Goal: Task Accomplishment & Management: Manage account settings

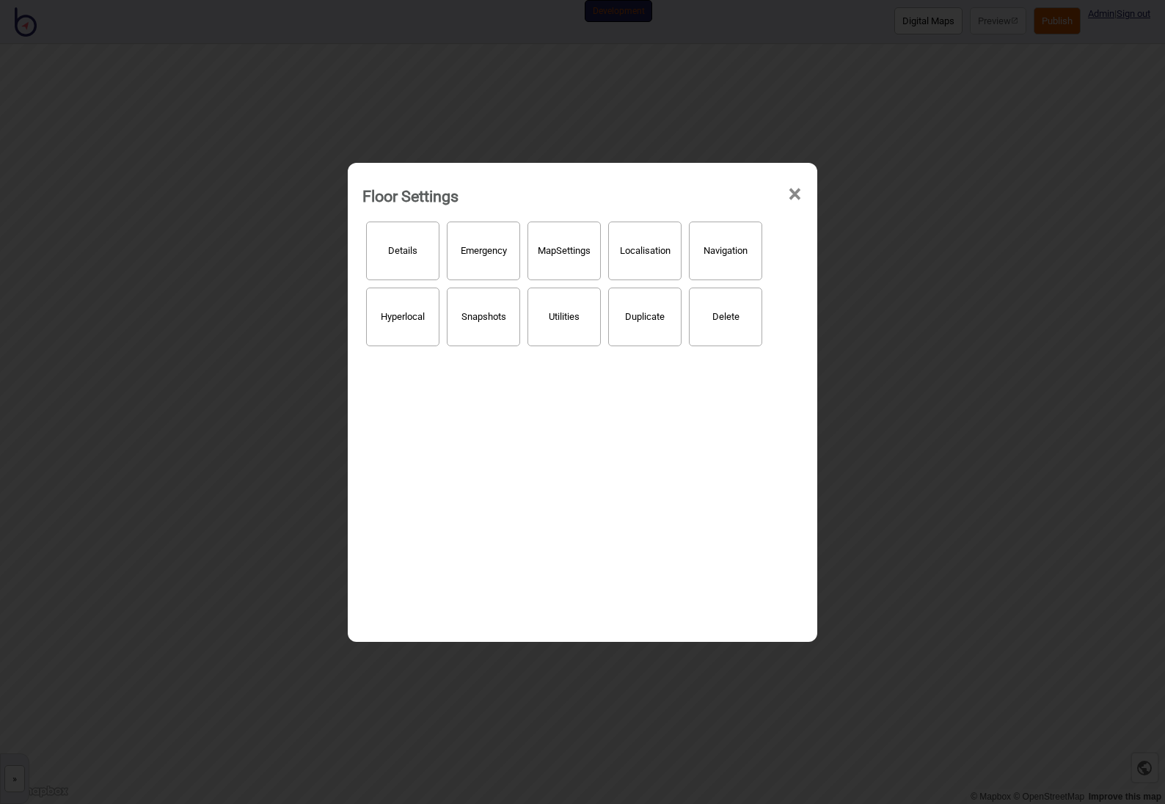
click at [799, 192] on span "×" at bounding box center [794, 194] width 15 height 48
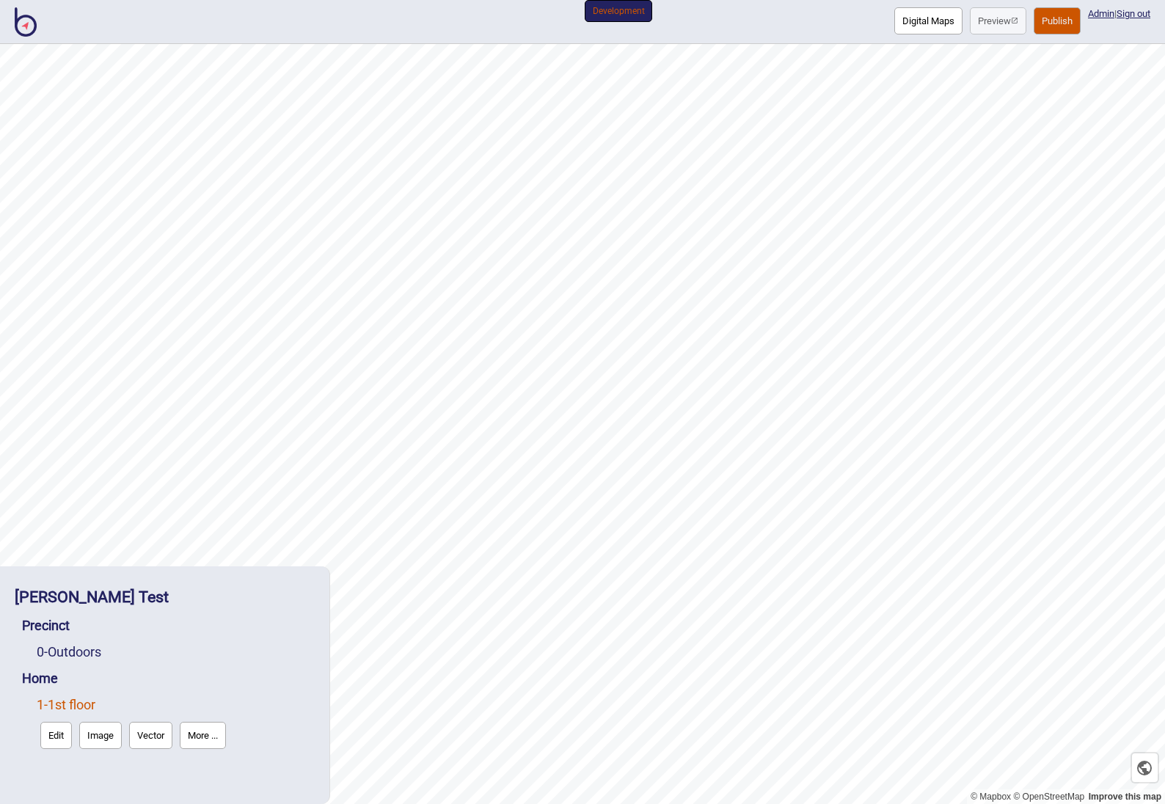
click at [64, 701] on link "1 - 1st floor" at bounding box center [66, 704] width 59 height 15
click at [199, 742] on button "More ..." at bounding box center [203, 735] width 46 height 27
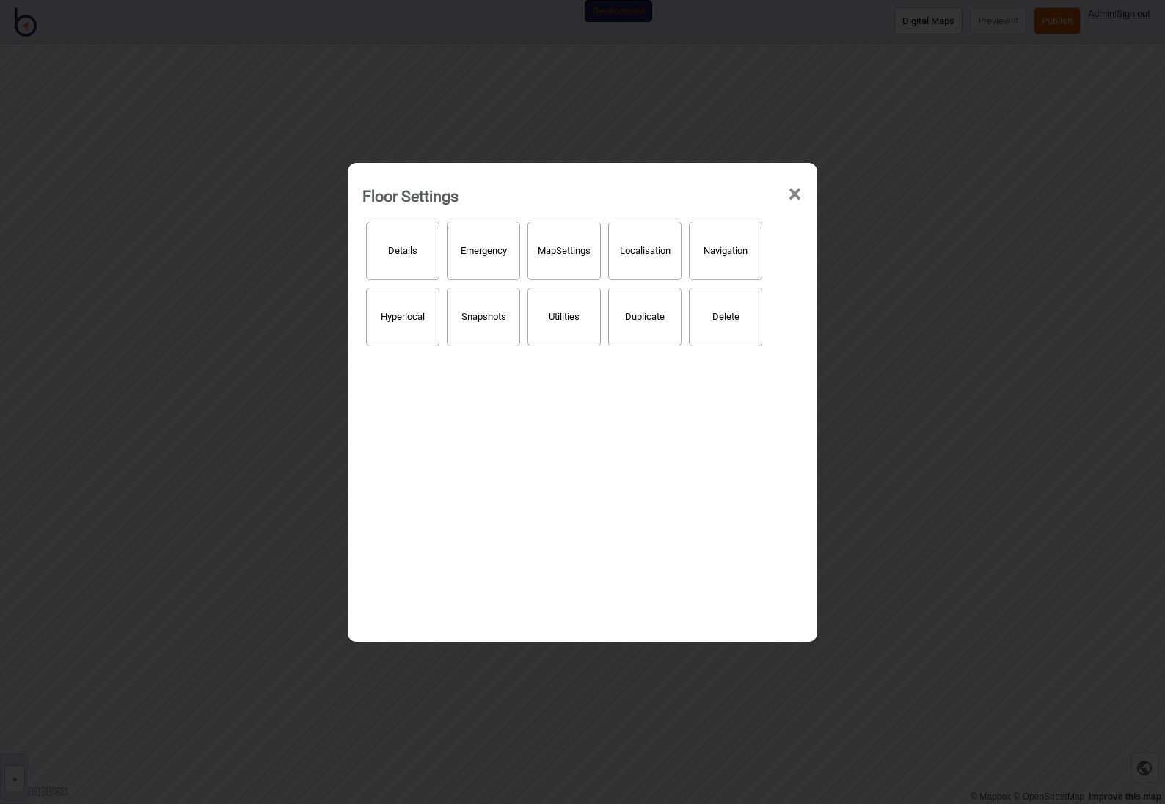
click at [419, 267] on button "Details" at bounding box center [402, 251] width 73 height 59
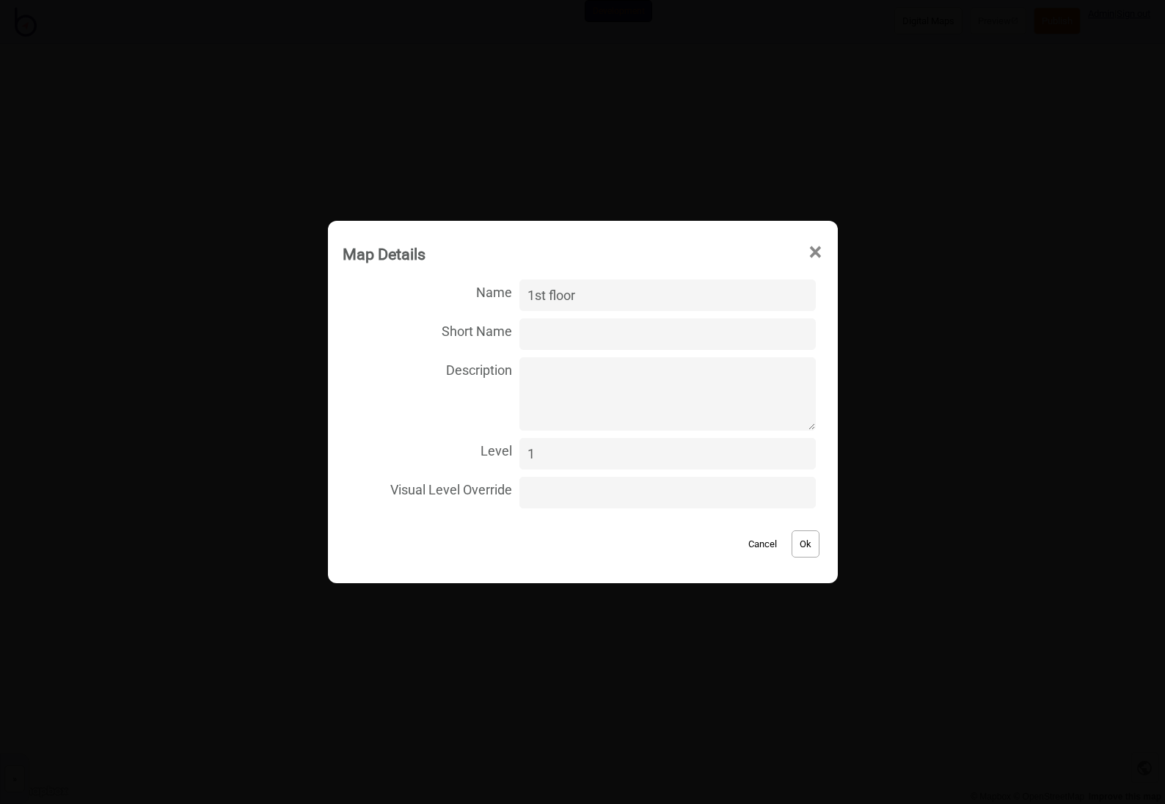
click at [567, 449] on input "1" at bounding box center [667, 454] width 296 height 32
type input "2"
click at [789, 451] on input "2" at bounding box center [667, 454] width 296 height 32
drag, startPoint x: 793, startPoint y: 547, endPoint x: 805, endPoint y: 550, distance: 11.9
click at [805, 550] on button "Ok" at bounding box center [806, 543] width 28 height 27
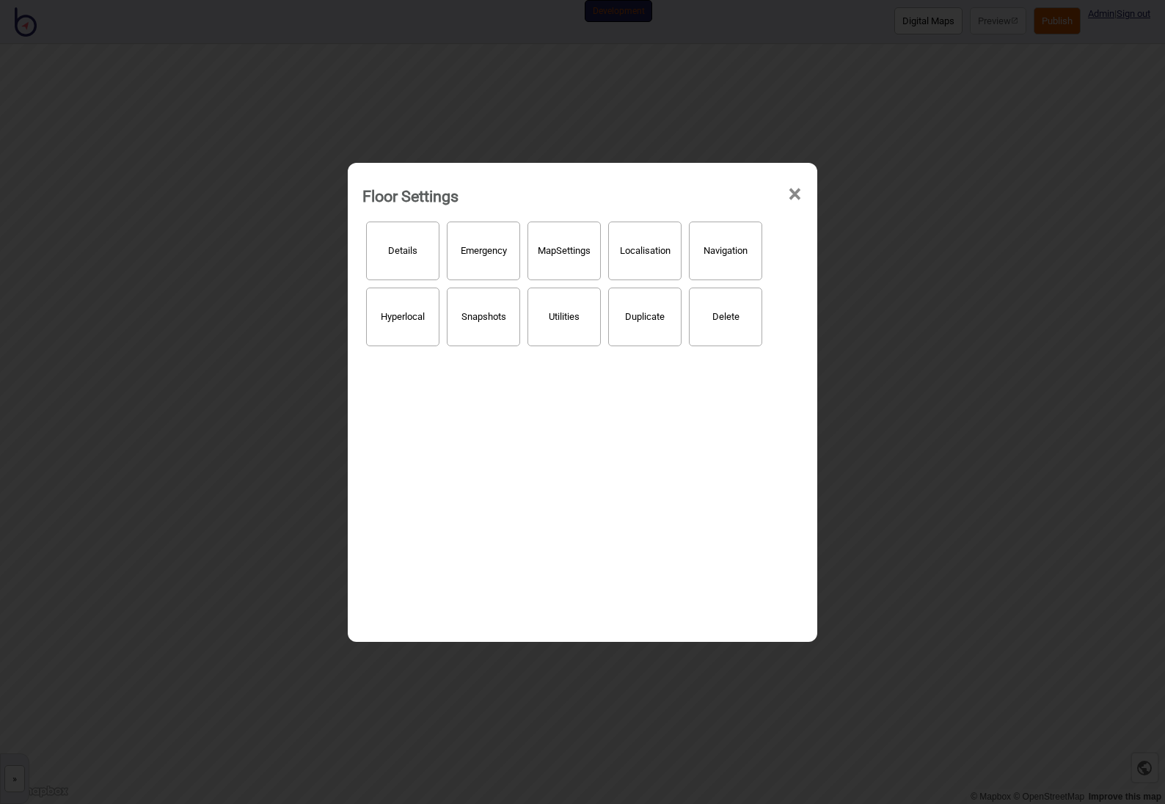
click at [799, 191] on span "×" at bounding box center [794, 194] width 15 height 48
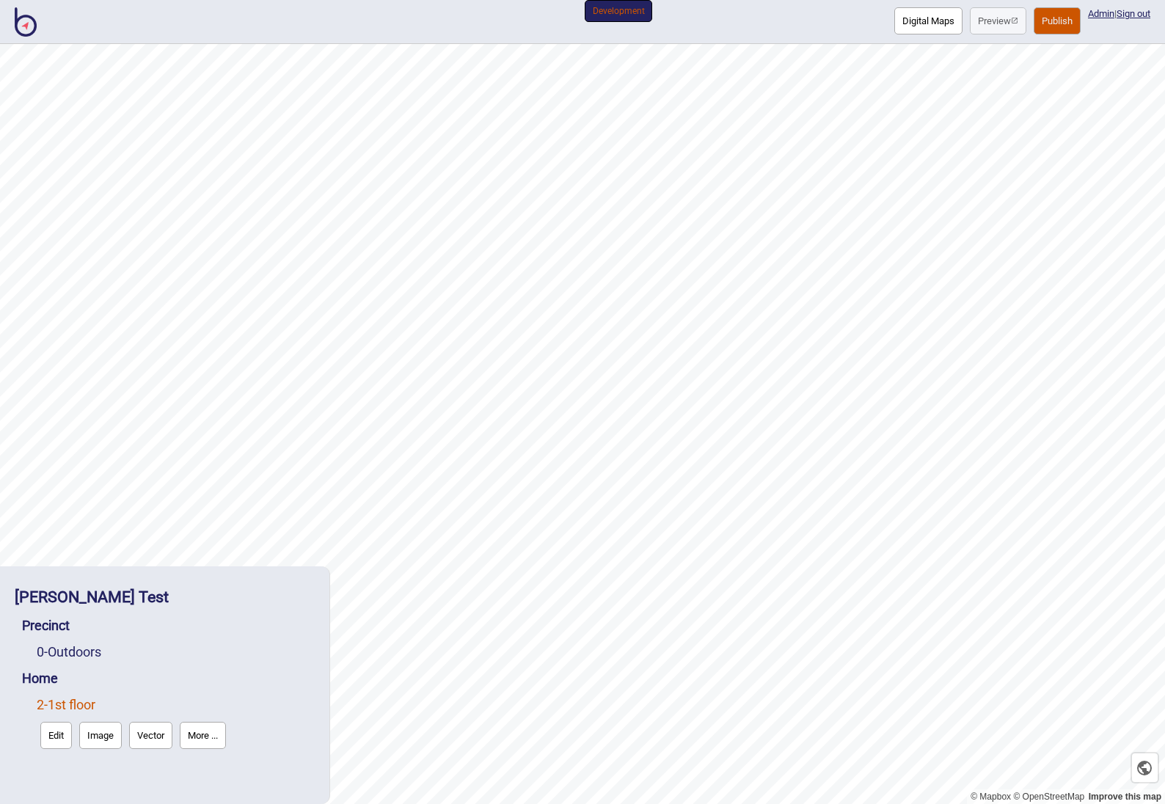
click at [59, 740] on button "Edit" at bounding box center [56, 735] width 32 height 27
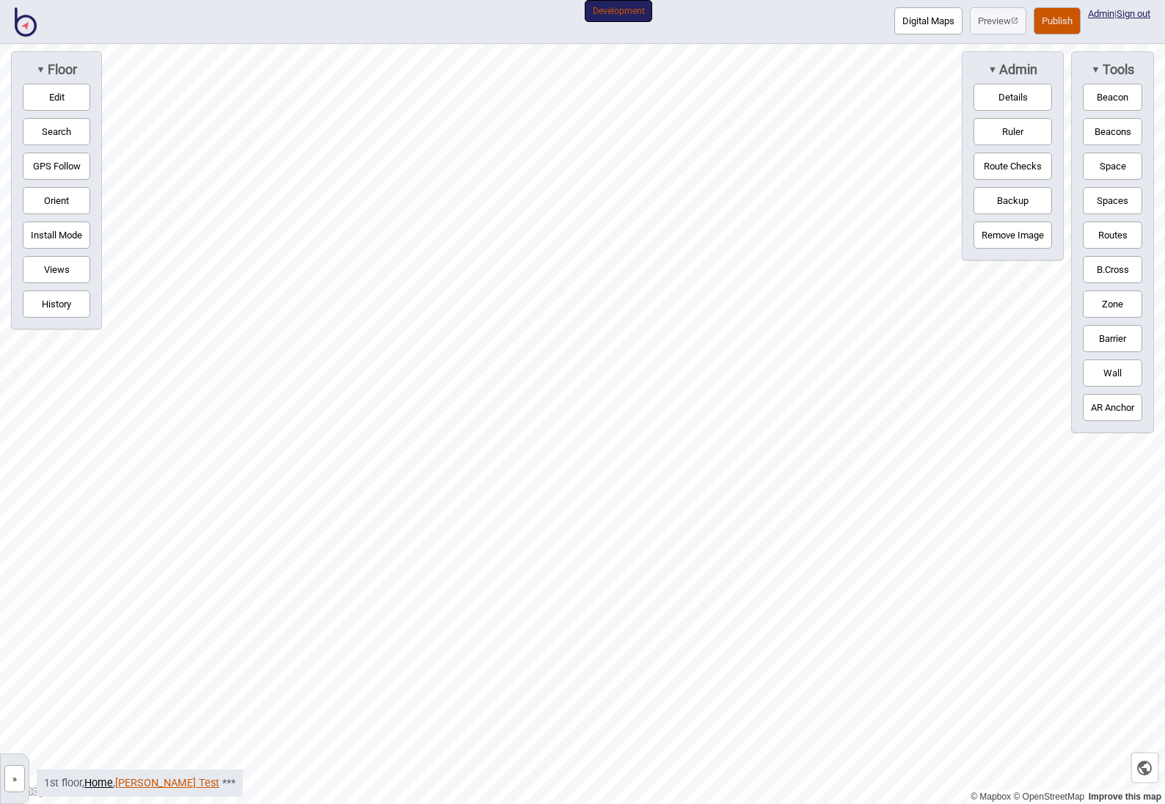
click at [152, 788] on link "[PERSON_NAME] Test" at bounding box center [167, 783] width 104 height 12
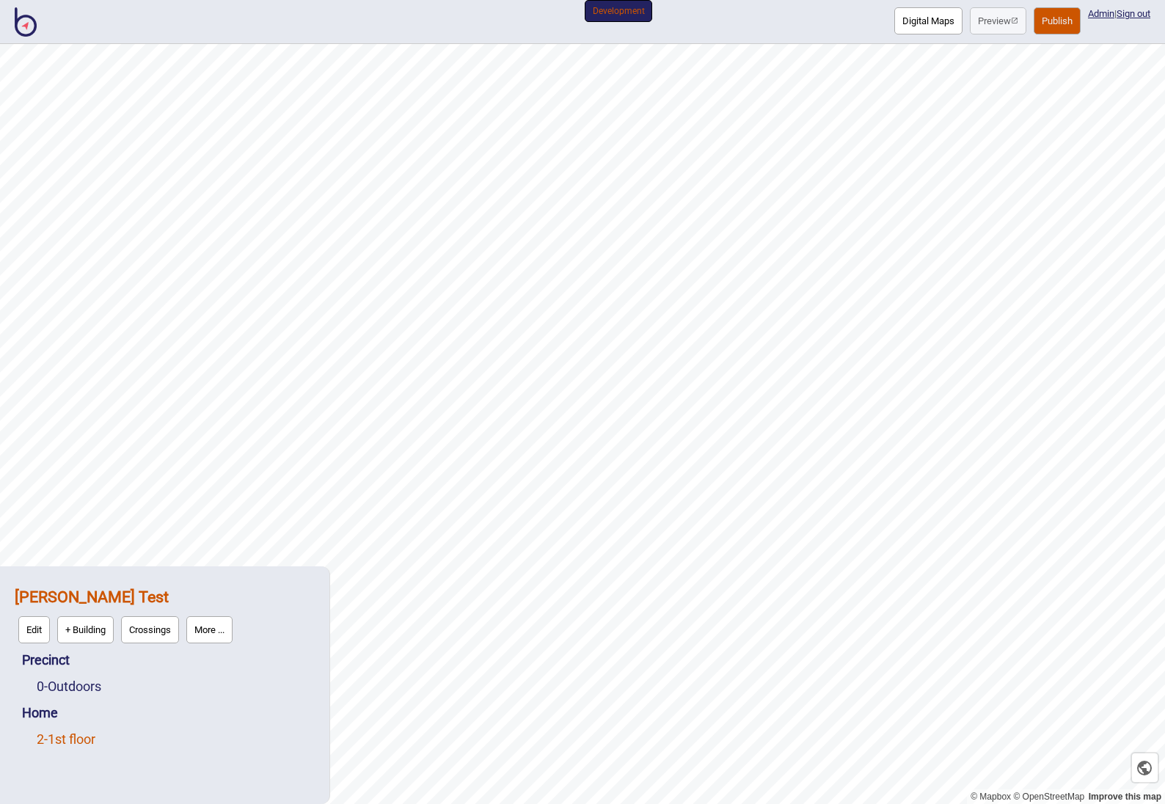
click at [68, 742] on link "2 - 1st floor" at bounding box center [66, 739] width 59 height 15
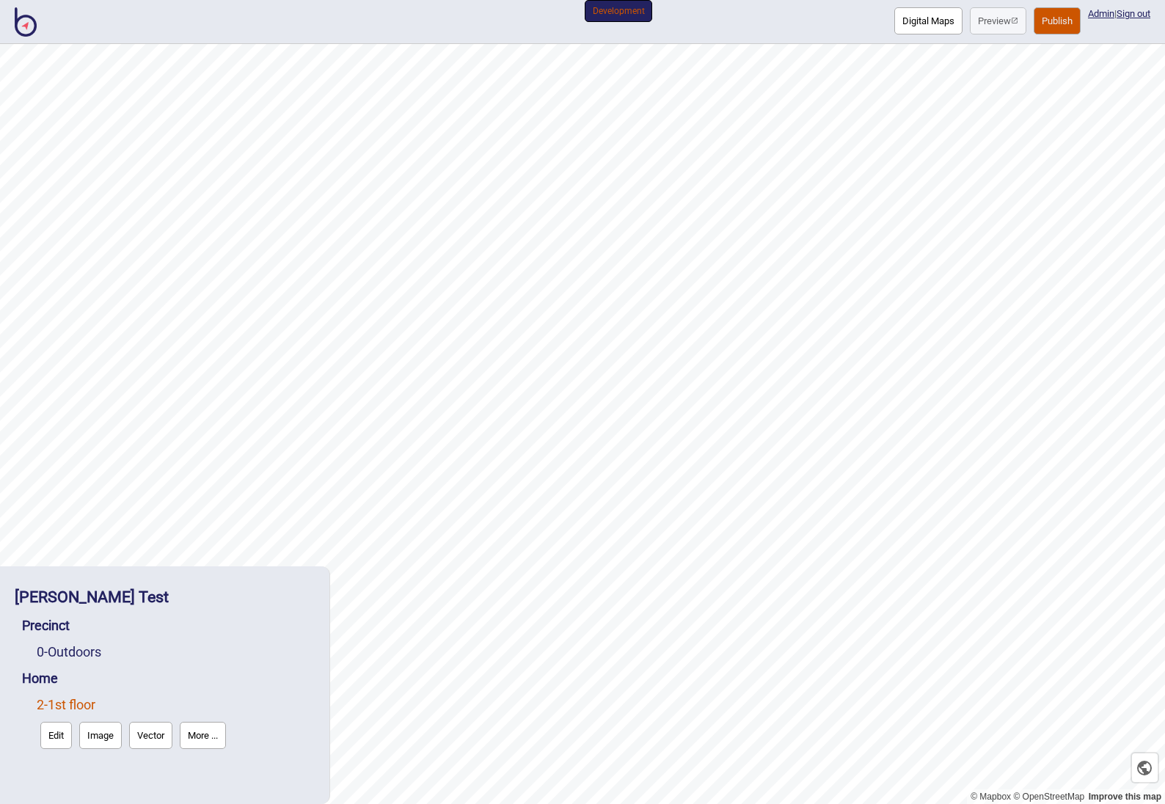
click at [222, 734] on button "More ..." at bounding box center [203, 735] width 46 height 27
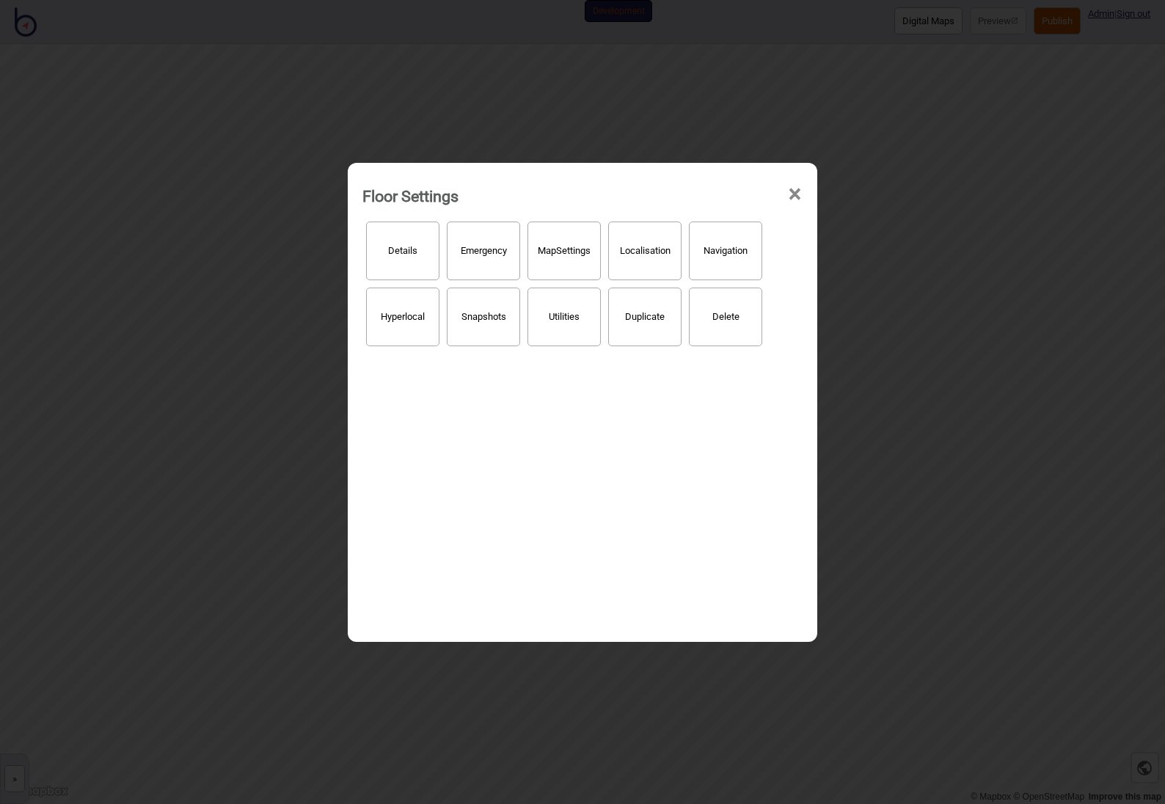
click at [403, 270] on button "Details" at bounding box center [402, 251] width 73 height 59
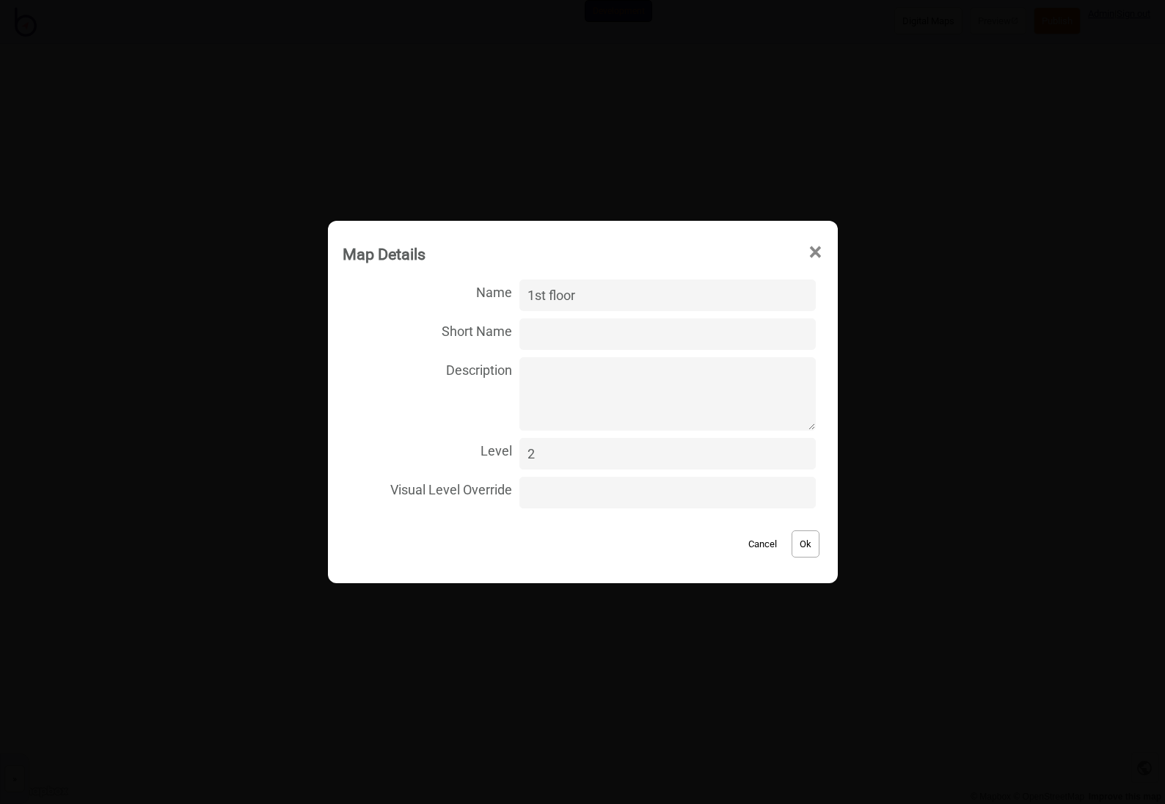
click at [614, 296] on input "1st floor" at bounding box center [667, 296] width 296 height 32
drag, startPoint x: 555, startPoint y: 296, endPoint x: 504, endPoint y: 291, distance: 50.9
click at [504, 291] on label "Name 1st floor" at bounding box center [583, 295] width 481 height 39
type input "2nd floor"
click at [803, 544] on button "Ok" at bounding box center [806, 543] width 28 height 27
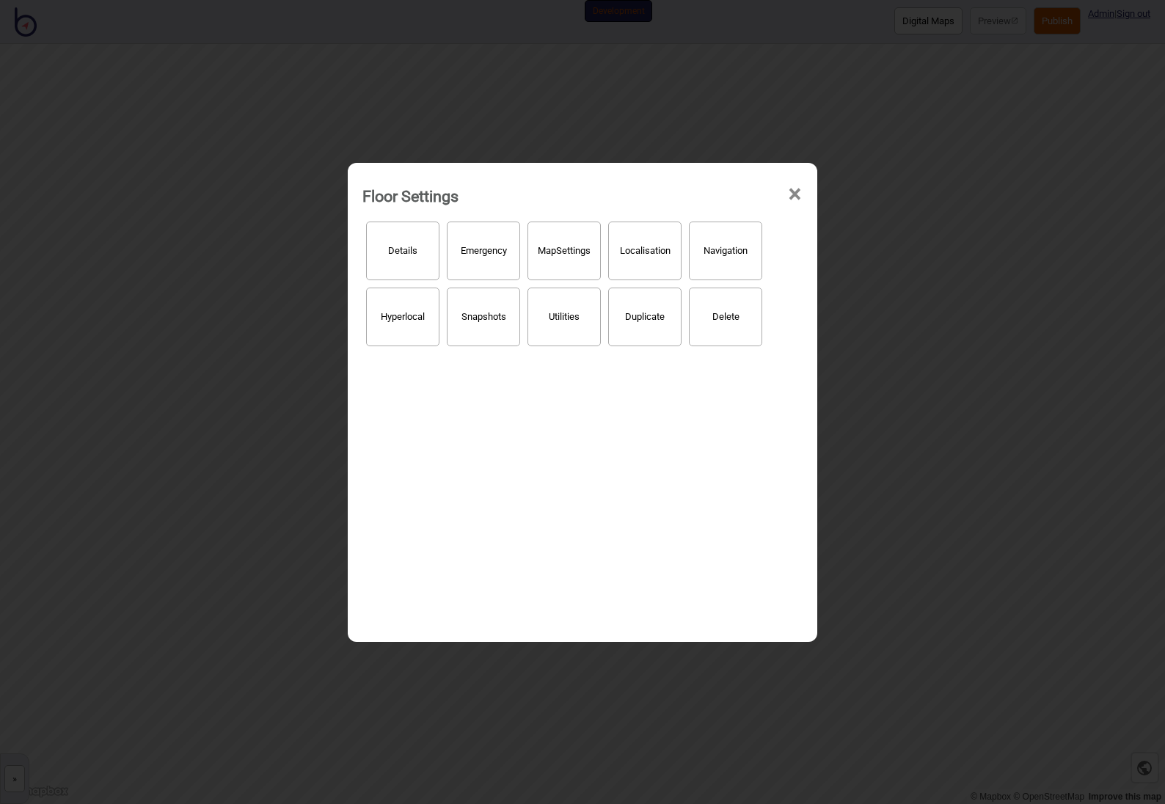
click at [799, 196] on span "×" at bounding box center [794, 194] width 15 height 48
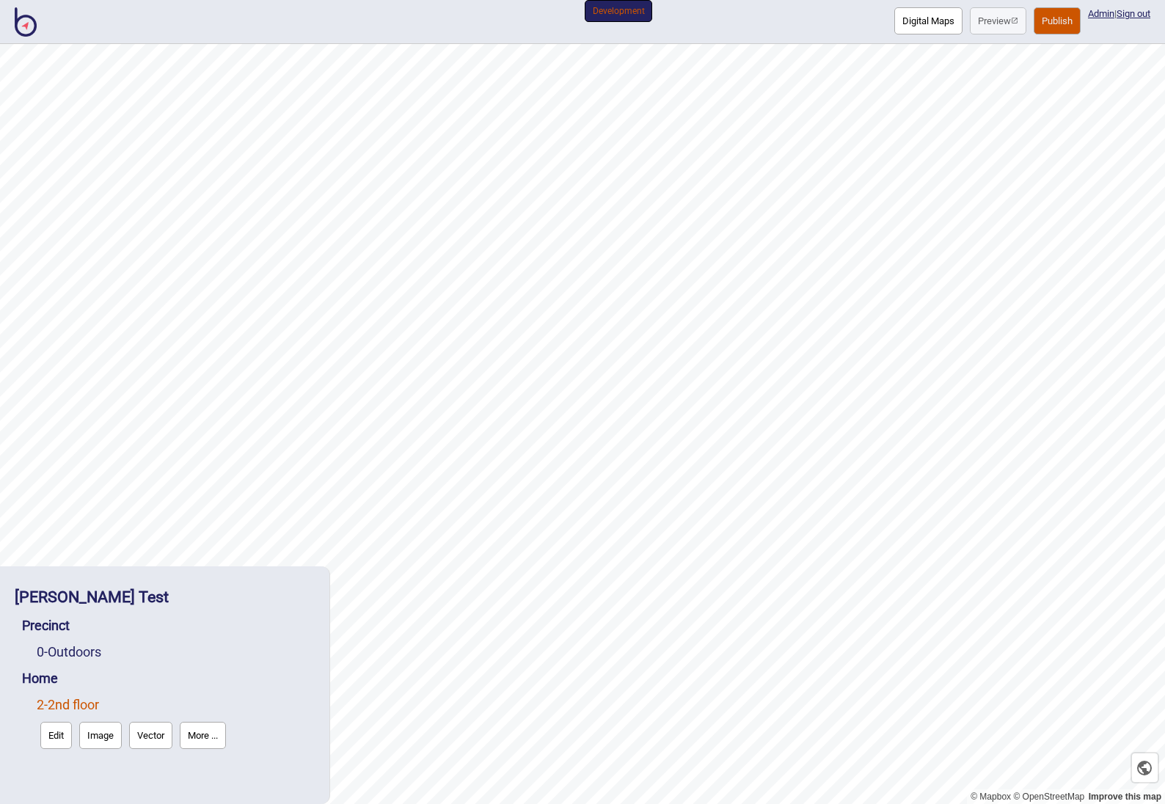
click at [26, 33] on img at bounding box center [26, 21] width 22 height 29
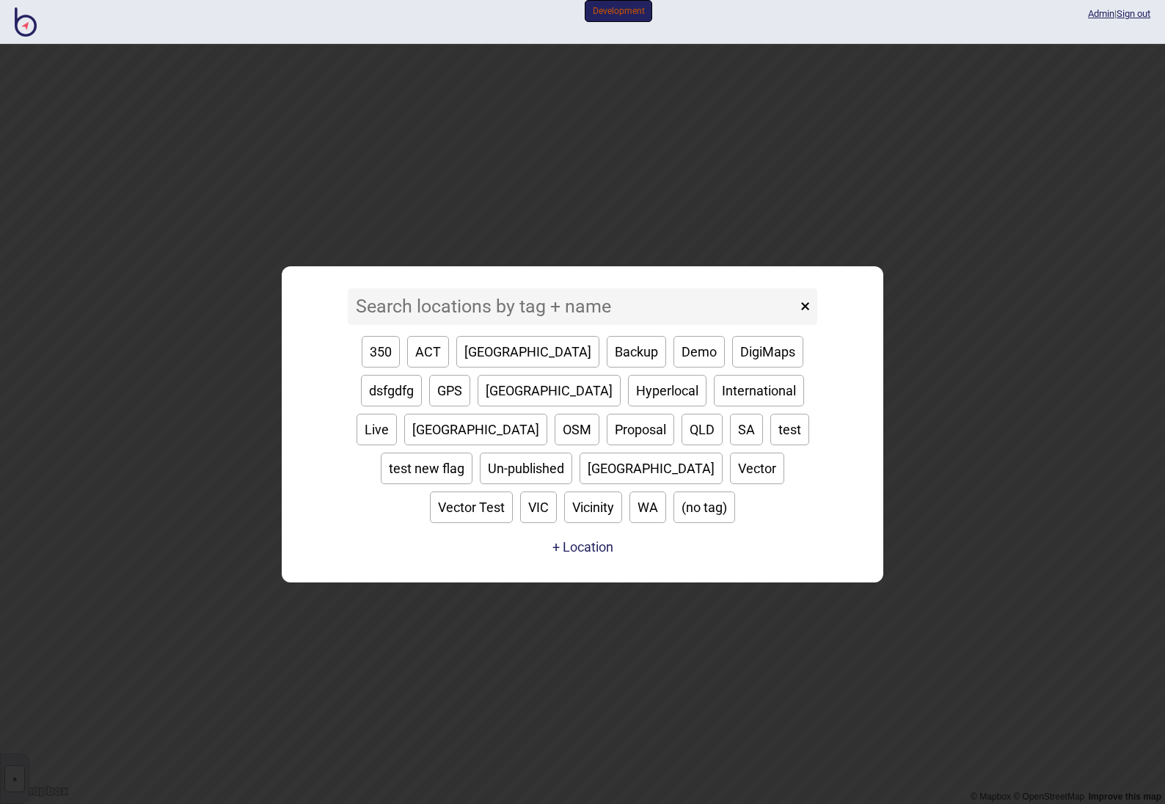
click at [578, 325] on input at bounding box center [572, 306] width 449 height 37
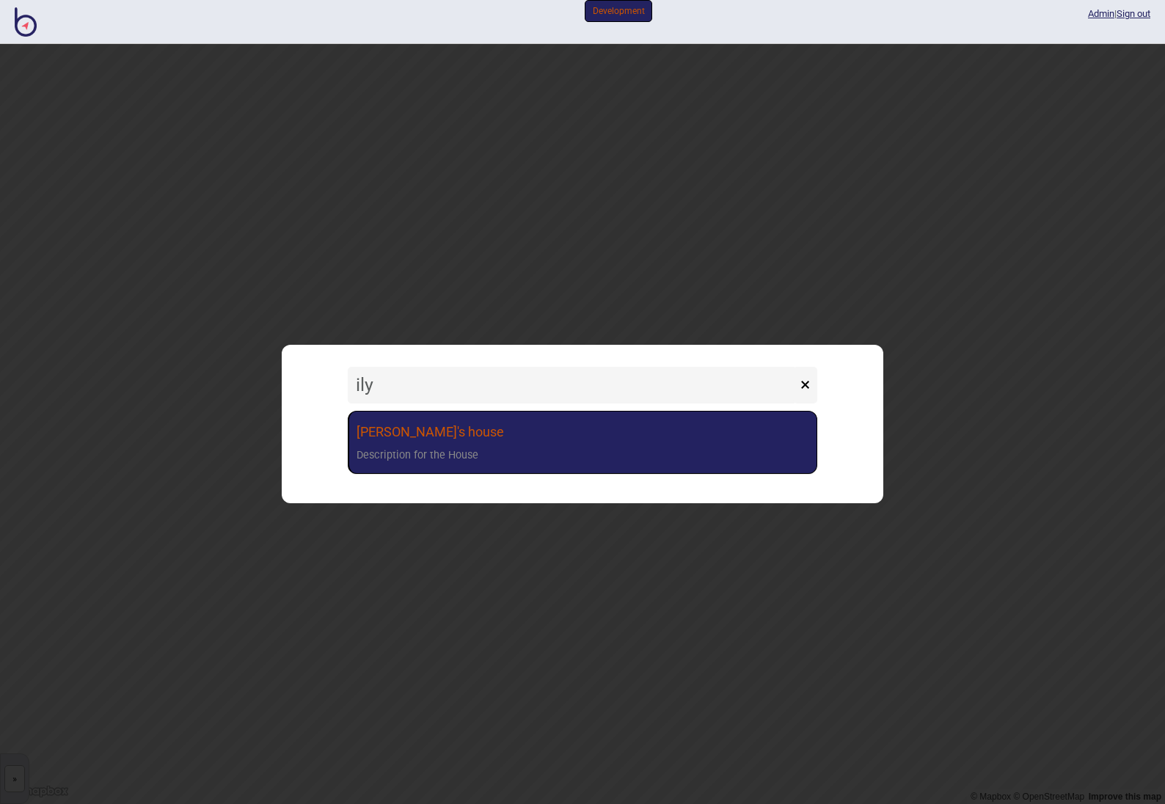
type input "ily"
click at [572, 436] on link "[PERSON_NAME]'s house Description for the House" at bounding box center [583, 443] width 470 height 64
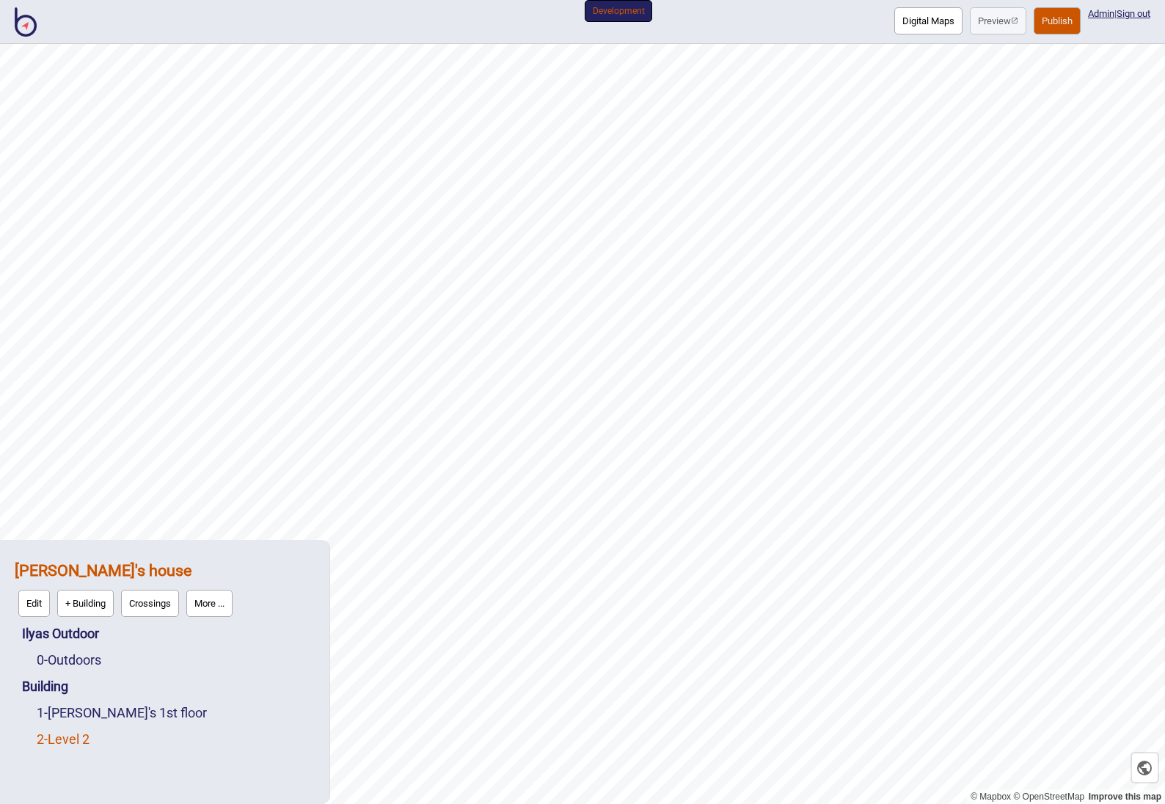
click at [84, 738] on link "2 - Level 2" at bounding box center [63, 739] width 53 height 15
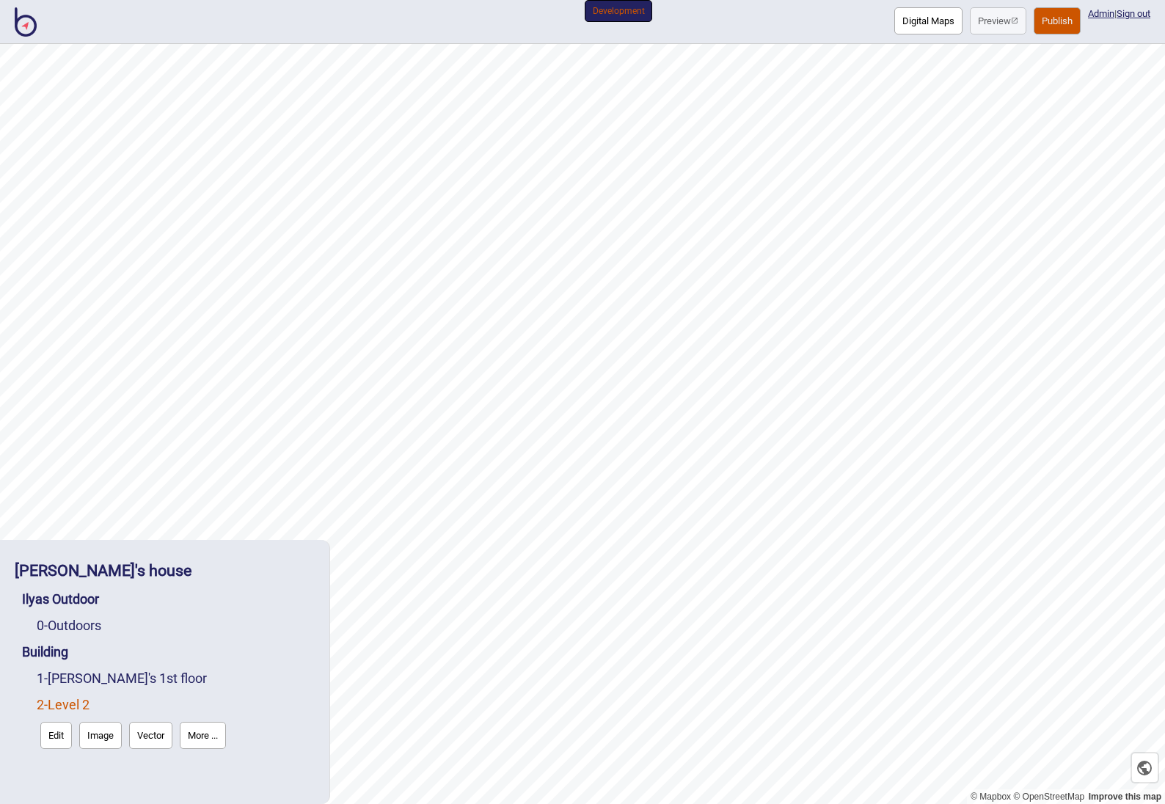
click at [54, 742] on button "Edit" at bounding box center [56, 735] width 32 height 27
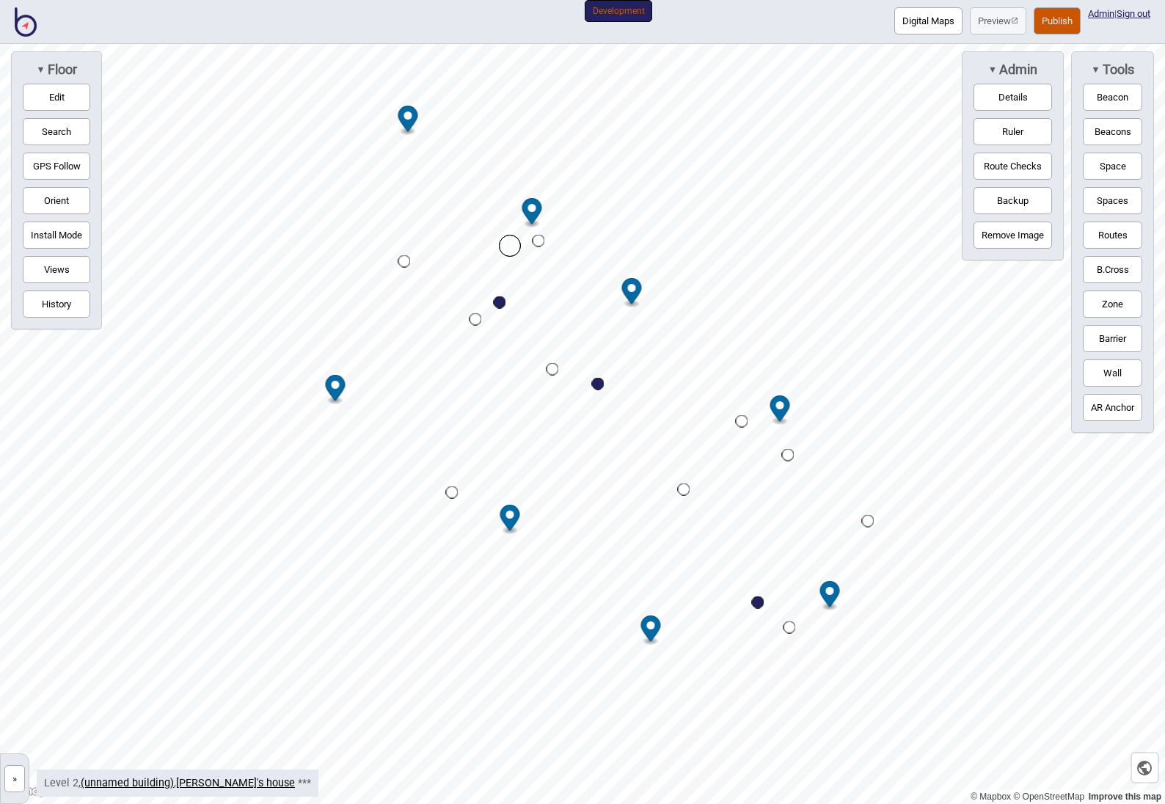
click at [18, 777] on button "»" at bounding box center [14, 778] width 21 height 27
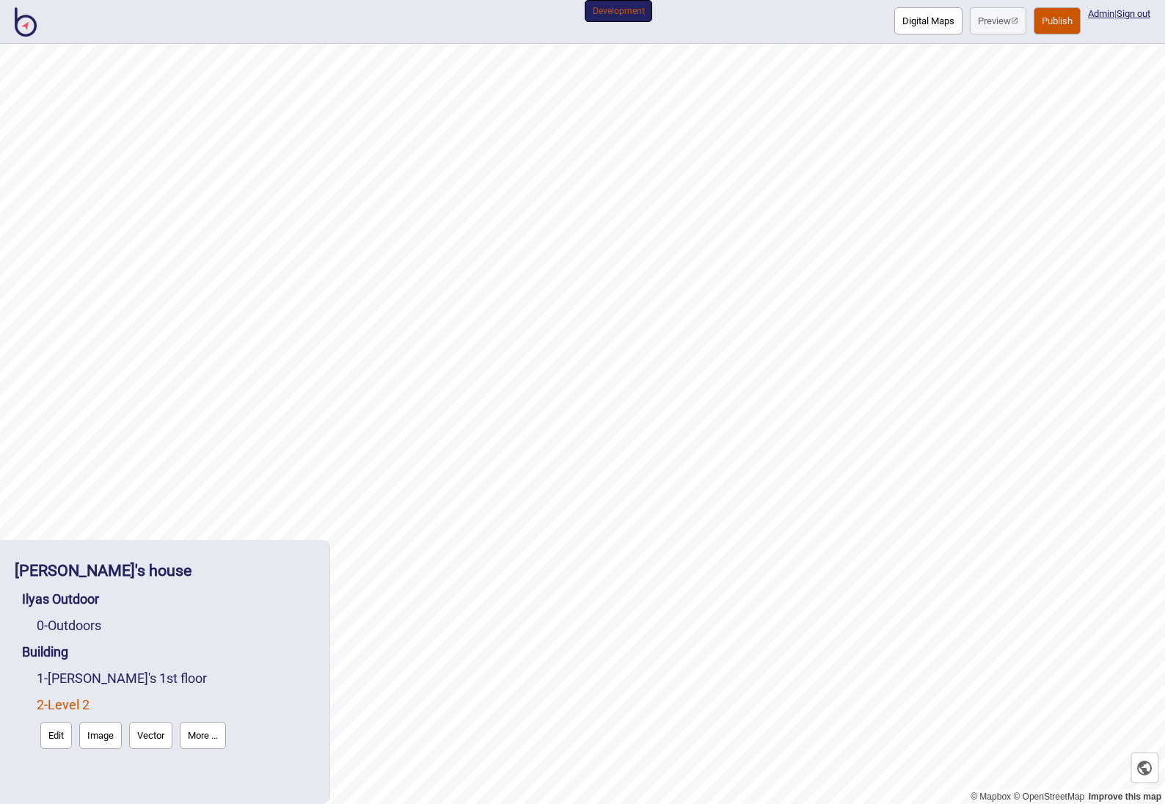
click at [54, 746] on button "Edit" at bounding box center [56, 735] width 32 height 27
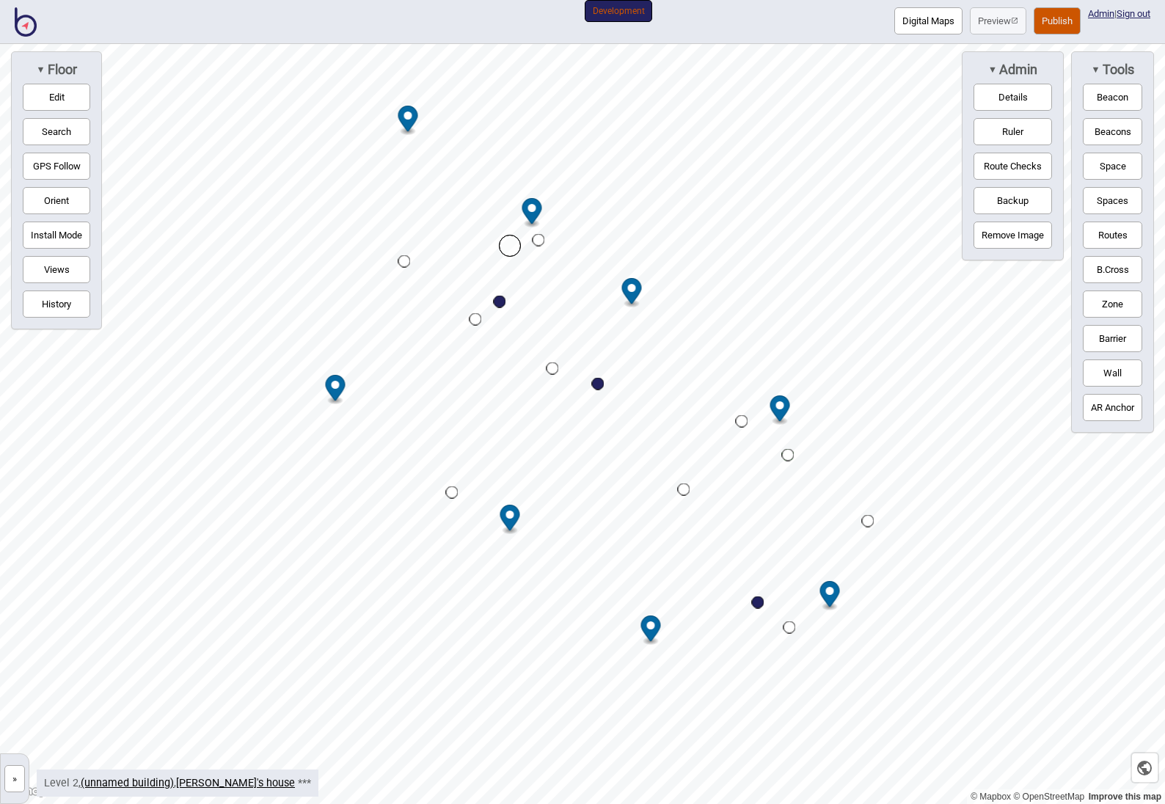
click at [70, 99] on button "Edit" at bounding box center [57, 97] width 68 height 27
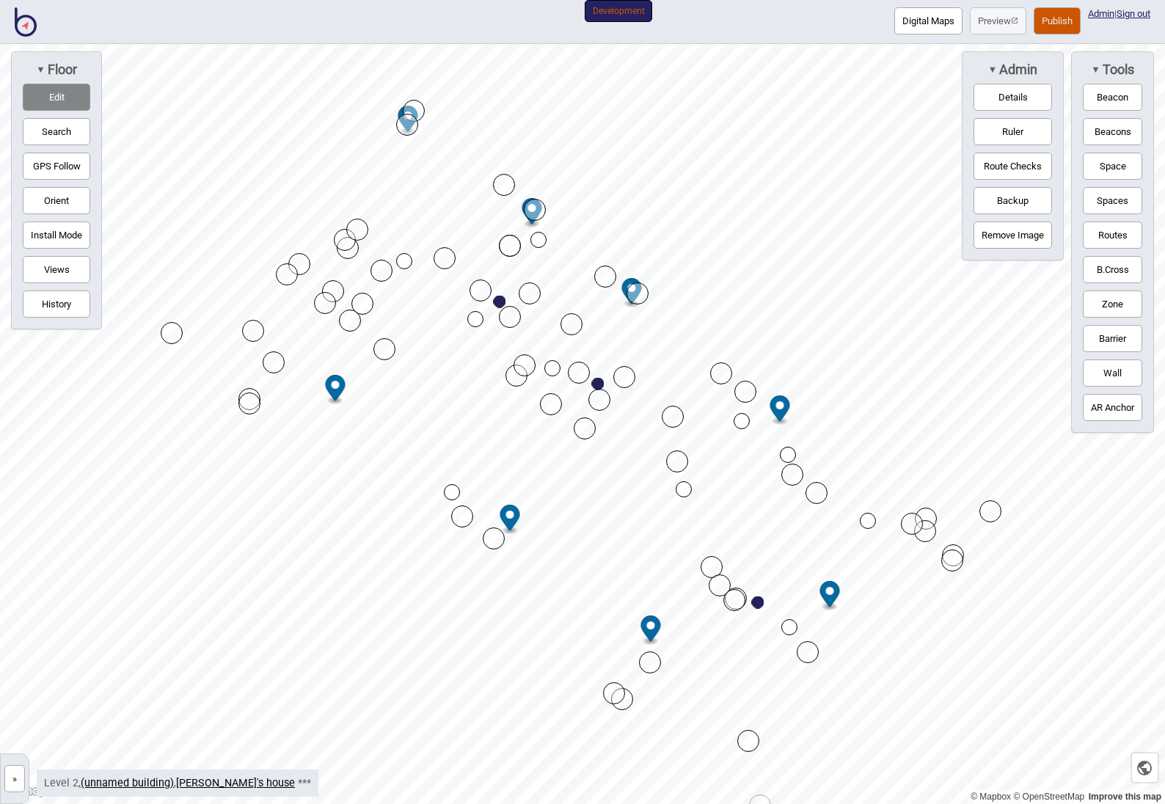
click at [70, 99] on button "Edit" at bounding box center [57, 97] width 68 height 27
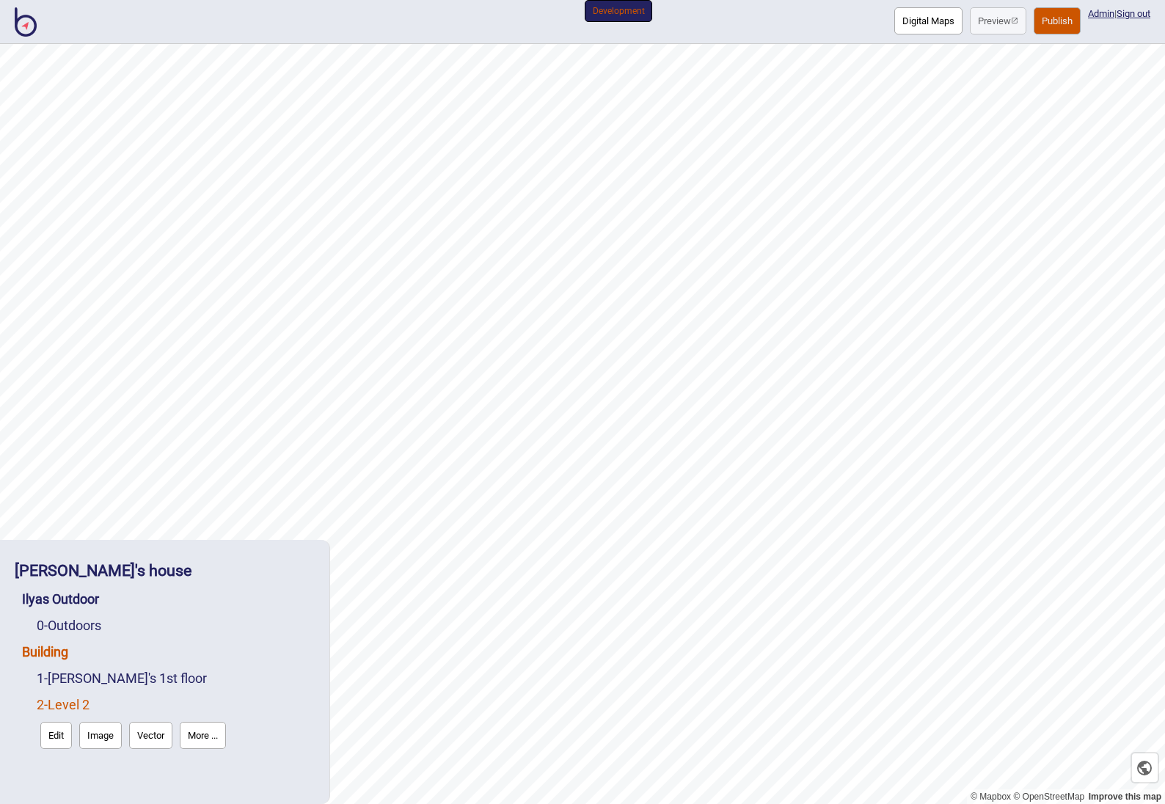
click at [58, 654] on link "Building" at bounding box center [45, 651] width 46 height 15
click at [52, 682] on button "Edit" at bounding box center [42, 682] width 32 height 27
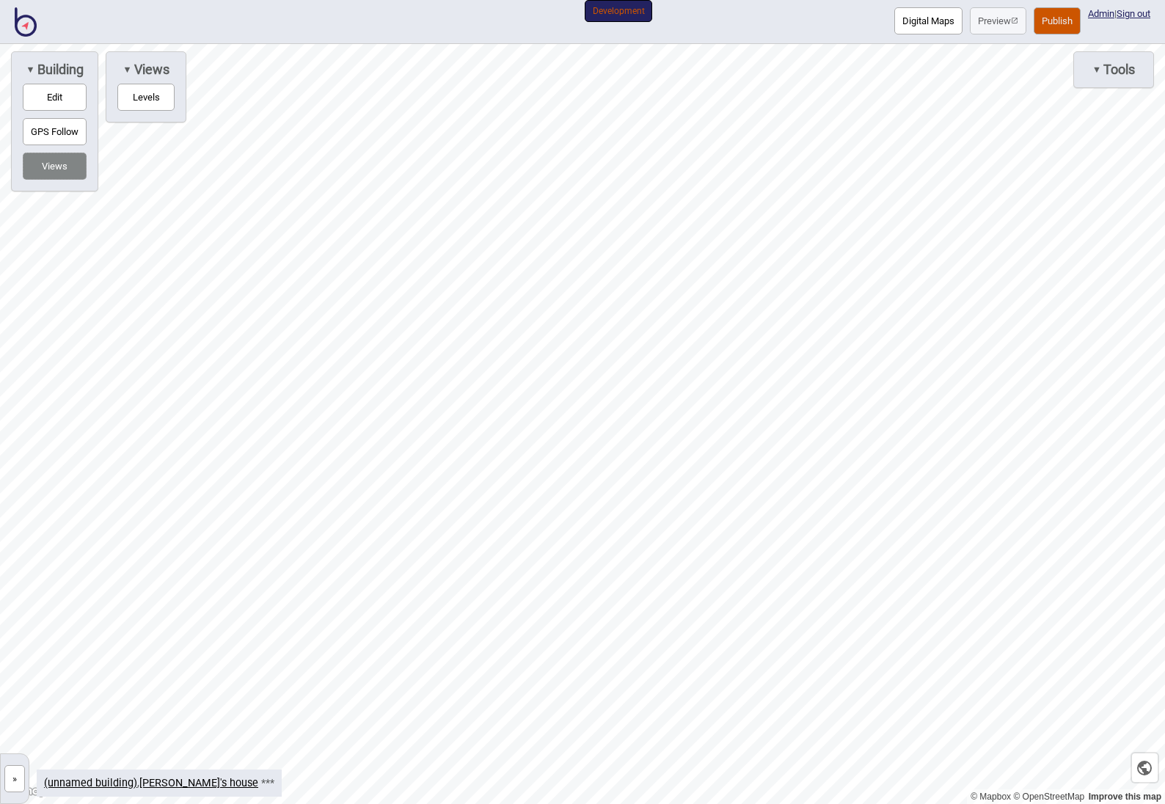
click at [70, 99] on button "Edit" at bounding box center [55, 97] width 64 height 27
click at [23, 23] on img at bounding box center [26, 21] width 22 height 29
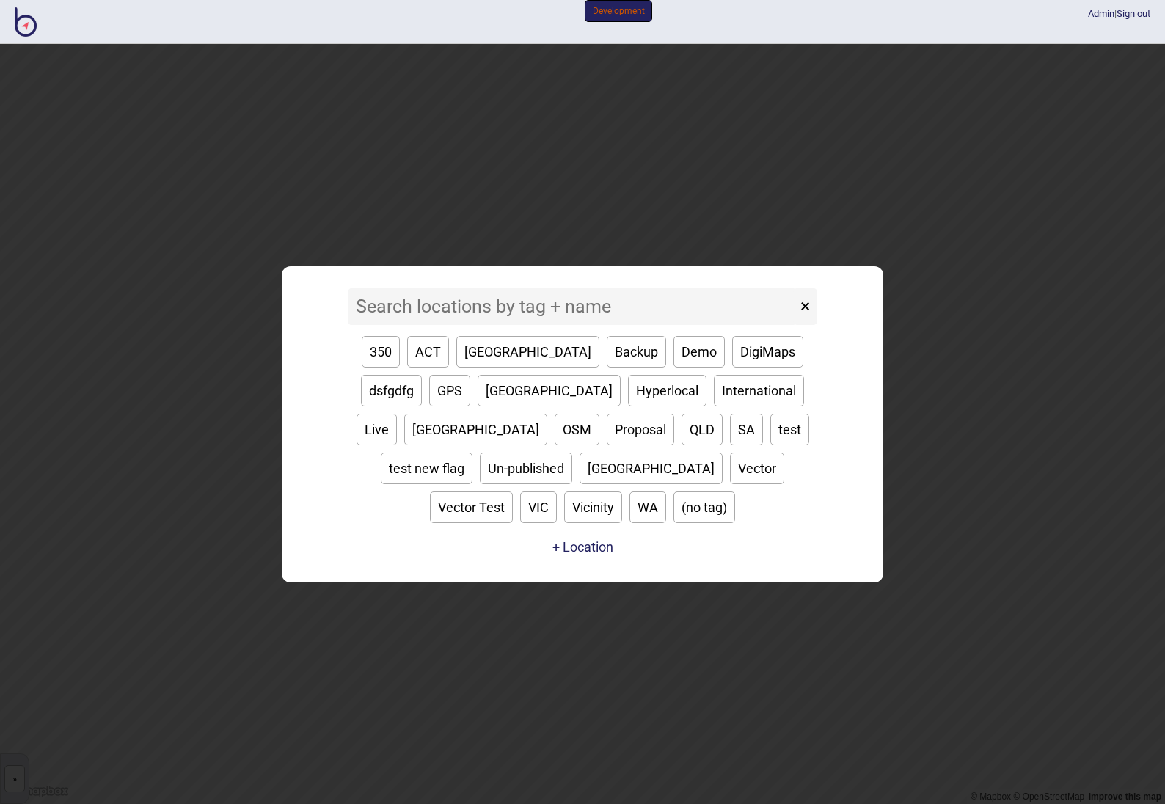
click at [492, 323] on input at bounding box center [572, 306] width 449 height 37
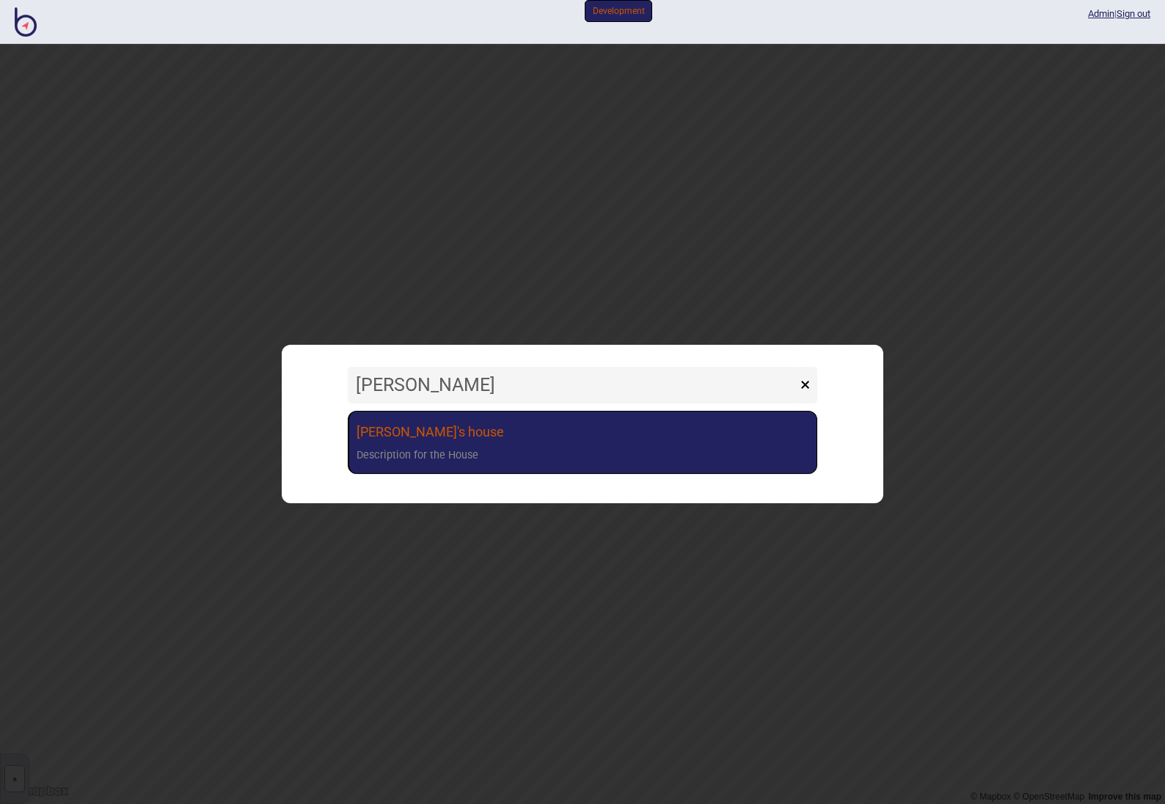
type input "[PERSON_NAME]"
click at [500, 428] on link "[PERSON_NAME]'s house Description for the House" at bounding box center [583, 443] width 470 height 64
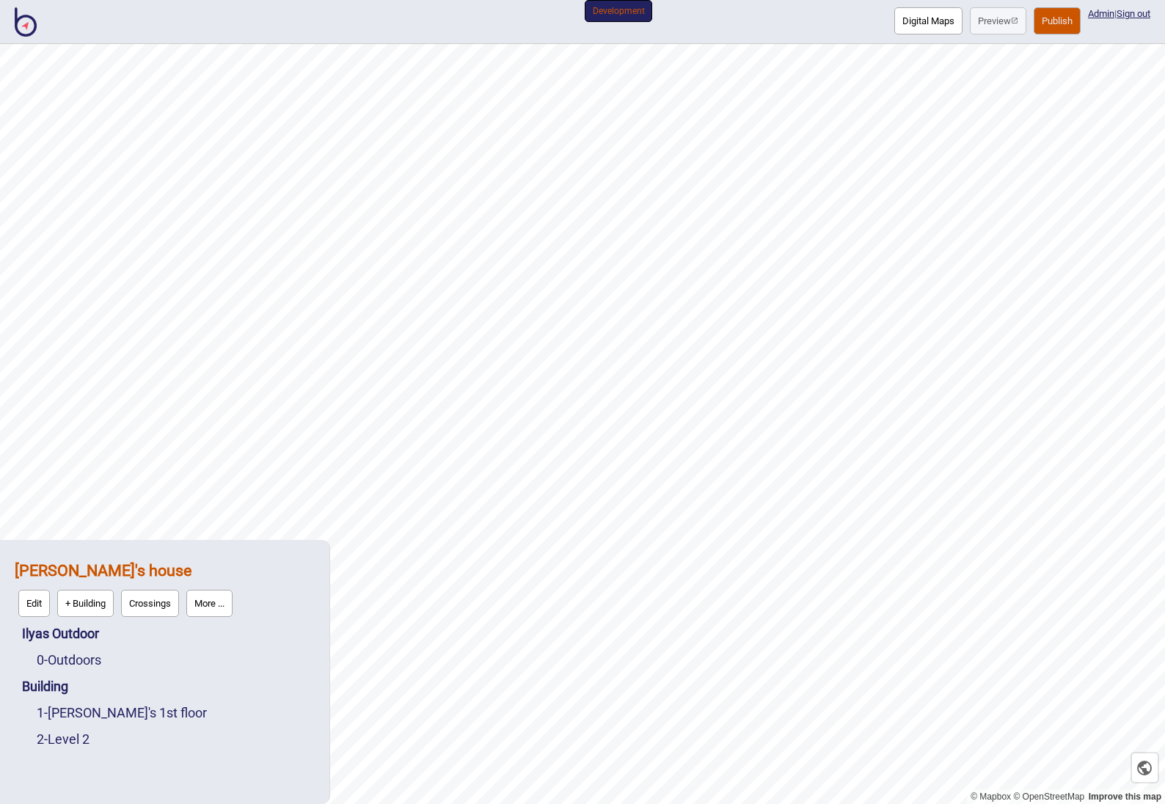
click at [40, 567] on strong "[PERSON_NAME]'s house" at bounding box center [103, 570] width 177 height 18
click at [36, 603] on button "Edit" at bounding box center [34, 603] width 32 height 27
click at [88, 710] on link "1 - [PERSON_NAME]'s 1st floor" at bounding box center [122, 712] width 170 height 15
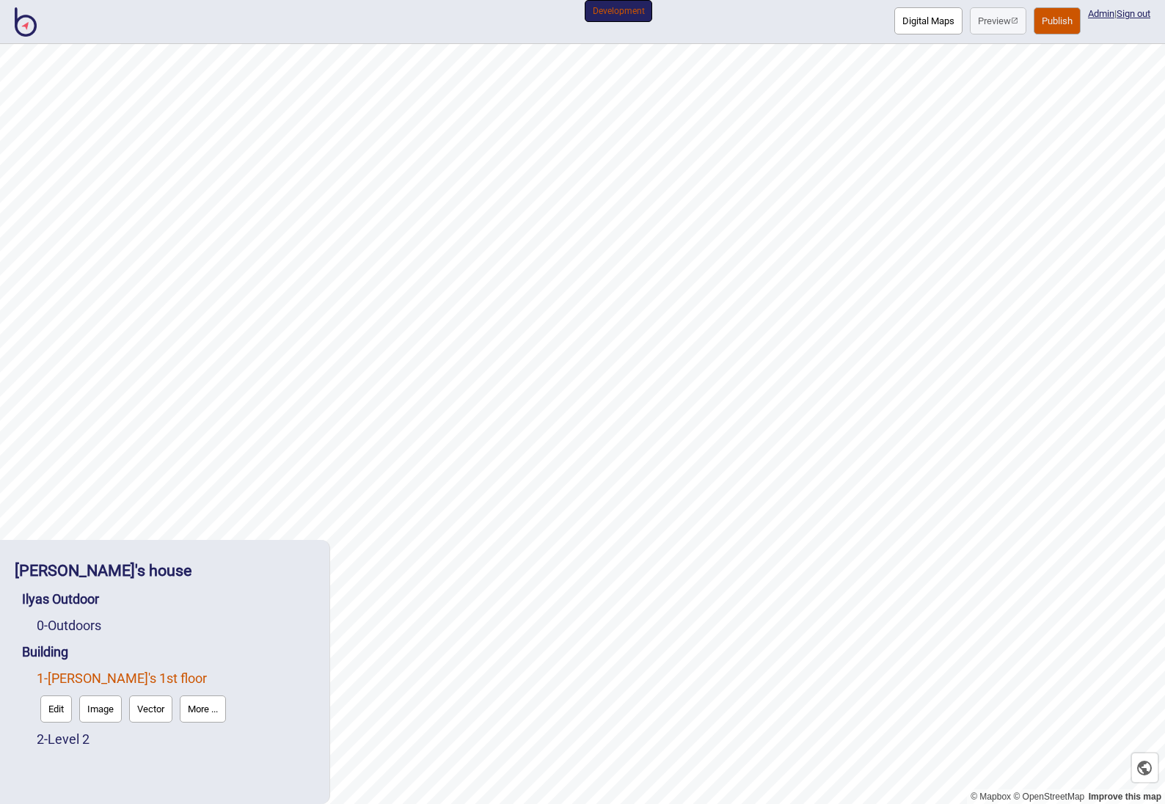
click at [54, 714] on button "Edit" at bounding box center [56, 709] width 32 height 27
click at [77, 739] on link "2 - Level 2" at bounding box center [63, 739] width 53 height 15
click at [204, 740] on button "More ..." at bounding box center [203, 735] width 46 height 27
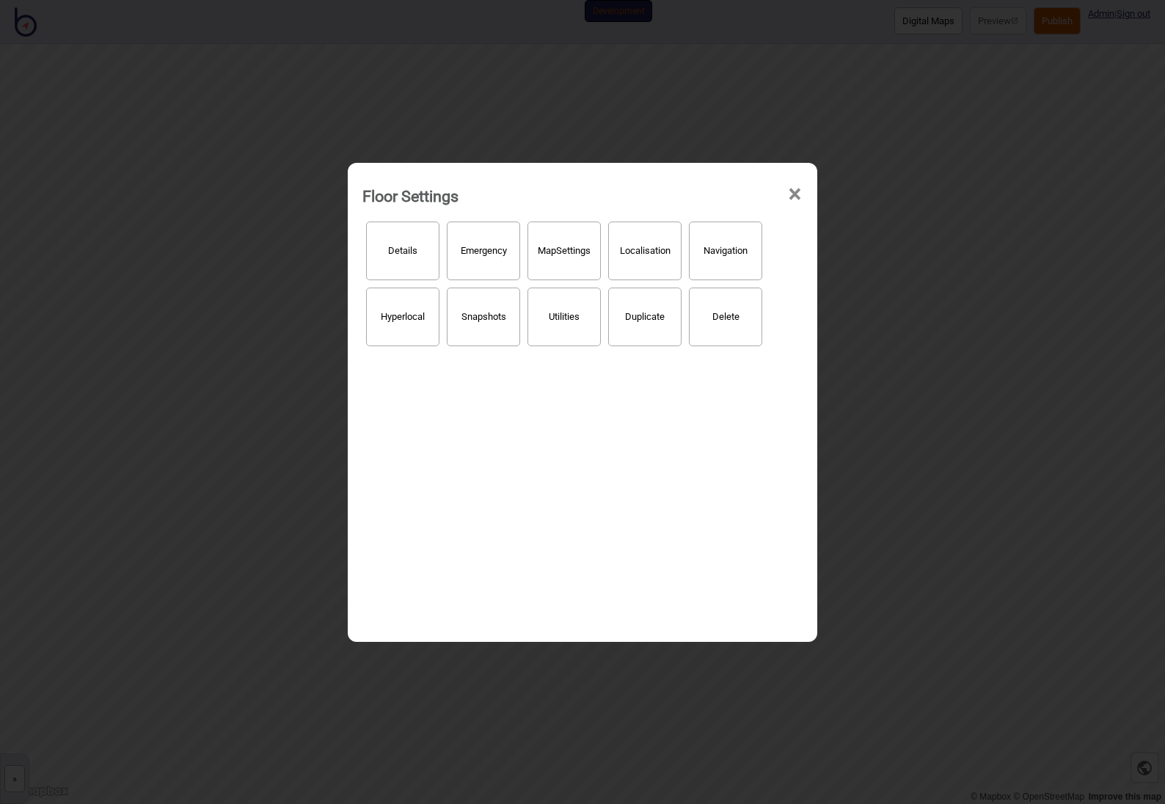
click at [408, 234] on button "Details" at bounding box center [402, 251] width 73 height 59
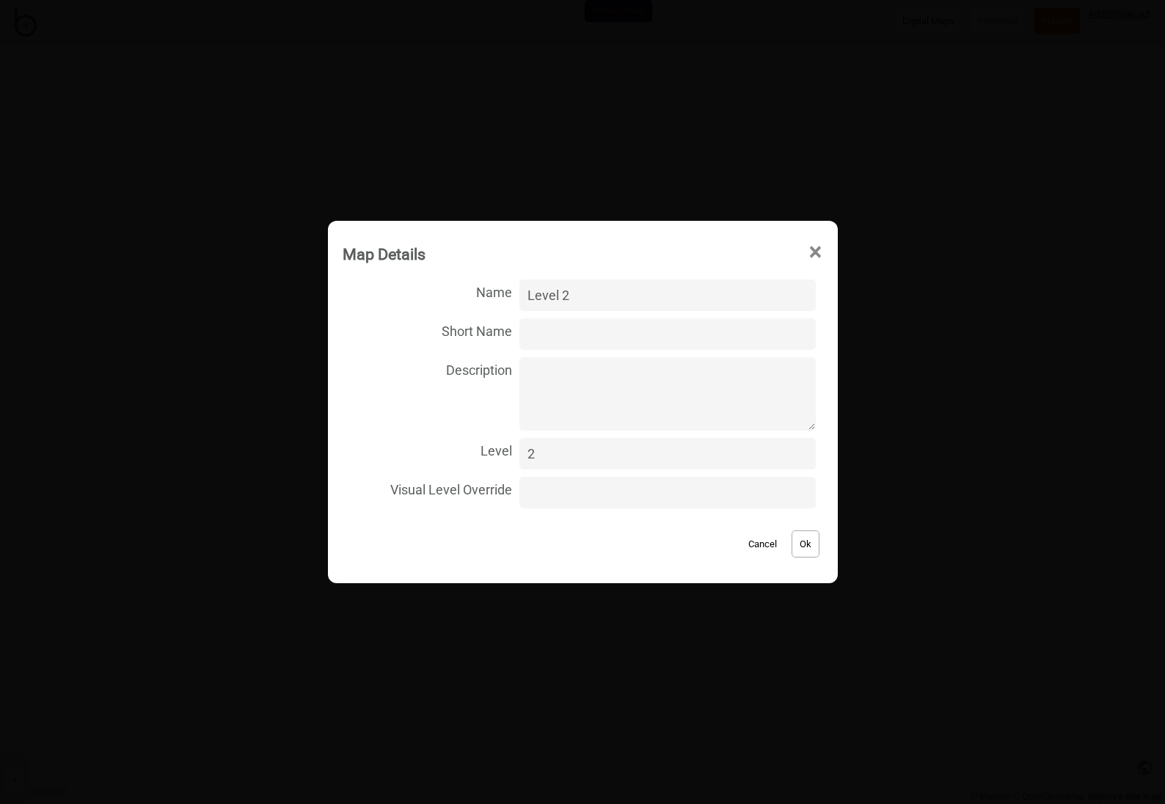
click at [808, 252] on span "×" at bounding box center [815, 252] width 15 height 48
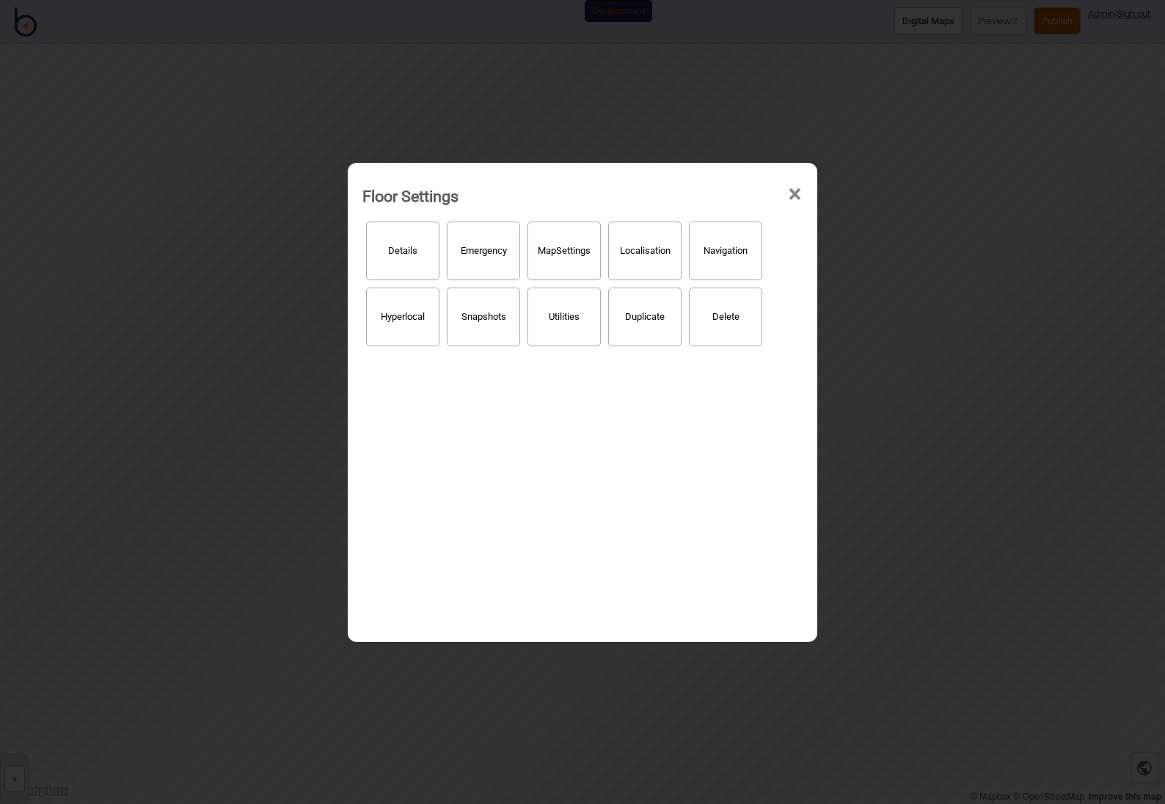
click at [406, 316] on button "Hyperlocal" at bounding box center [402, 317] width 73 height 59
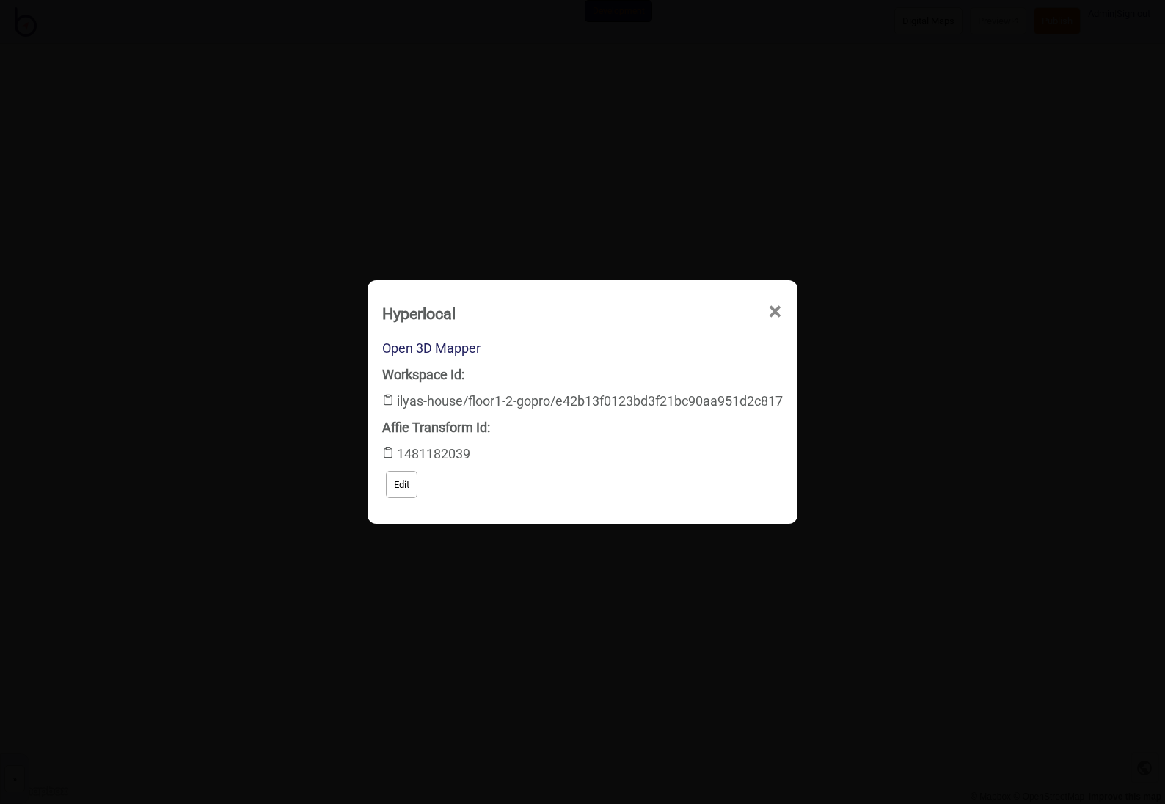
click at [781, 309] on span "×" at bounding box center [774, 312] width 15 height 48
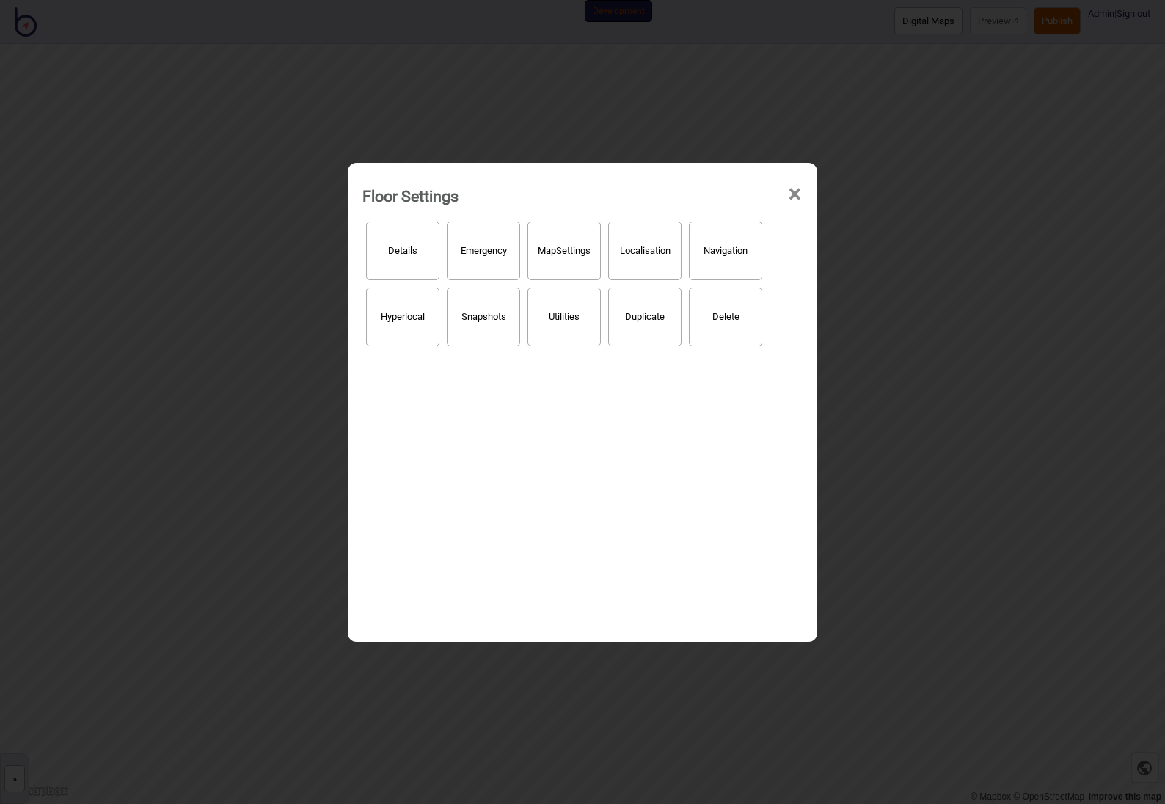
click at [652, 253] on button "Localisation" at bounding box center [644, 251] width 73 height 59
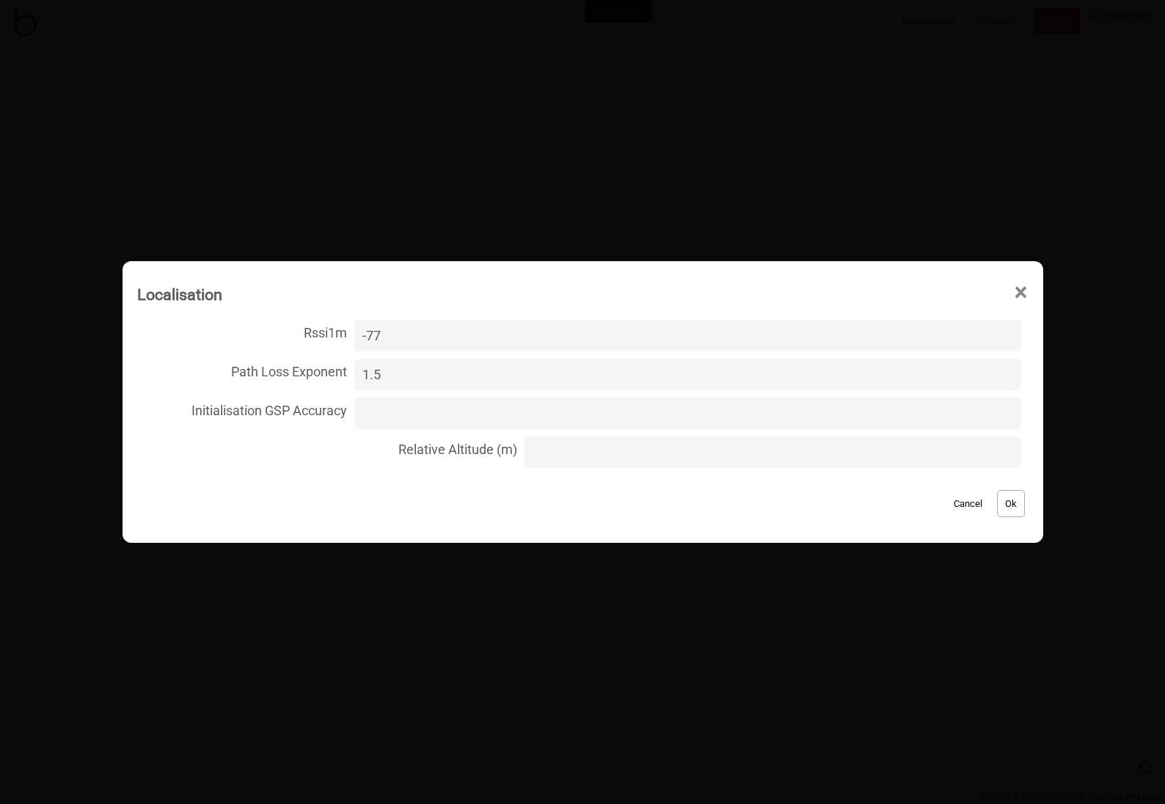
click at [1013, 293] on span "×" at bounding box center [1020, 293] width 15 height 48
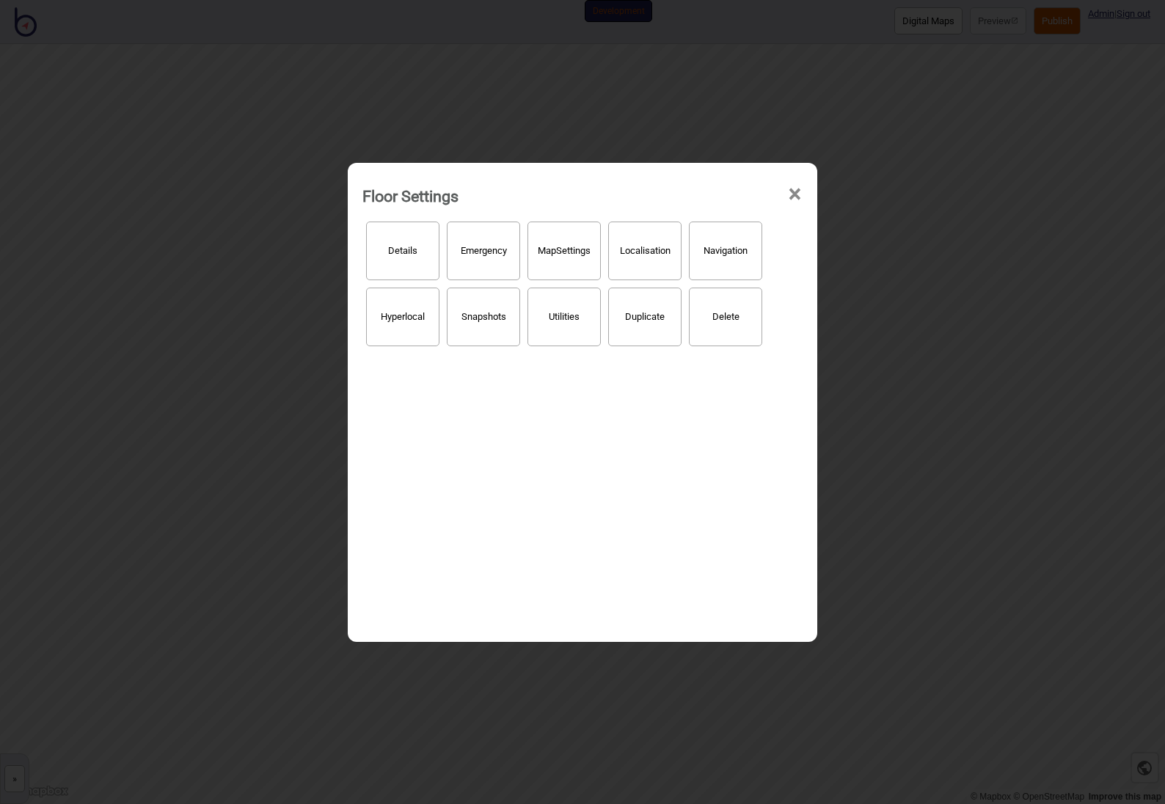
click at [491, 324] on button "Snapshots" at bounding box center [483, 317] width 73 height 59
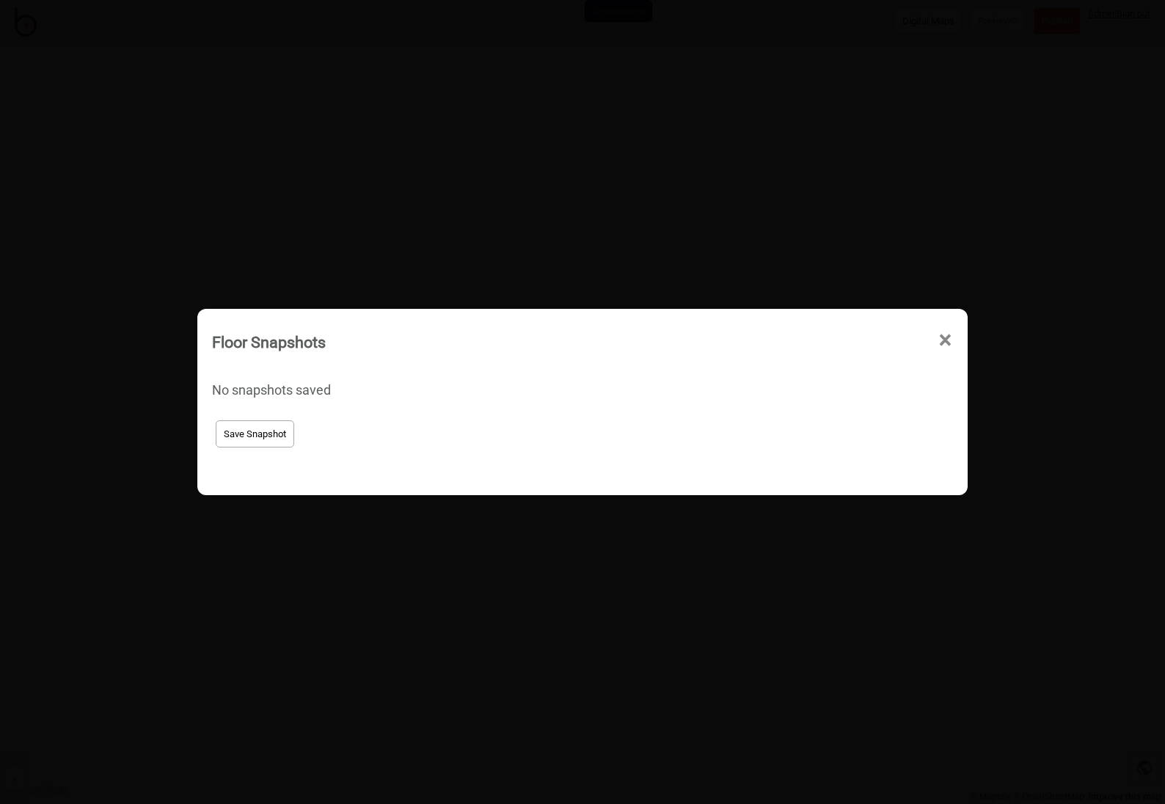
click at [930, 336] on div "Floor Snapshots ×" at bounding box center [583, 338] width 756 height 44
click at [941, 339] on span "×" at bounding box center [945, 340] width 15 height 48
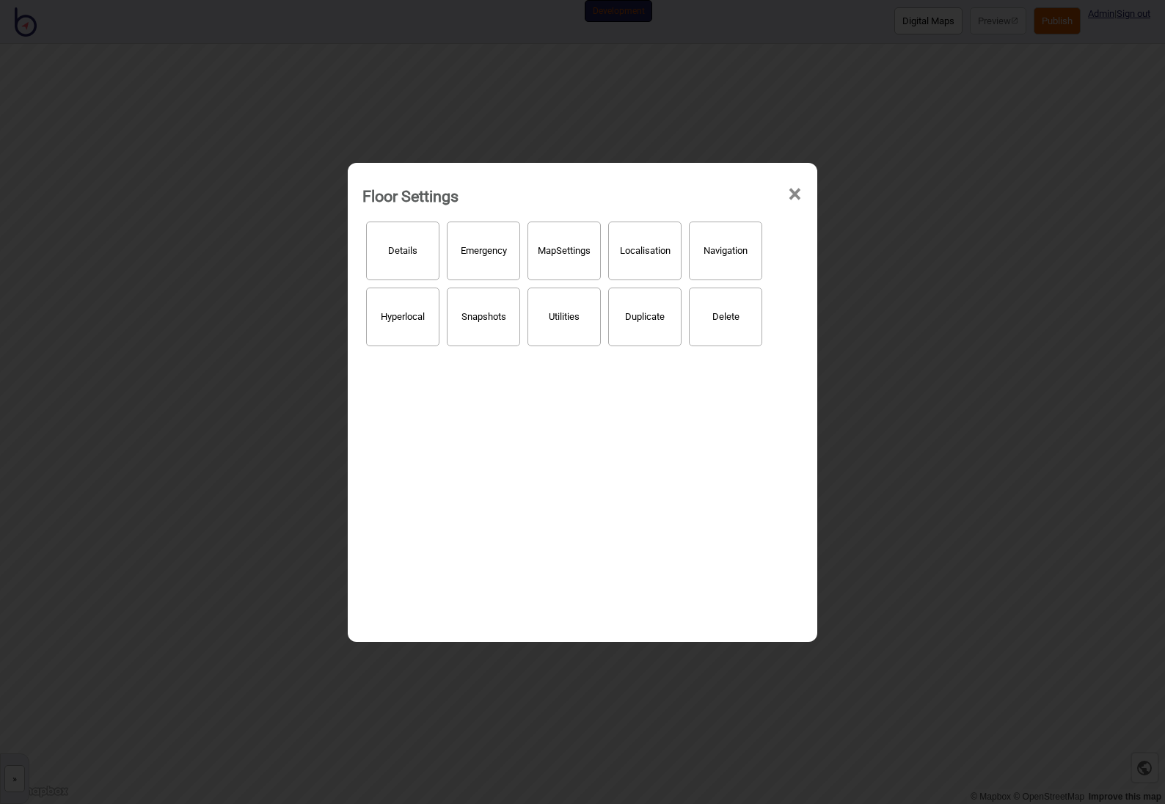
click at [415, 322] on button "Hyperlocal" at bounding box center [402, 317] width 73 height 59
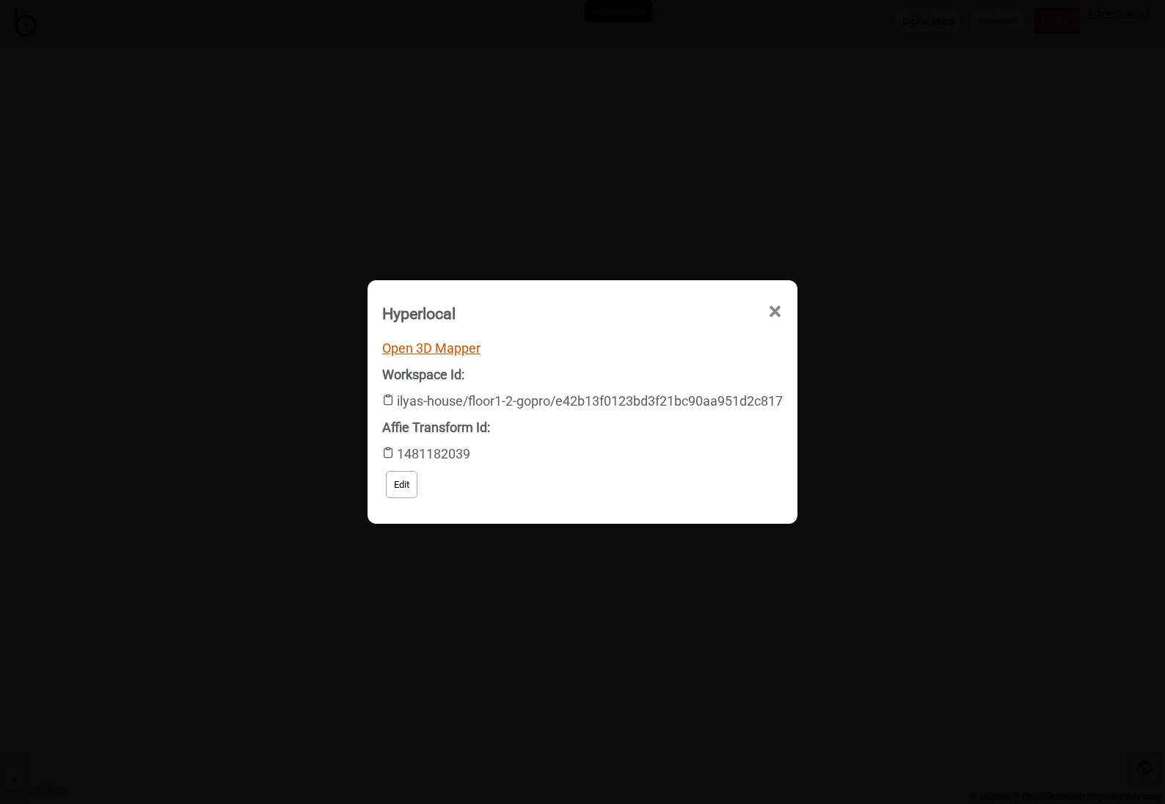
click at [429, 349] on link "Open 3D Mapper" at bounding box center [431, 347] width 98 height 15
click at [778, 310] on span "×" at bounding box center [774, 312] width 15 height 48
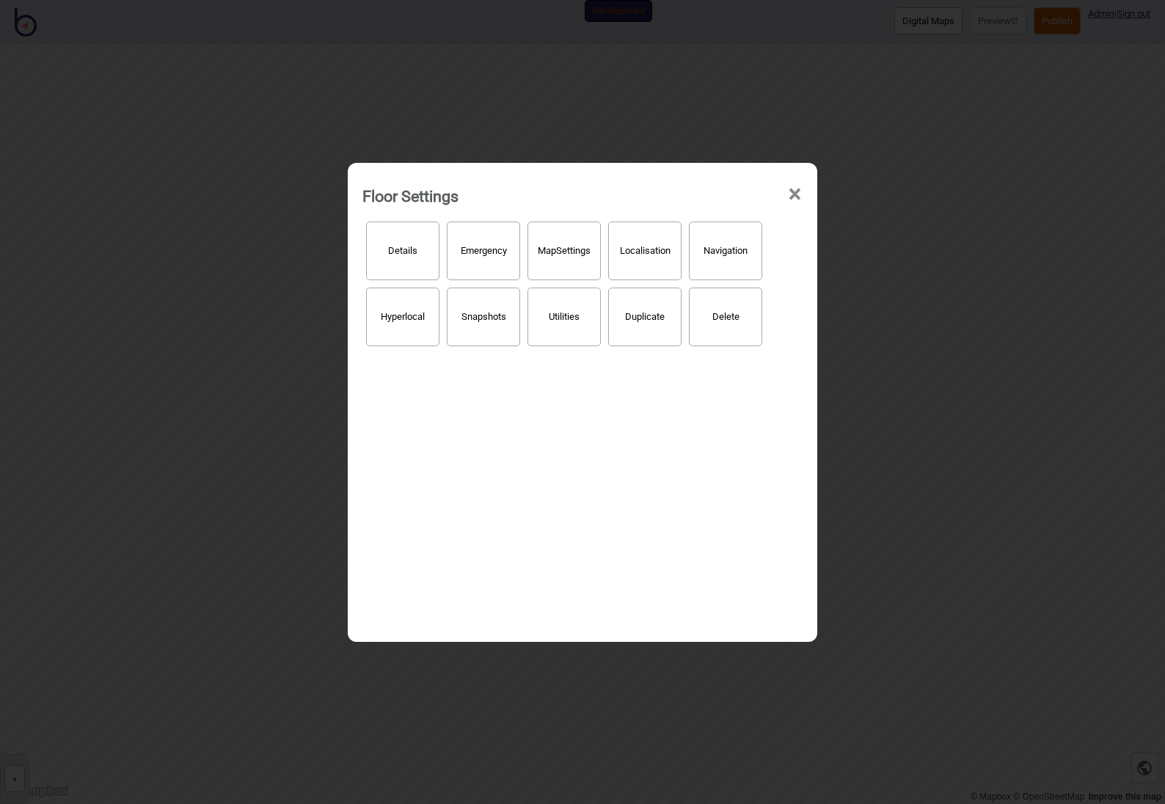
click at [795, 193] on span "×" at bounding box center [794, 194] width 15 height 48
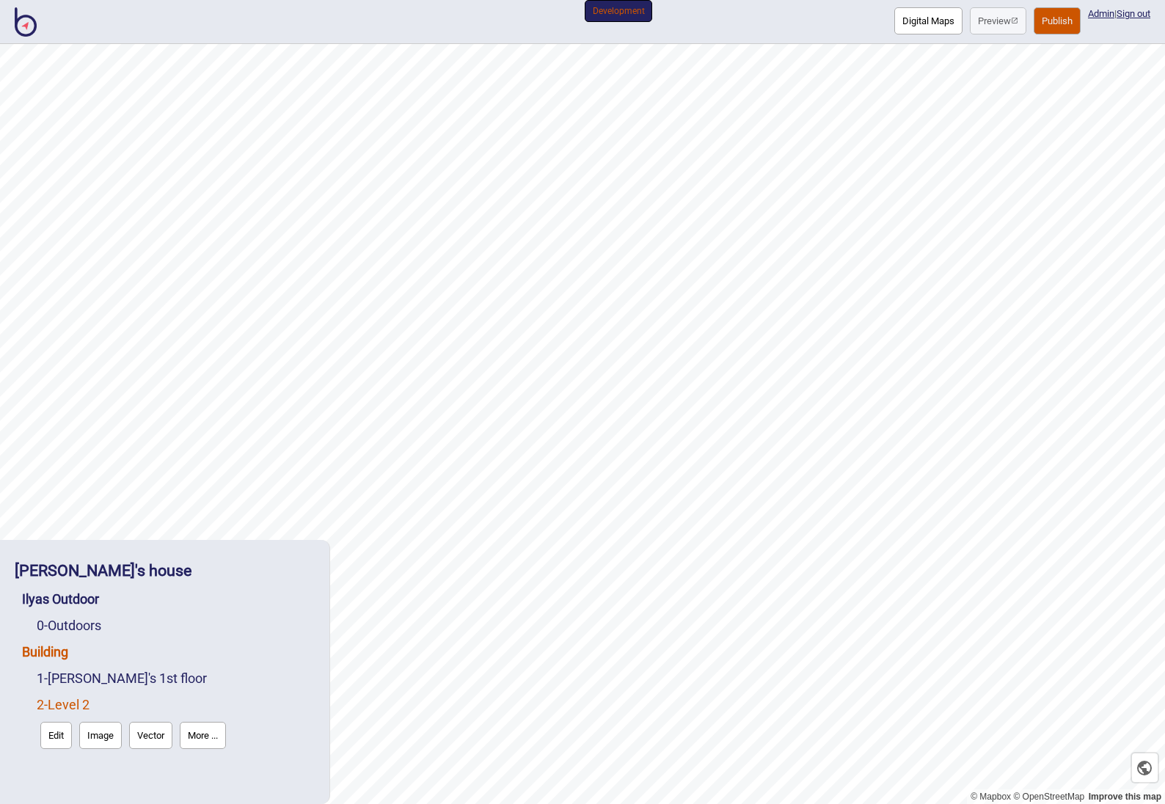
click at [57, 649] on link "Building" at bounding box center [45, 651] width 46 height 15
click at [217, 680] on button "More ..." at bounding box center [212, 682] width 46 height 27
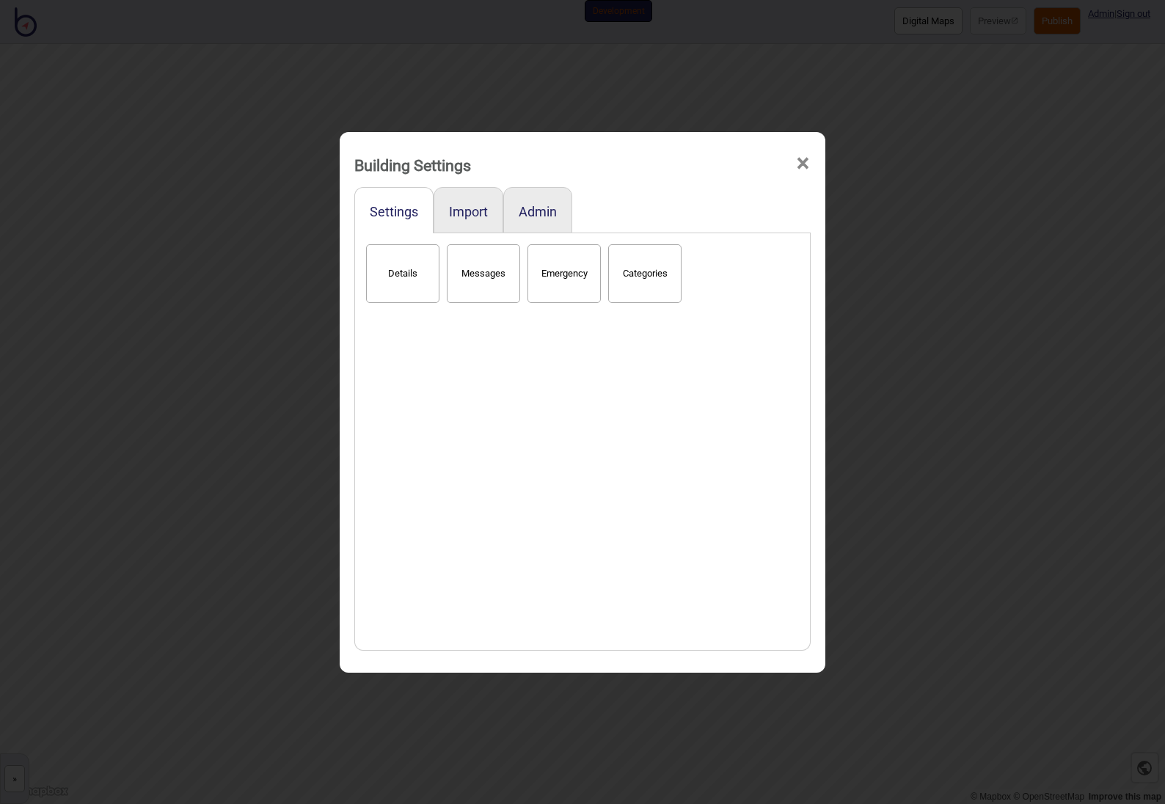
click at [404, 280] on button "Details" at bounding box center [402, 273] width 73 height 59
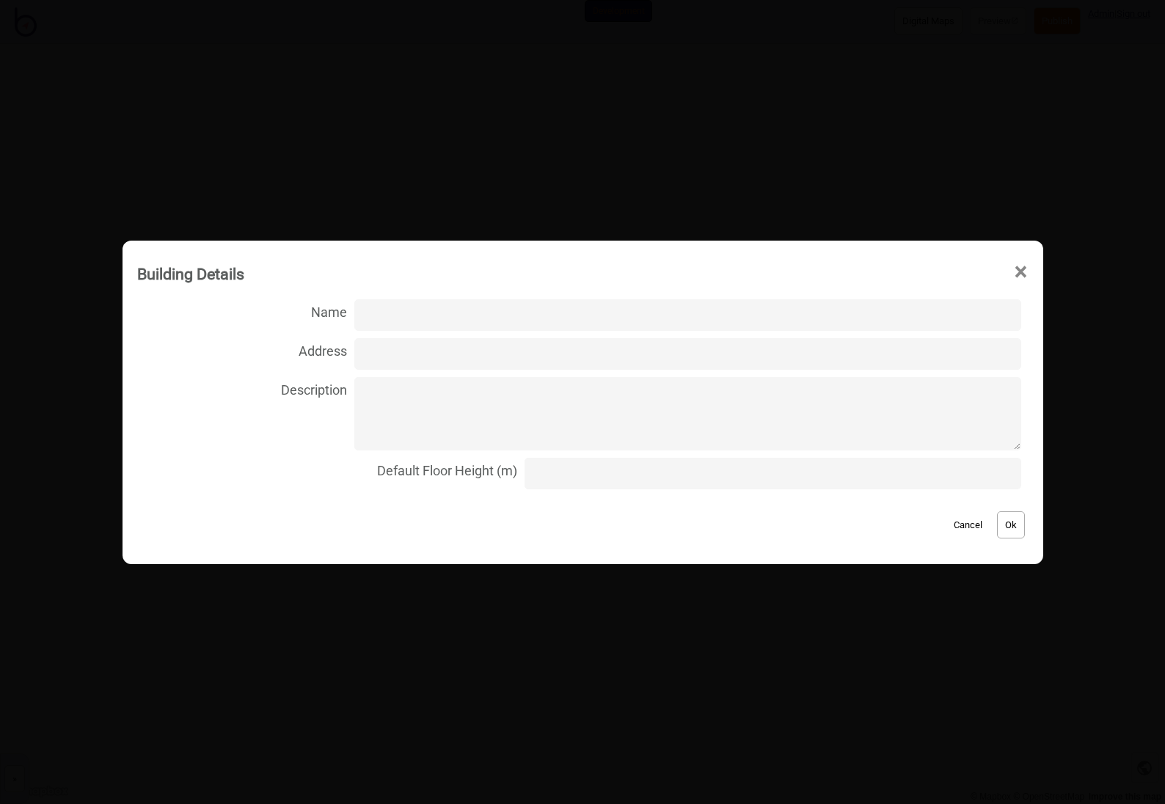
click at [958, 527] on button "Cancel" at bounding box center [967, 524] width 43 height 27
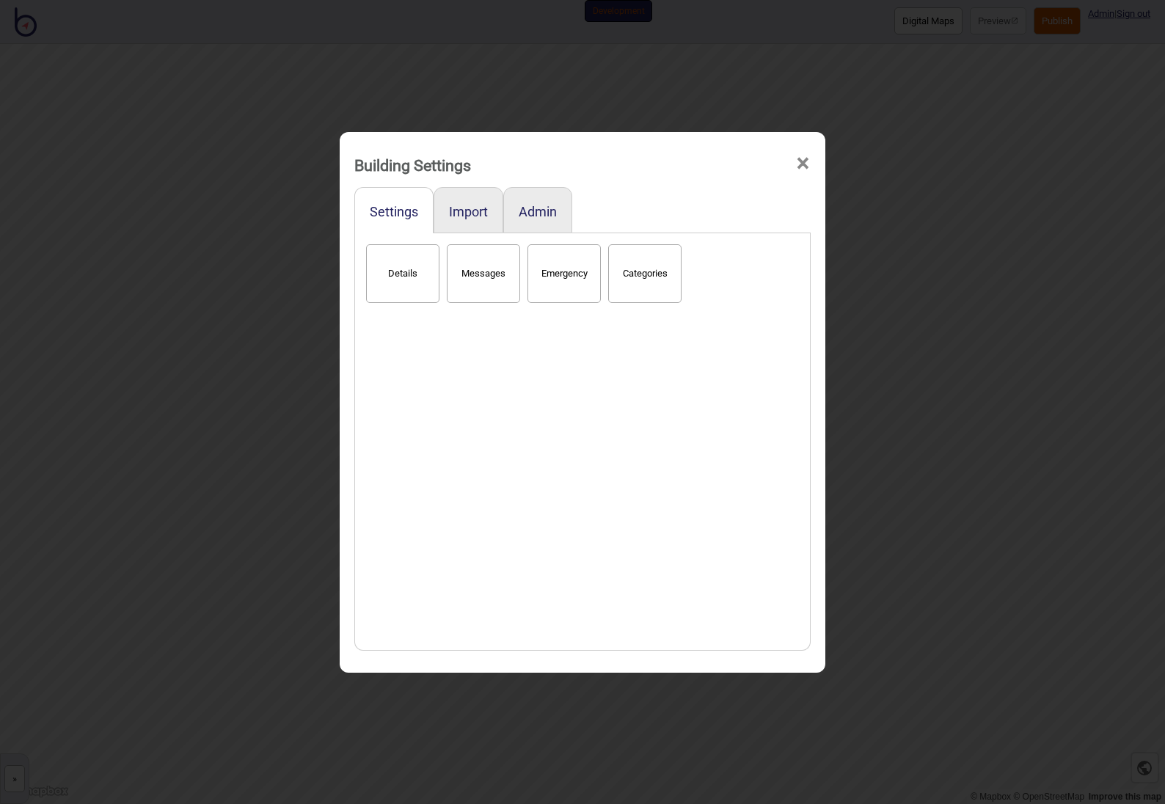
click at [803, 158] on span "×" at bounding box center [802, 163] width 15 height 48
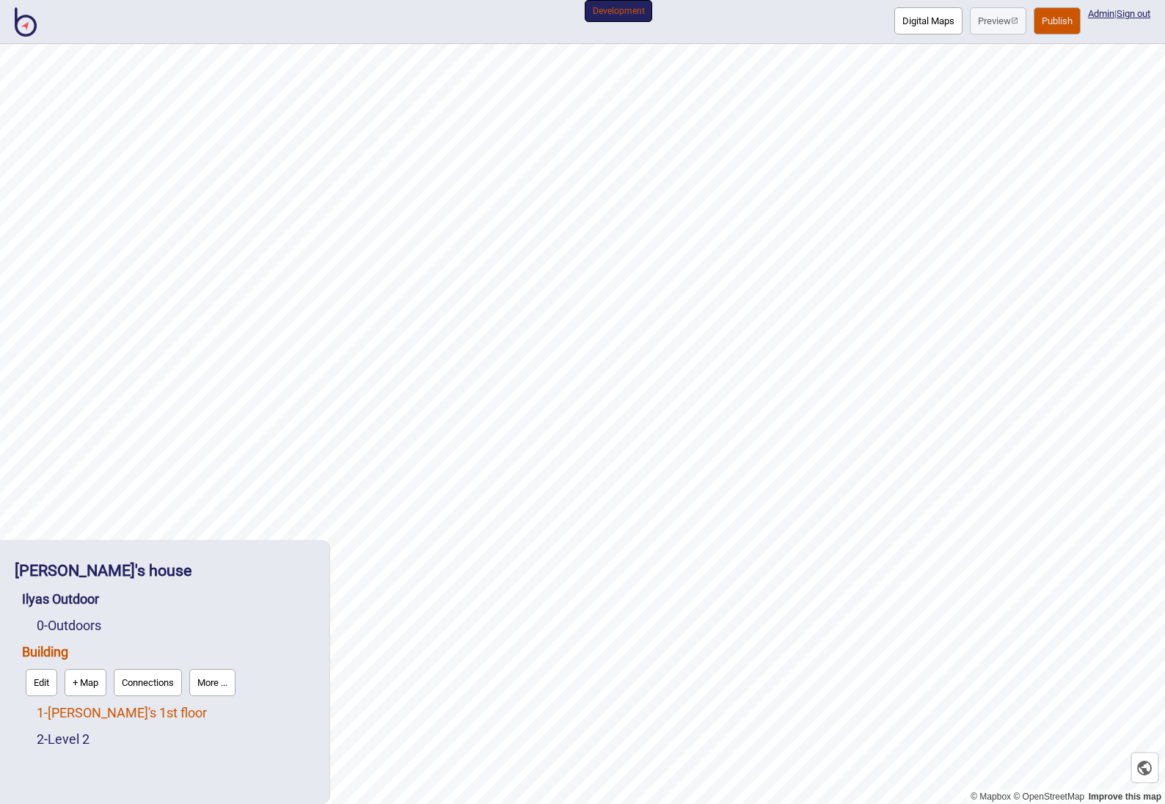
click at [120, 710] on link "1 - [PERSON_NAME]'s 1st floor" at bounding box center [122, 712] width 170 height 15
click at [225, 712] on button "More ..." at bounding box center [203, 709] width 46 height 27
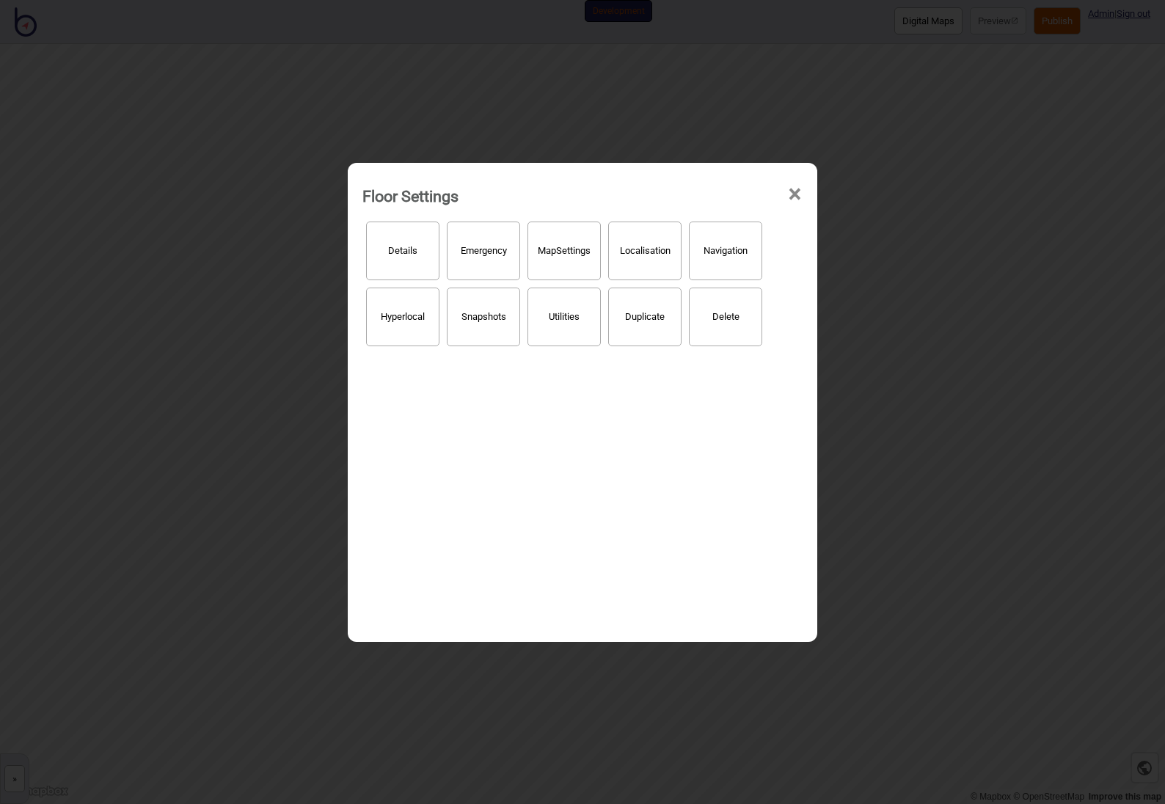
click at [423, 252] on button "Details" at bounding box center [402, 251] width 73 height 59
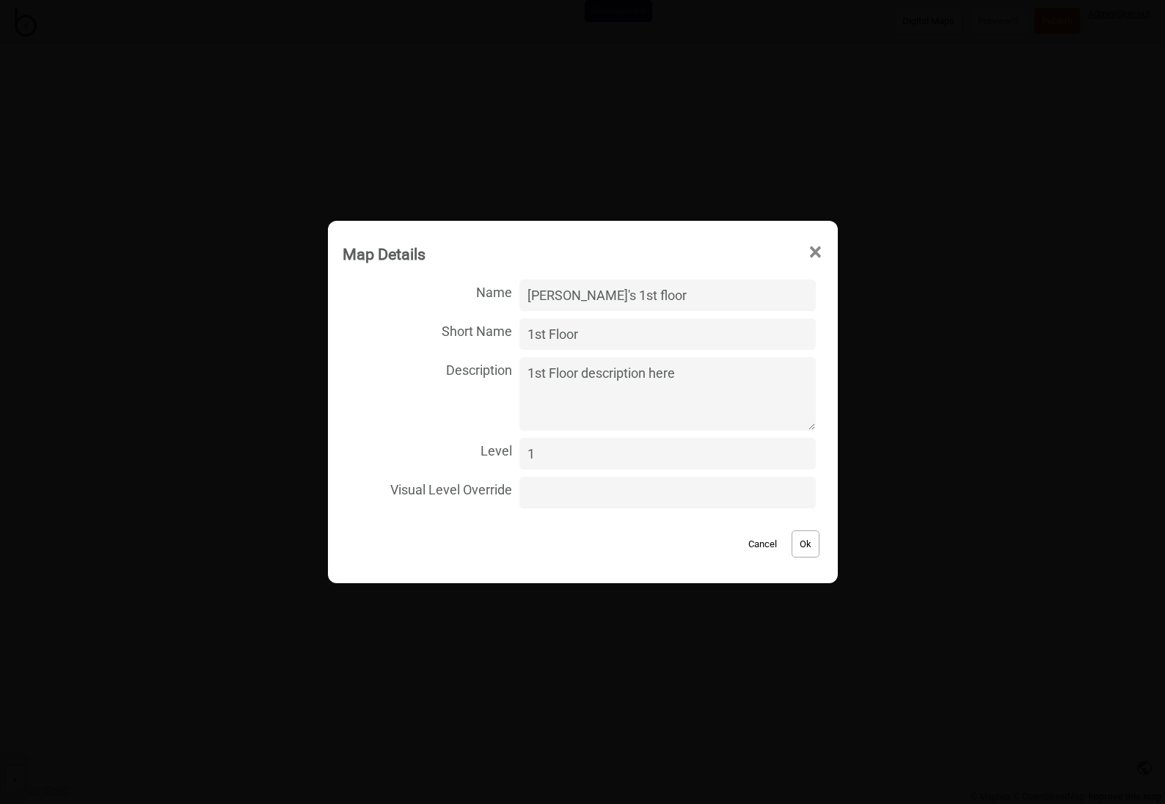
click at [808, 252] on span "×" at bounding box center [815, 252] width 15 height 48
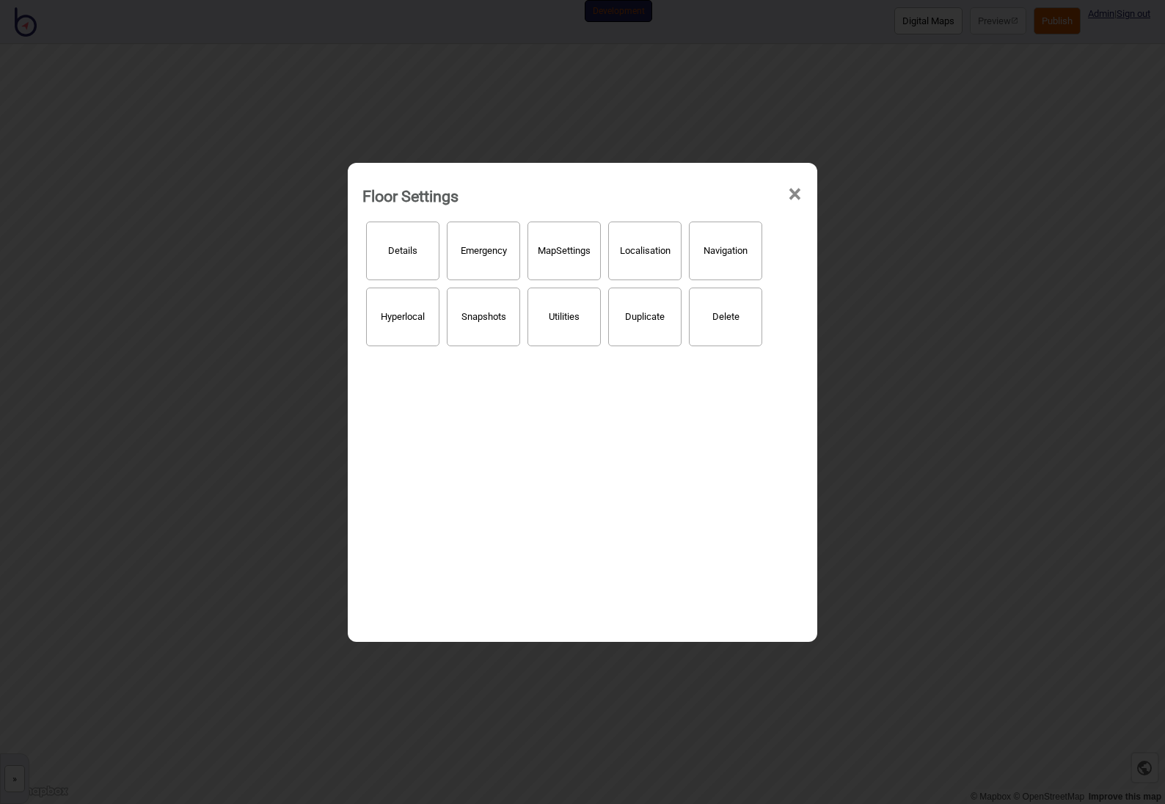
click at [792, 192] on span "×" at bounding box center [794, 194] width 15 height 48
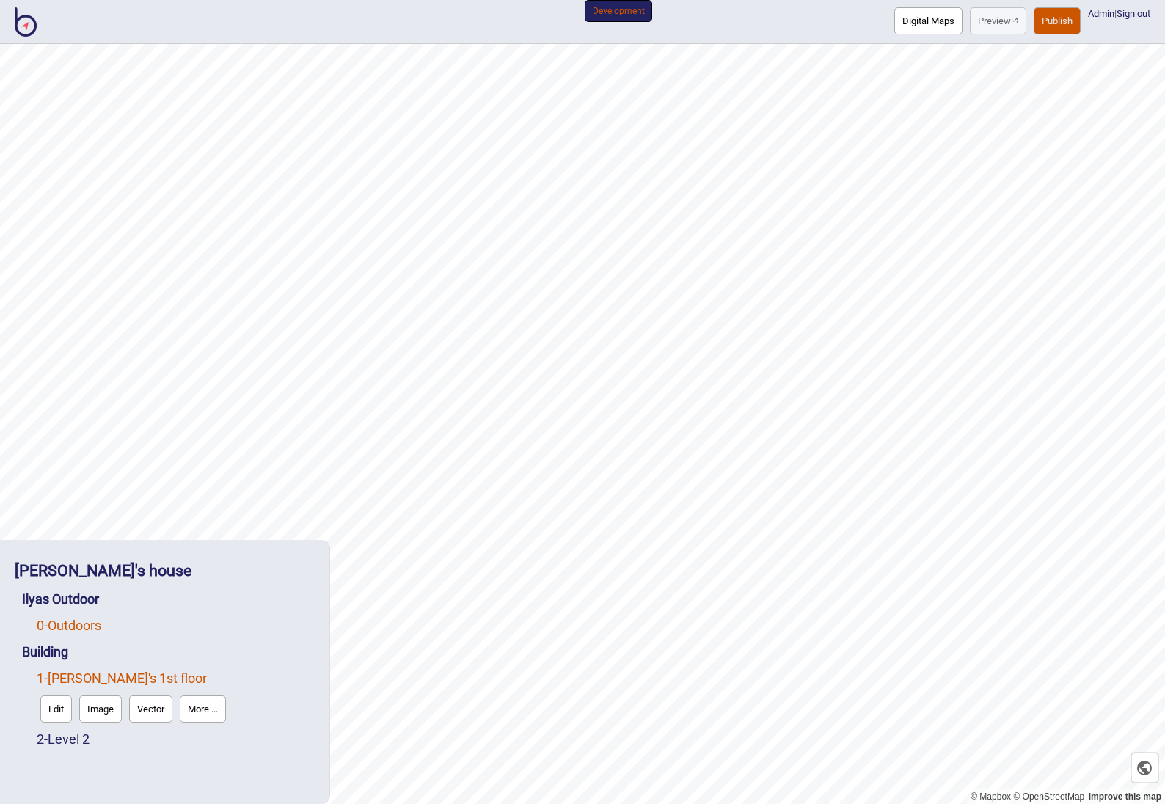
click at [84, 632] on link "0 - Outdoors" at bounding box center [69, 625] width 65 height 15
click at [70, 610] on div "Ilyas Outdoor" at bounding box center [168, 599] width 293 height 26
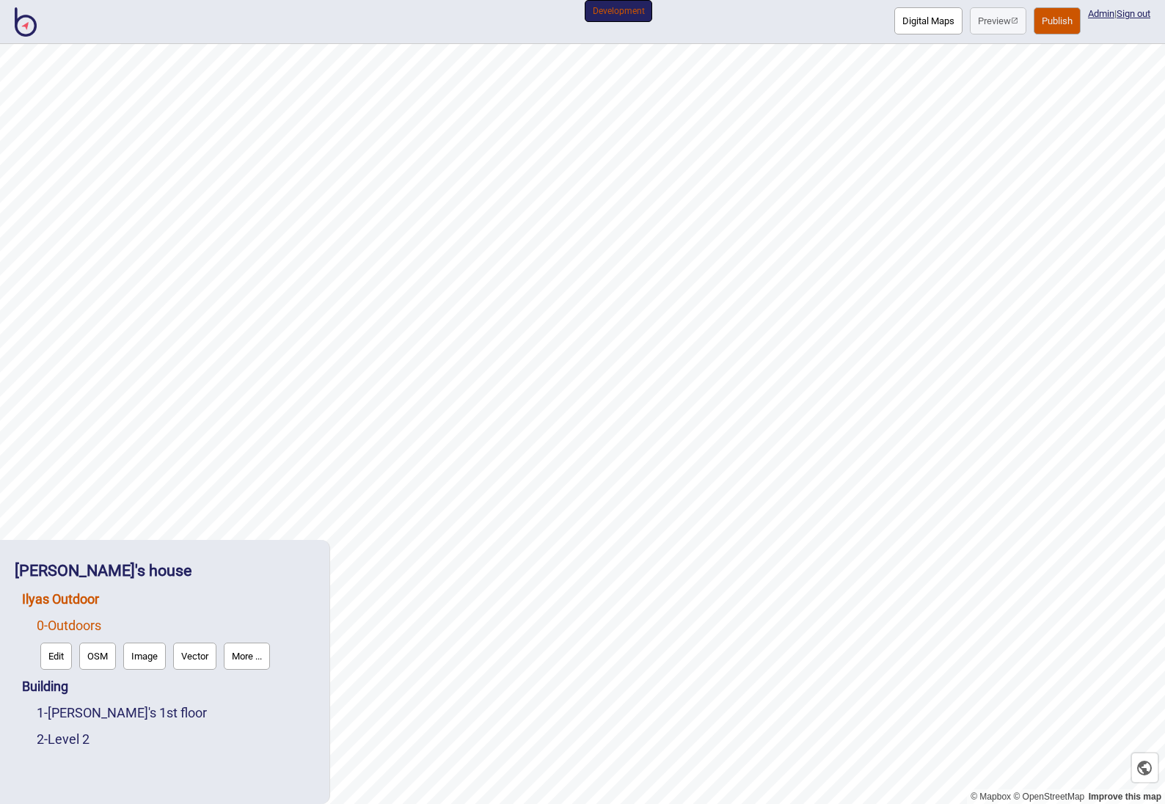
click at [73, 600] on link "Ilyas Outdoor" at bounding box center [60, 598] width 77 height 15
click at [31, 628] on button "Edit" at bounding box center [42, 629] width 32 height 27
click at [60, 563] on strong "[PERSON_NAME]'s house" at bounding box center [103, 570] width 177 height 18
click at [32, 610] on button "Edit" at bounding box center [34, 603] width 32 height 27
click at [32, 29] on img at bounding box center [26, 21] width 22 height 29
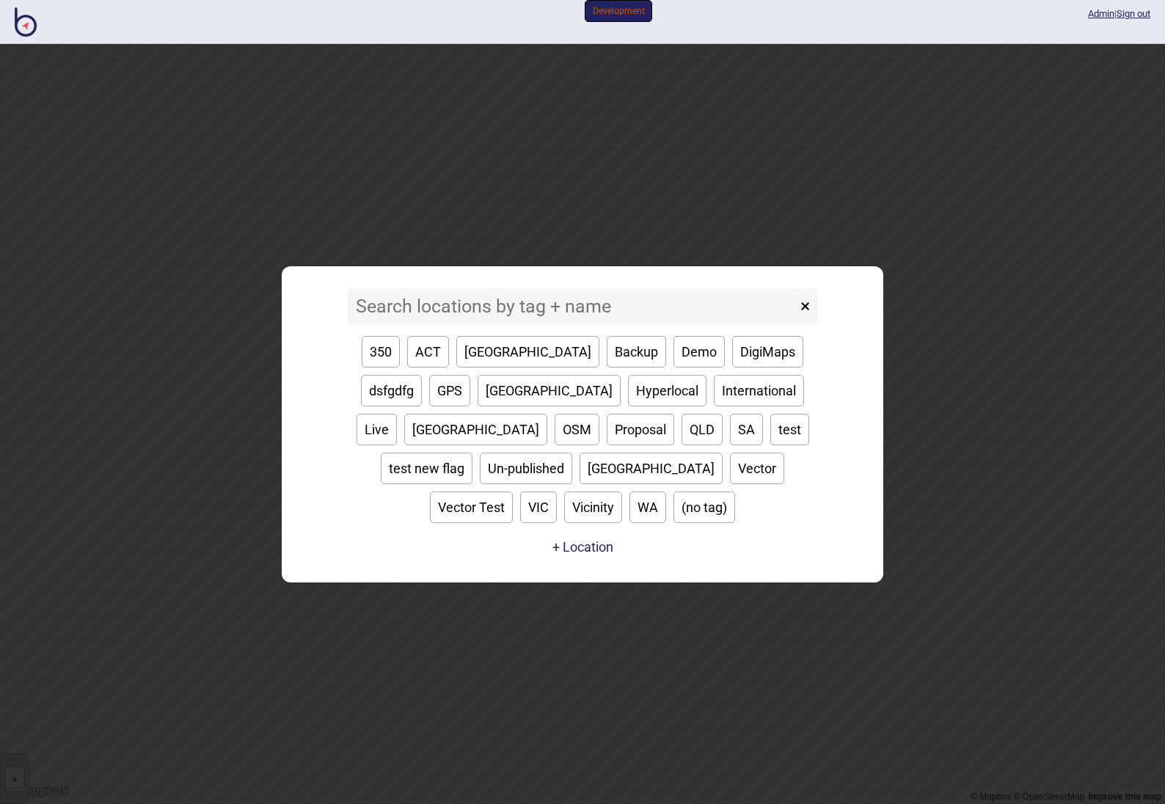
click at [462, 323] on input at bounding box center [572, 306] width 449 height 37
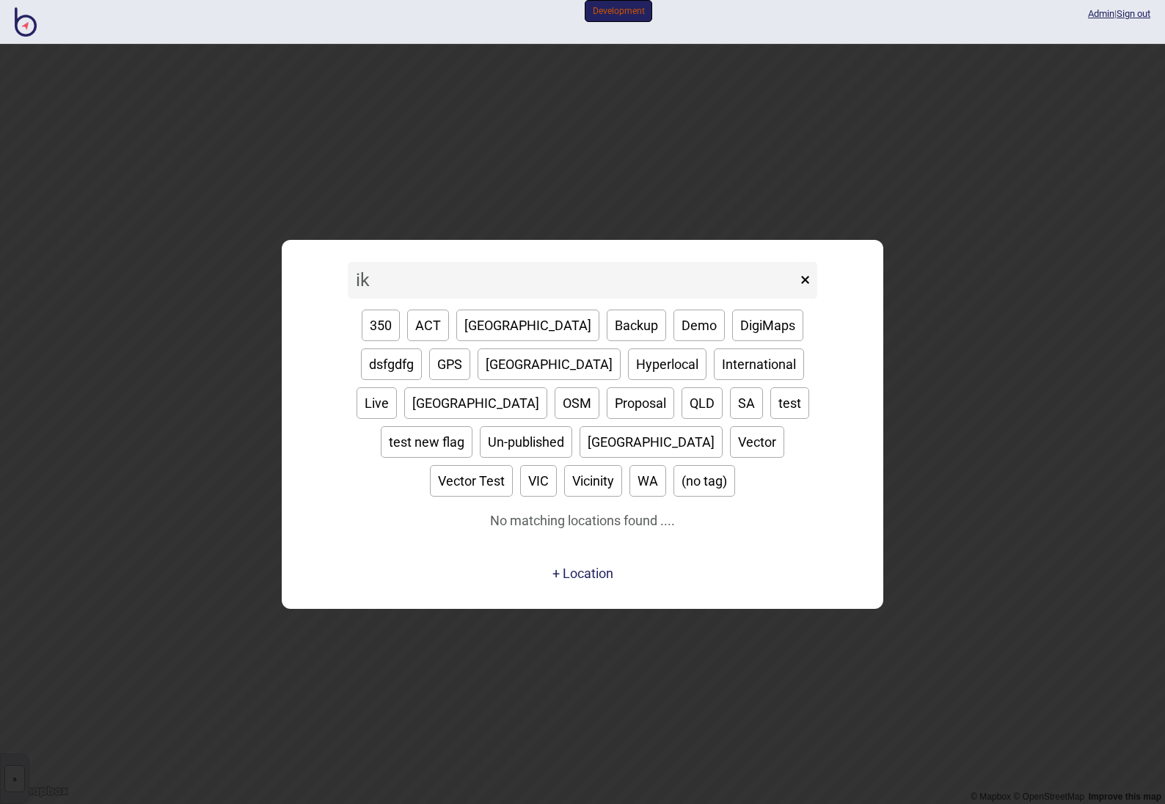
type input "i"
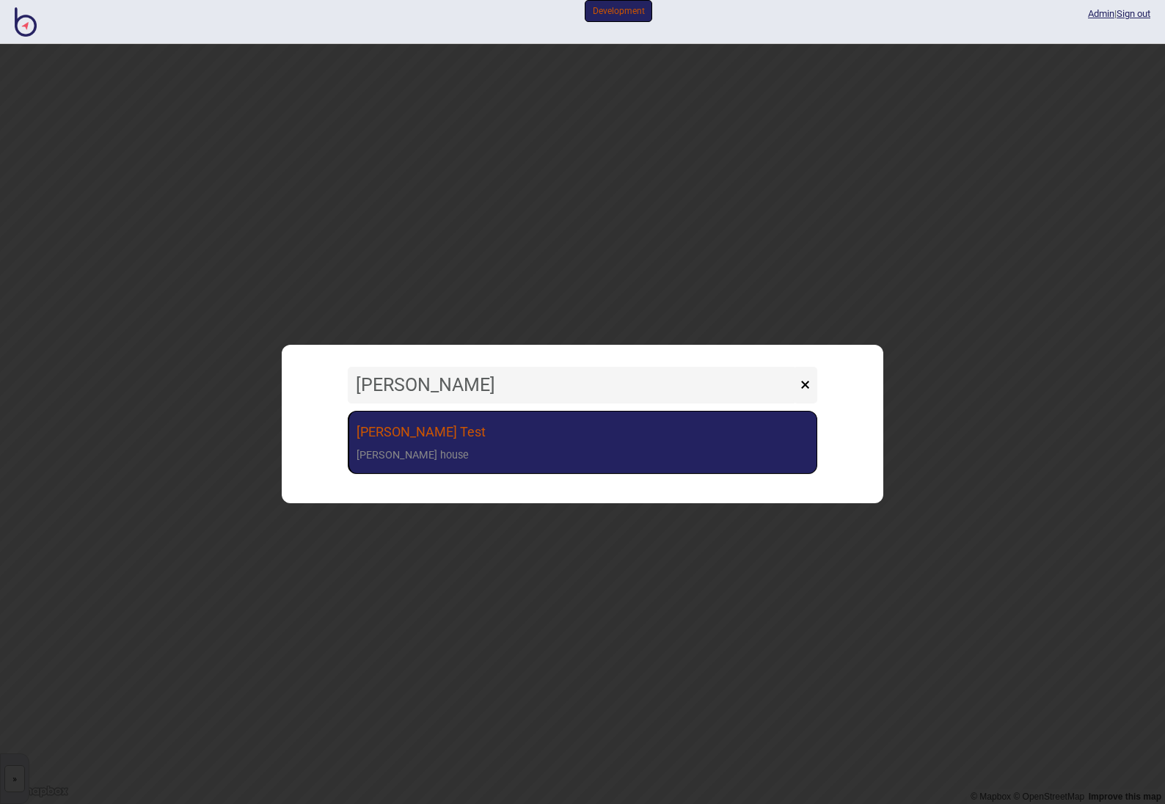
type input "[PERSON_NAME]"
click at [467, 434] on link "[PERSON_NAME] [PERSON_NAME] house" at bounding box center [583, 443] width 470 height 64
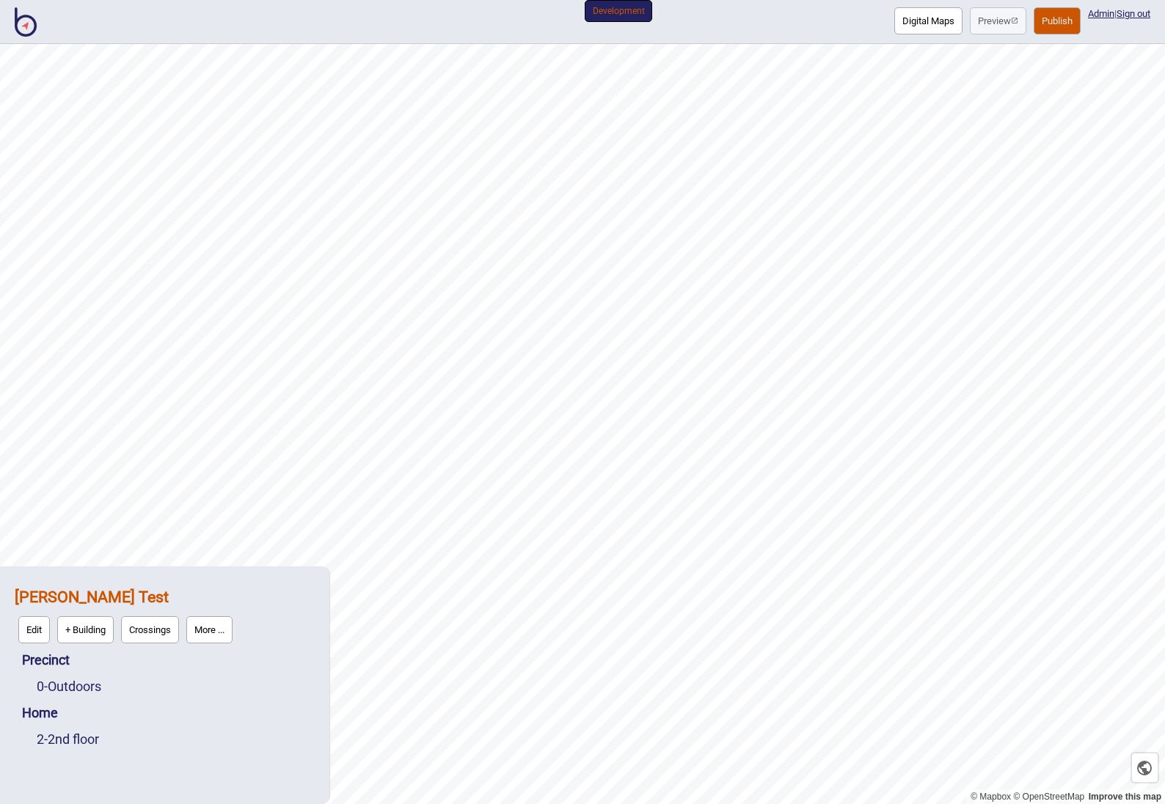
click at [55, 597] on strong "[PERSON_NAME] Test" at bounding box center [92, 597] width 154 height 18
click at [27, 632] on button "Edit" at bounding box center [34, 629] width 32 height 27
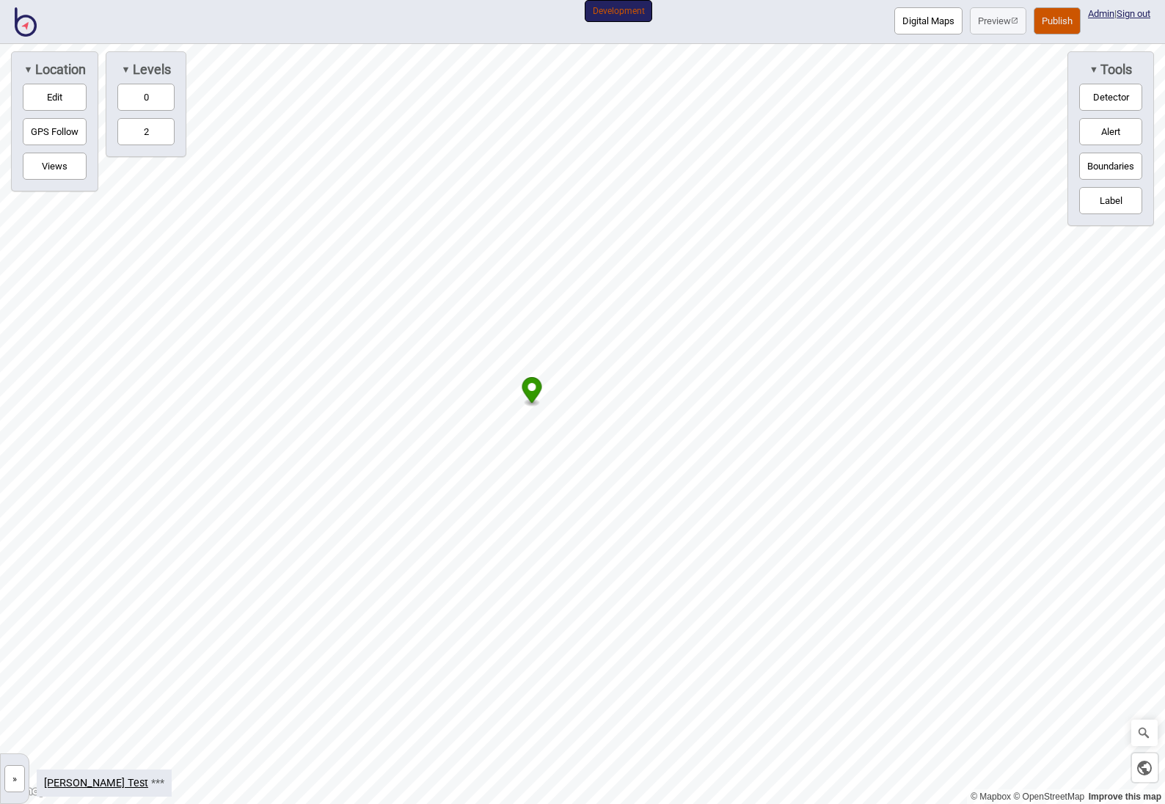
click at [65, 98] on button "Edit" at bounding box center [55, 97] width 64 height 27
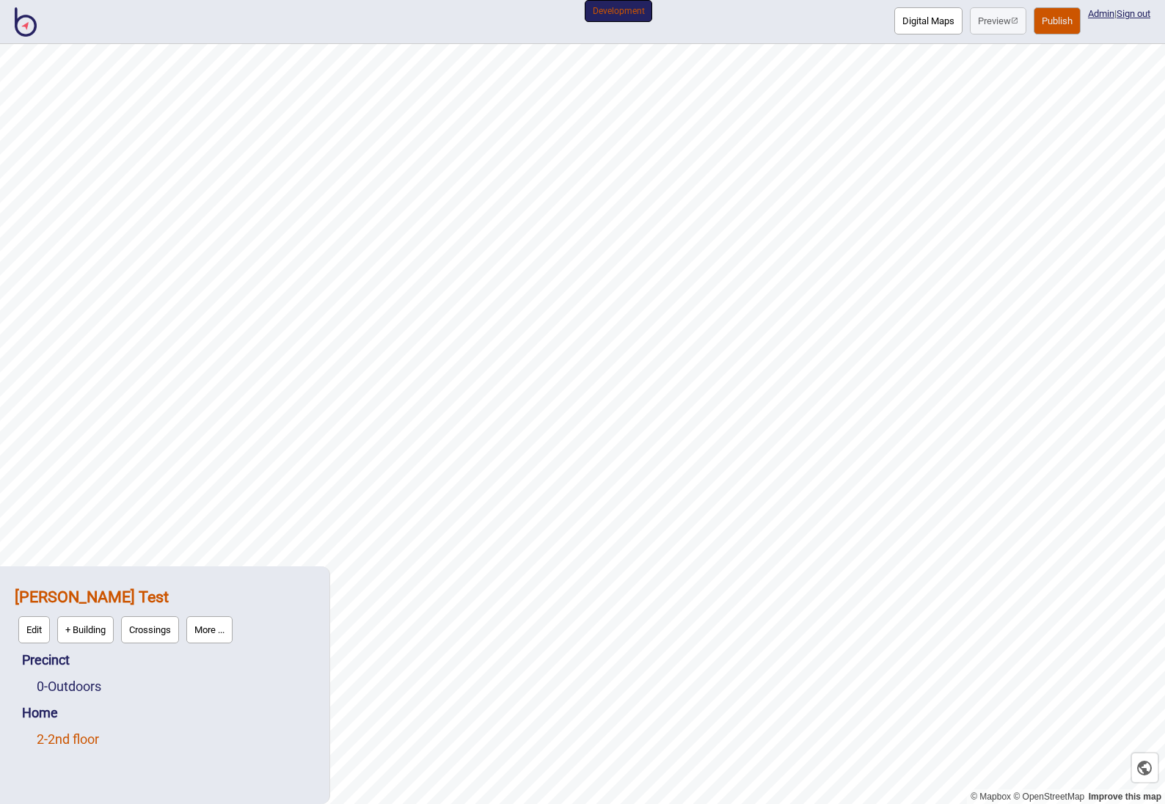
click at [69, 742] on link "2 - 2nd floor" at bounding box center [68, 739] width 62 height 15
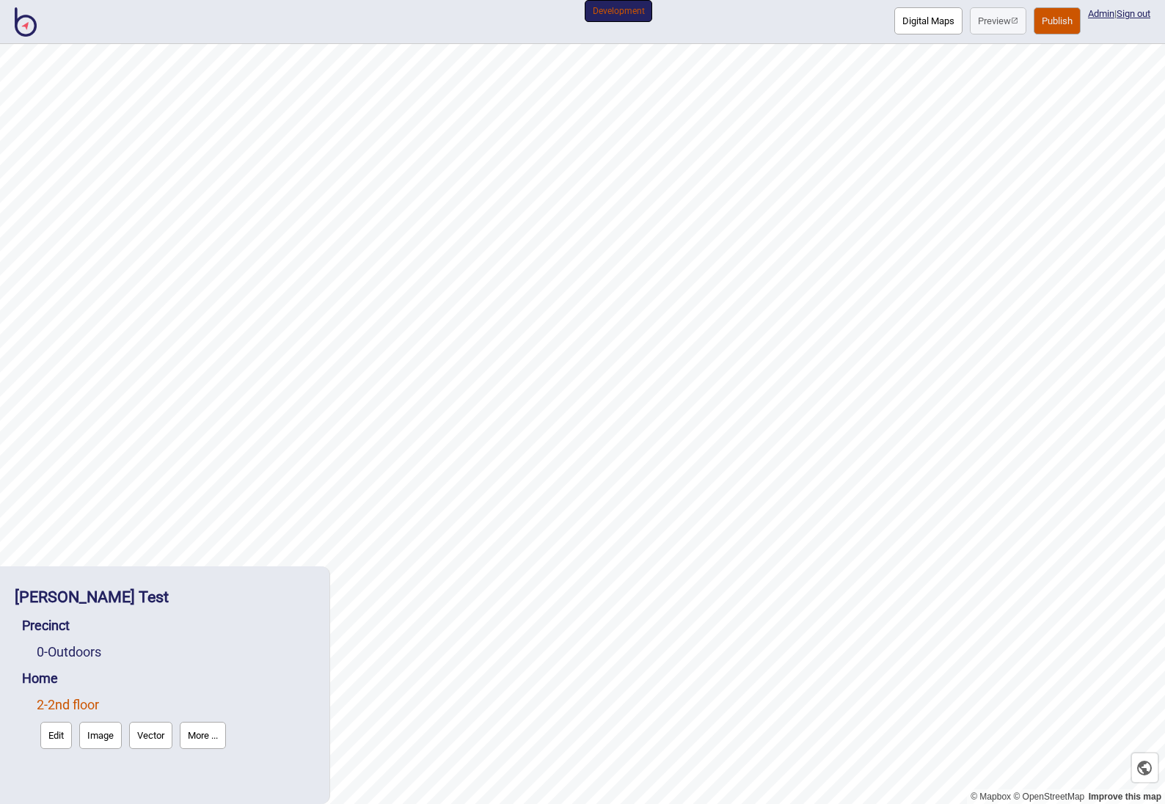
click at [64, 740] on button "Edit" at bounding box center [56, 735] width 32 height 27
click at [198, 739] on button "More ..." at bounding box center [203, 735] width 46 height 27
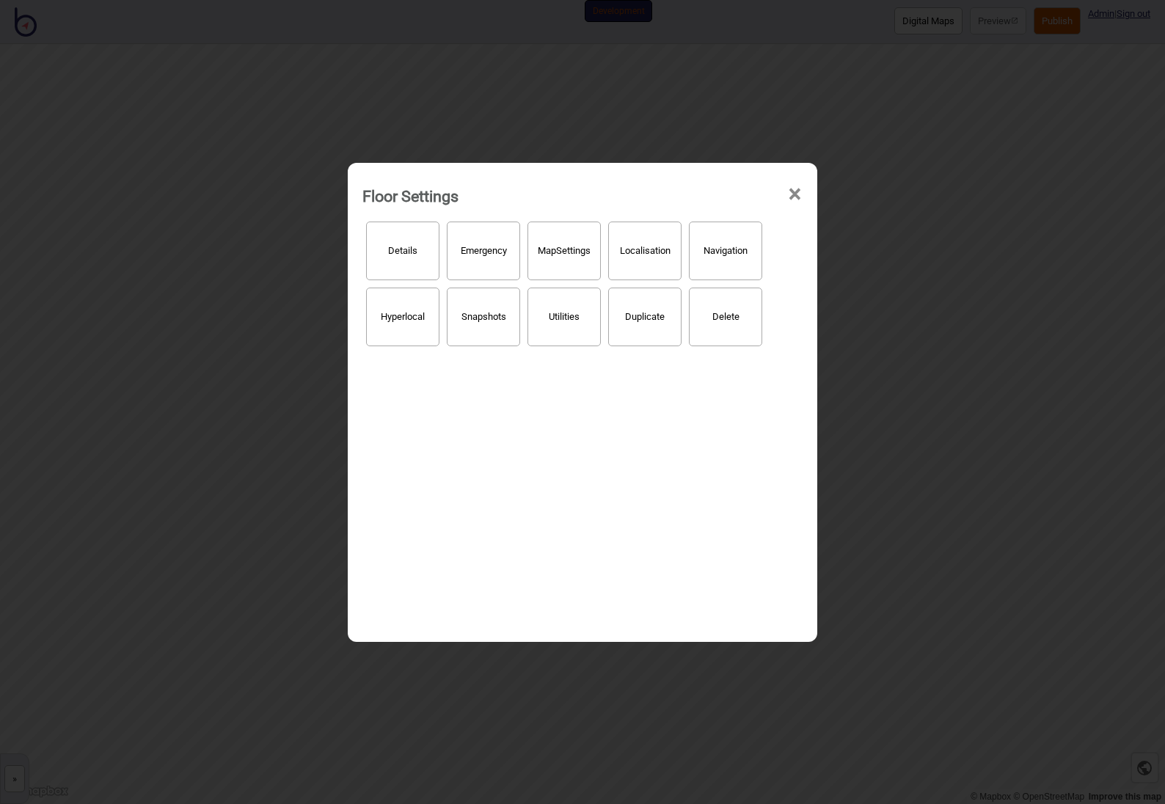
click at [401, 253] on button "Details" at bounding box center [402, 251] width 73 height 59
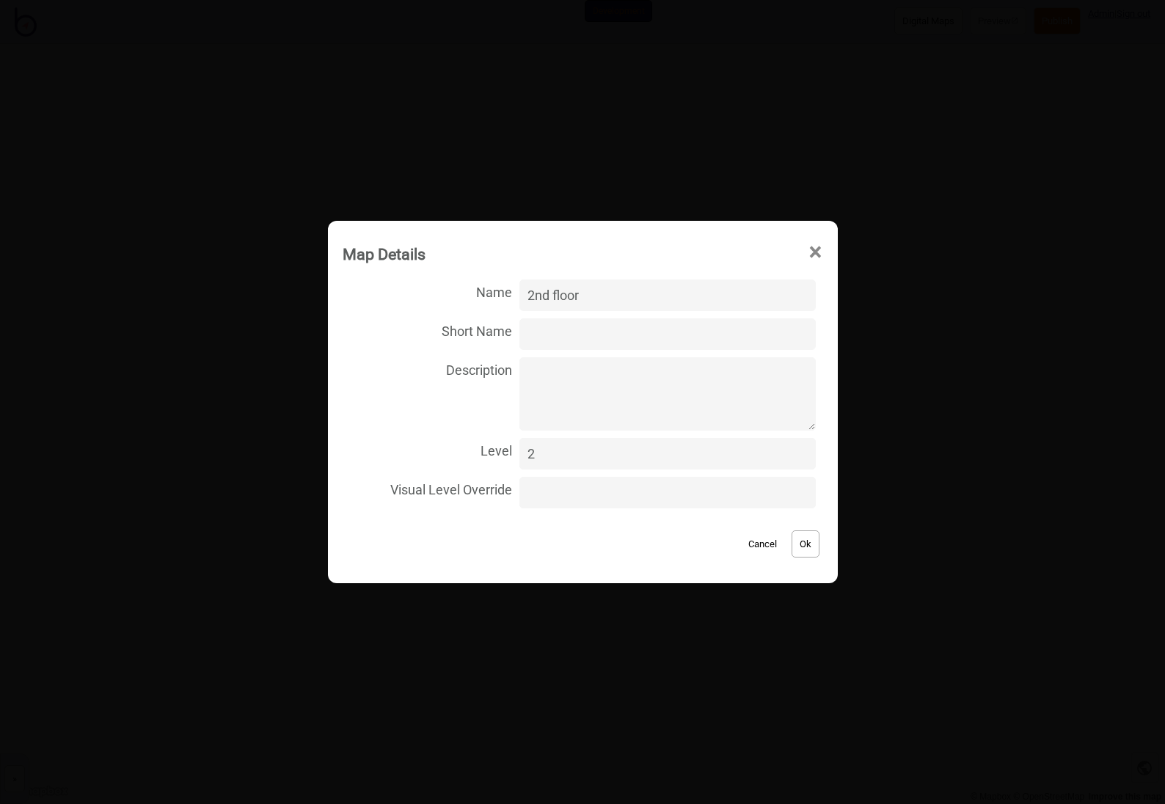
click at [808, 252] on span "×" at bounding box center [815, 252] width 15 height 48
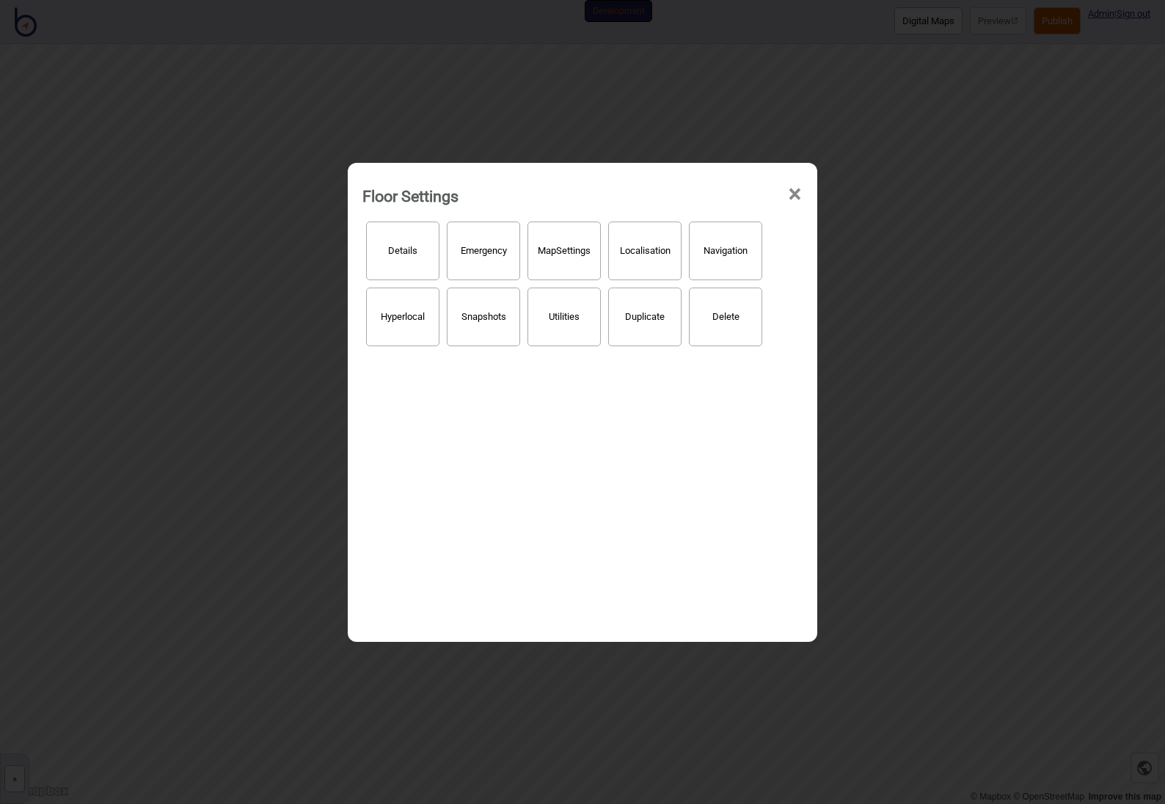
click at [626, 255] on button "Localisation" at bounding box center [644, 251] width 73 height 59
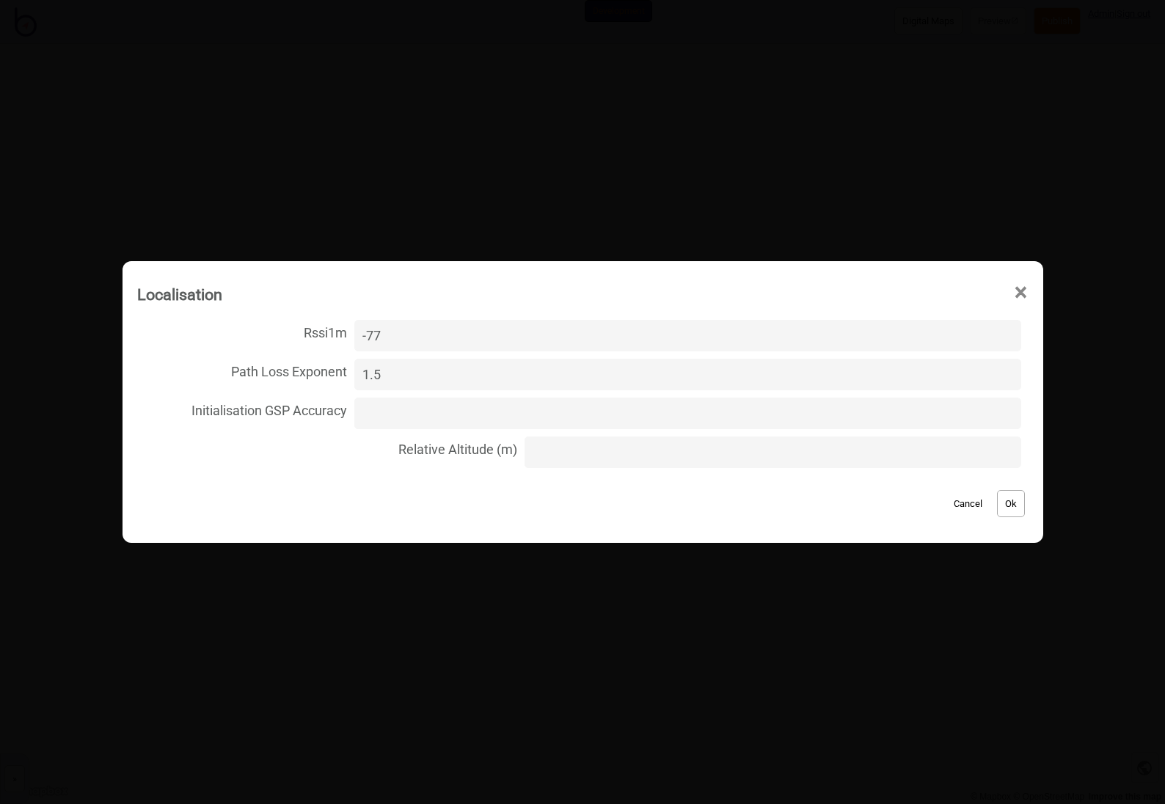
click at [1013, 289] on span "×" at bounding box center [1020, 293] width 15 height 48
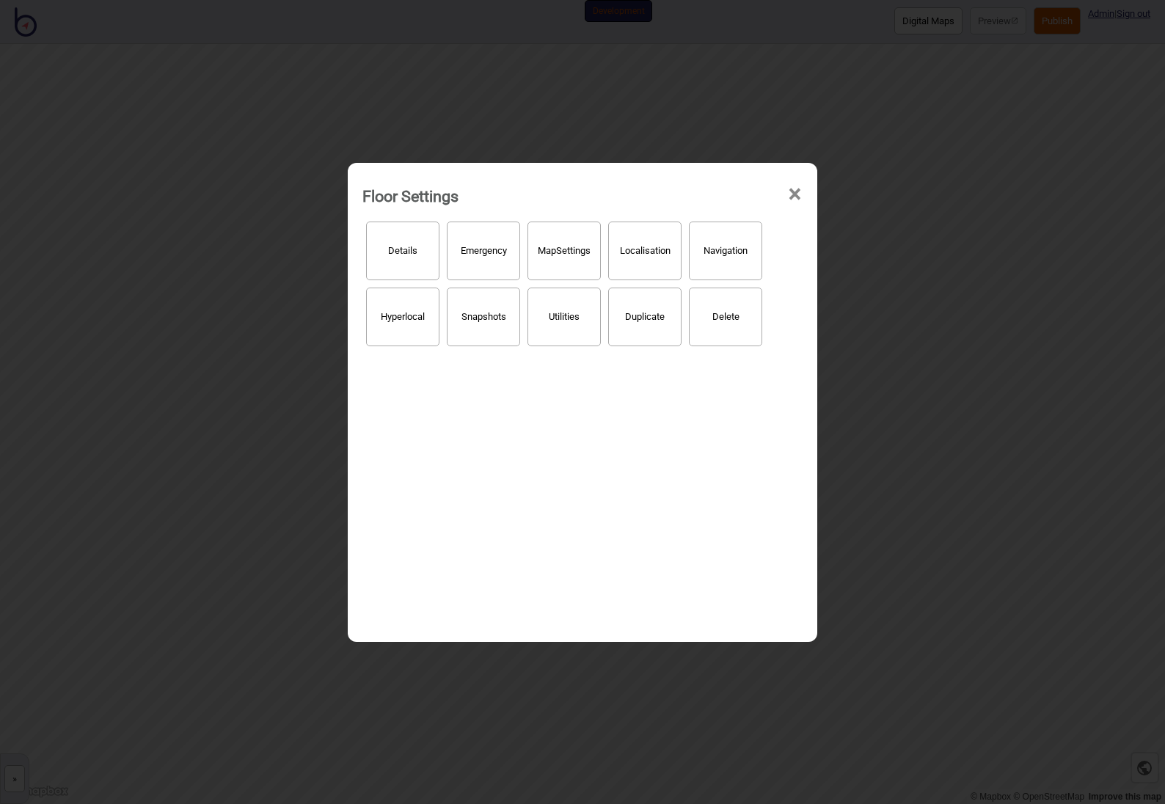
click at [567, 326] on button "Utilities" at bounding box center [564, 317] width 73 height 59
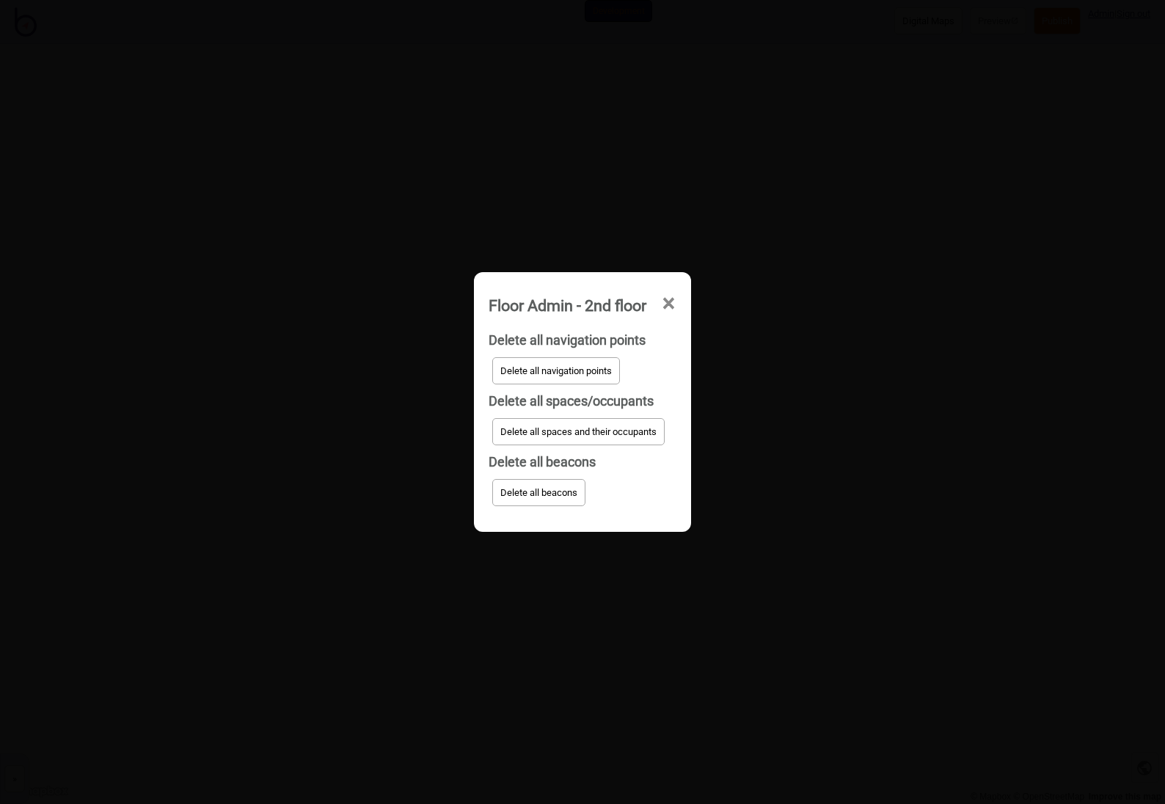
click at [669, 300] on span "×" at bounding box center [668, 304] width 15 height 48
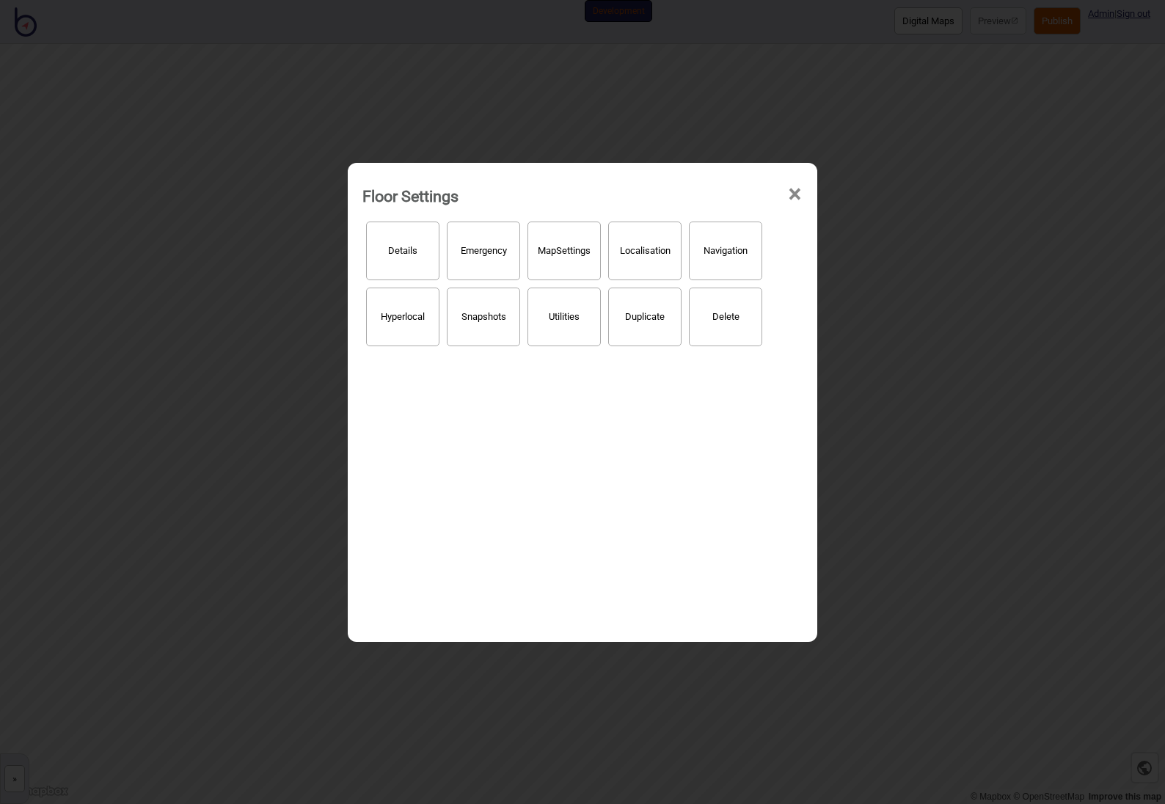
click at [795, 194] on span "×" at bounding box center [794, 194] width 15 height 48
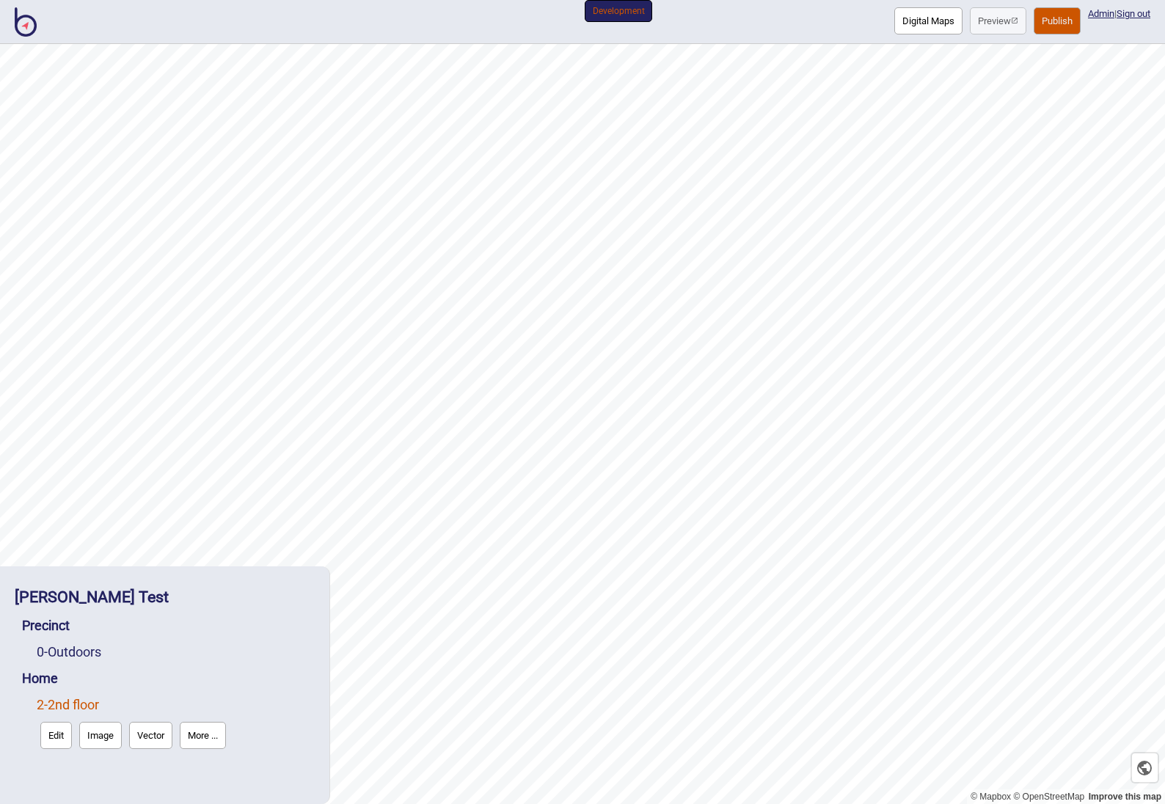
click at [62, 739] on button "Edit" at bounding box center [56, 735] width 32 height 27
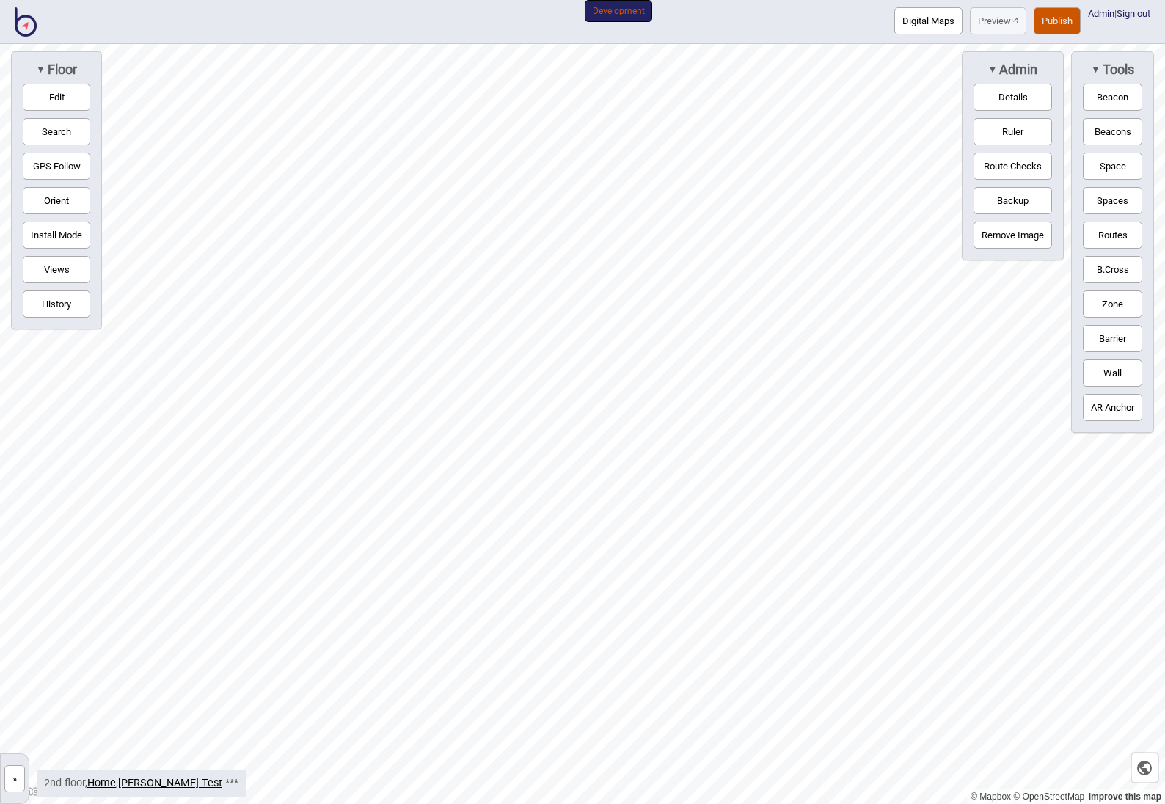
click at [55, 95] on button "Edit" at bounding box center [57, 97] width 68 height 27
click at [56, 142] on button "Search" at bounding box center [57, 131] width 68 height 27
click at [55, 100] on button "Edit" at bounding box center [57, 97] width 68 height 27
click at [277, 74] on button "×" at bounding box center [278, 73] width 20 height 29
click at [277, 73] on button "×" at bounding box center [278, 73] width 20 height 29
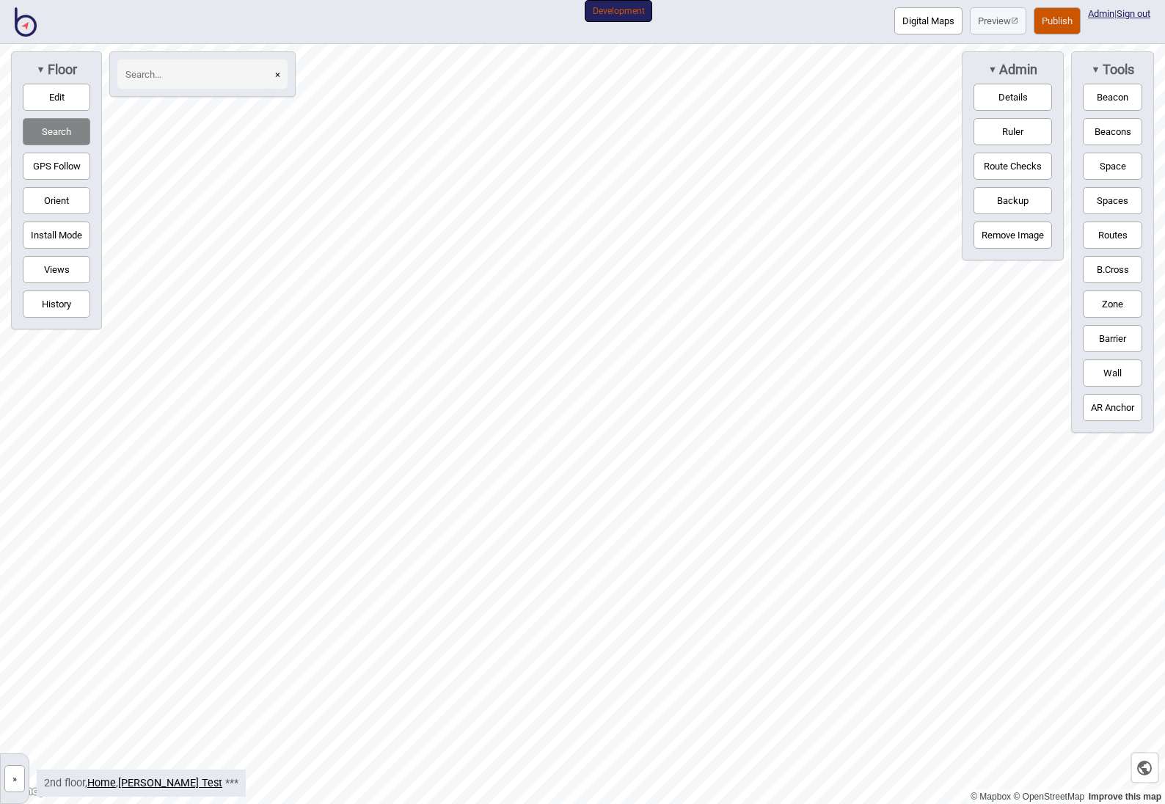
click at [765, 31] on header "Digital Maps Preview Publish Admin | Sign out Development" at bounding box center [582, 22] width 1165 height 26
click at [915, 23] on button "Digital Maps" at bounding box center [928, 20] width 68 height 27
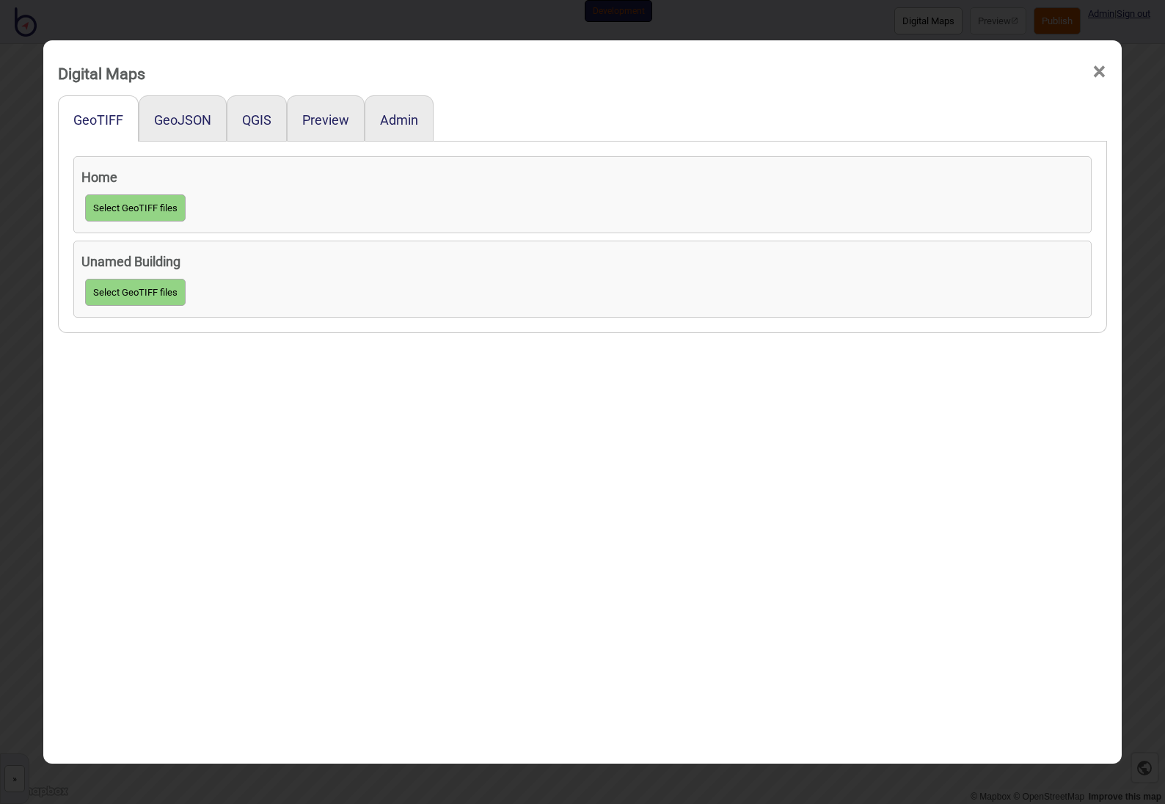
scroll to position [3, 0]
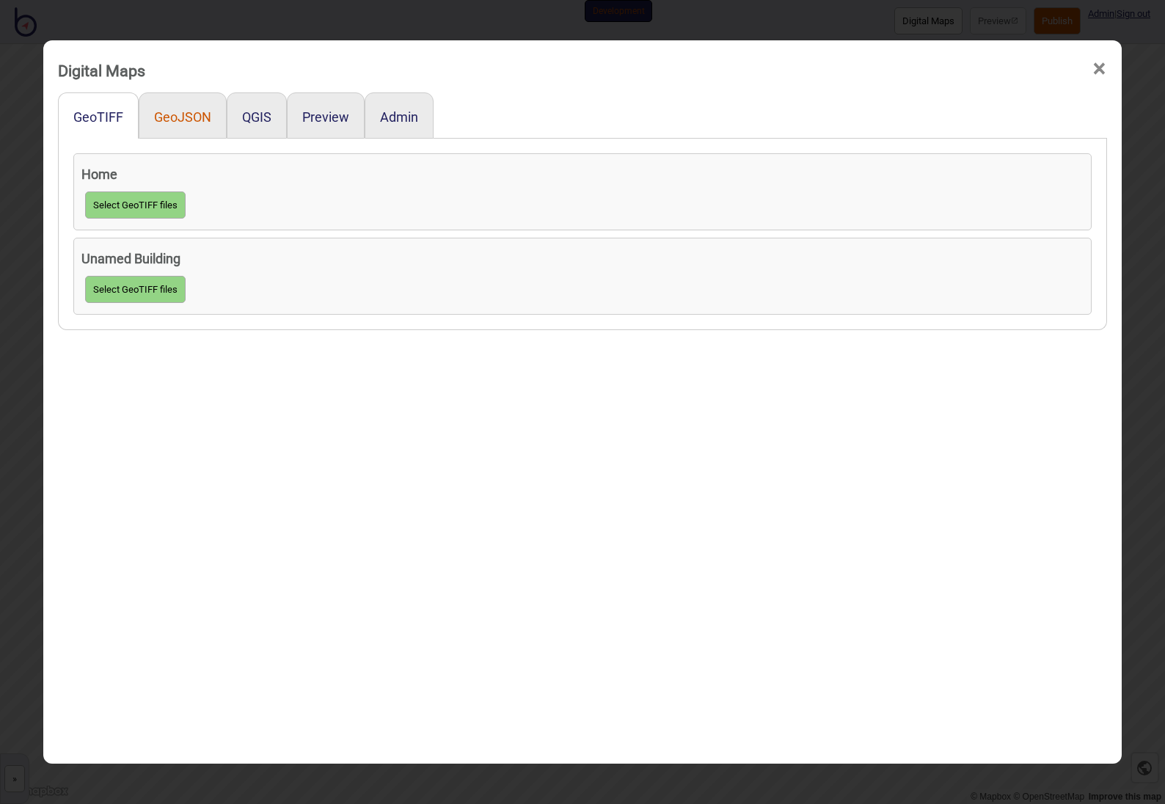
click at [164, 123] on button "GeoJSON" at bounding box center [182, 116] width 57 height 15
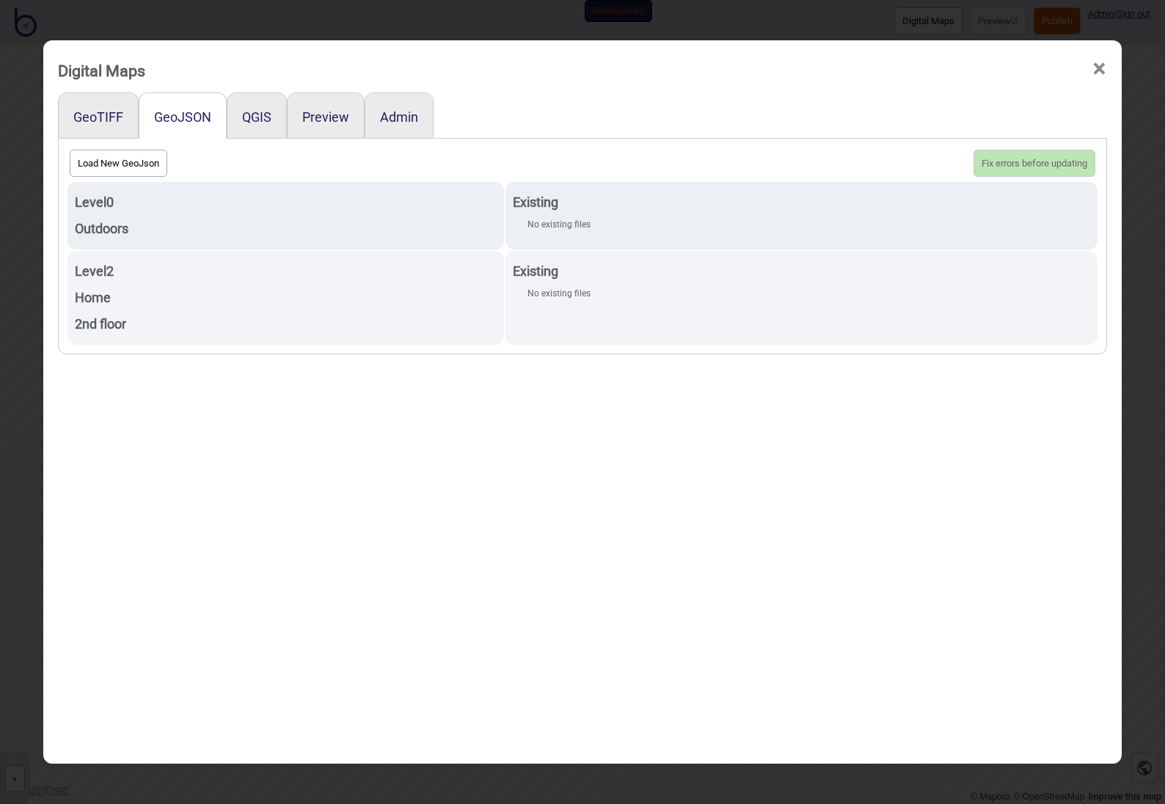
scroll to position [0, 0]
click at [258, 108] on div "QGIS" at bounding box center [257, 118] width 60 height 46
click at [252, 125] on button "QGIS" at bounding box center [256, 119] width 29 height 15
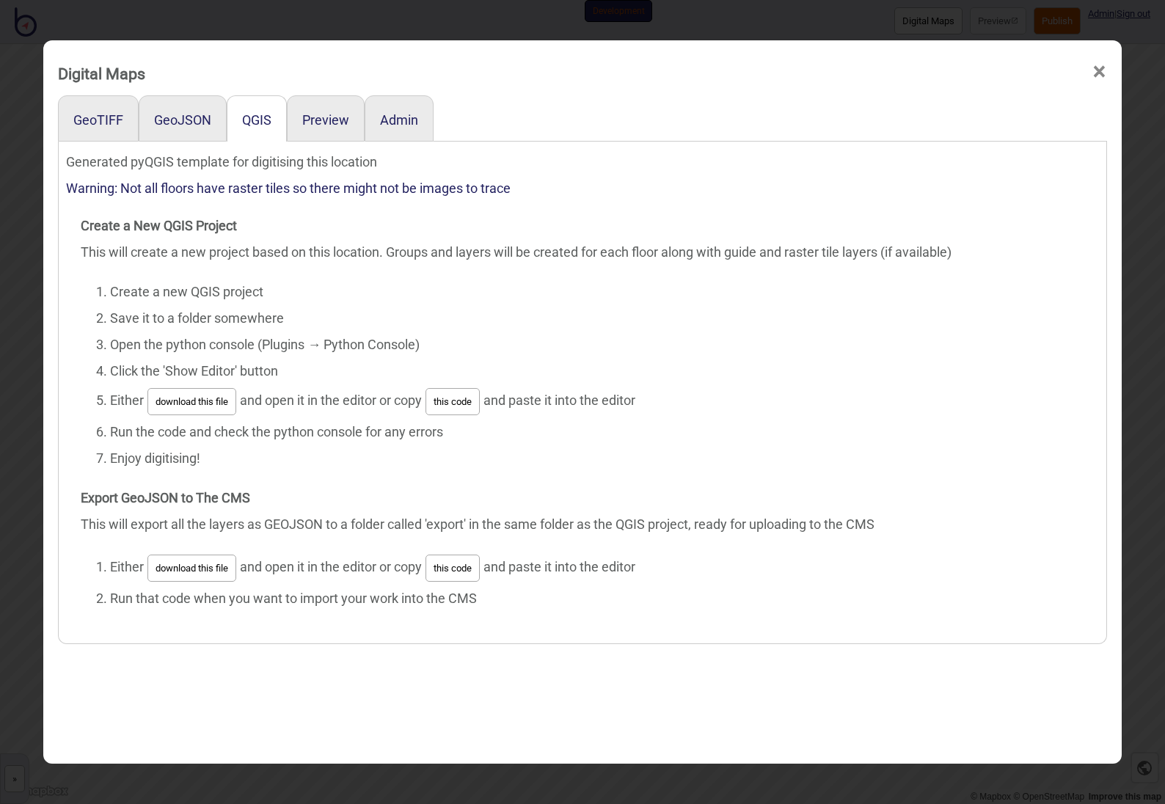
click at [321, 130] on div "Preview" at bounding box center [326, 118] width 78 height 46
click at [322, 126] on button "Preview" at bounding box center [325, 119] width 47 height 15
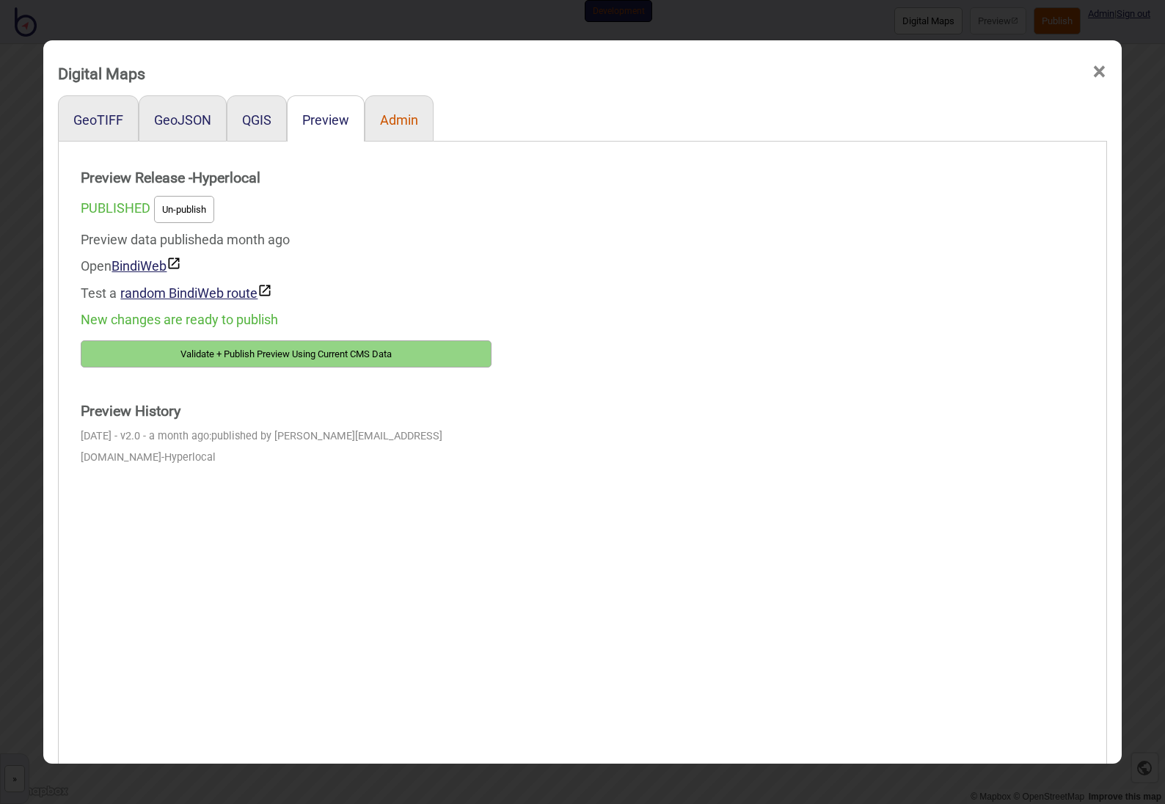
click at [385, 120] on button "Admin" at bounding box center [399, 119] width 38 height 15
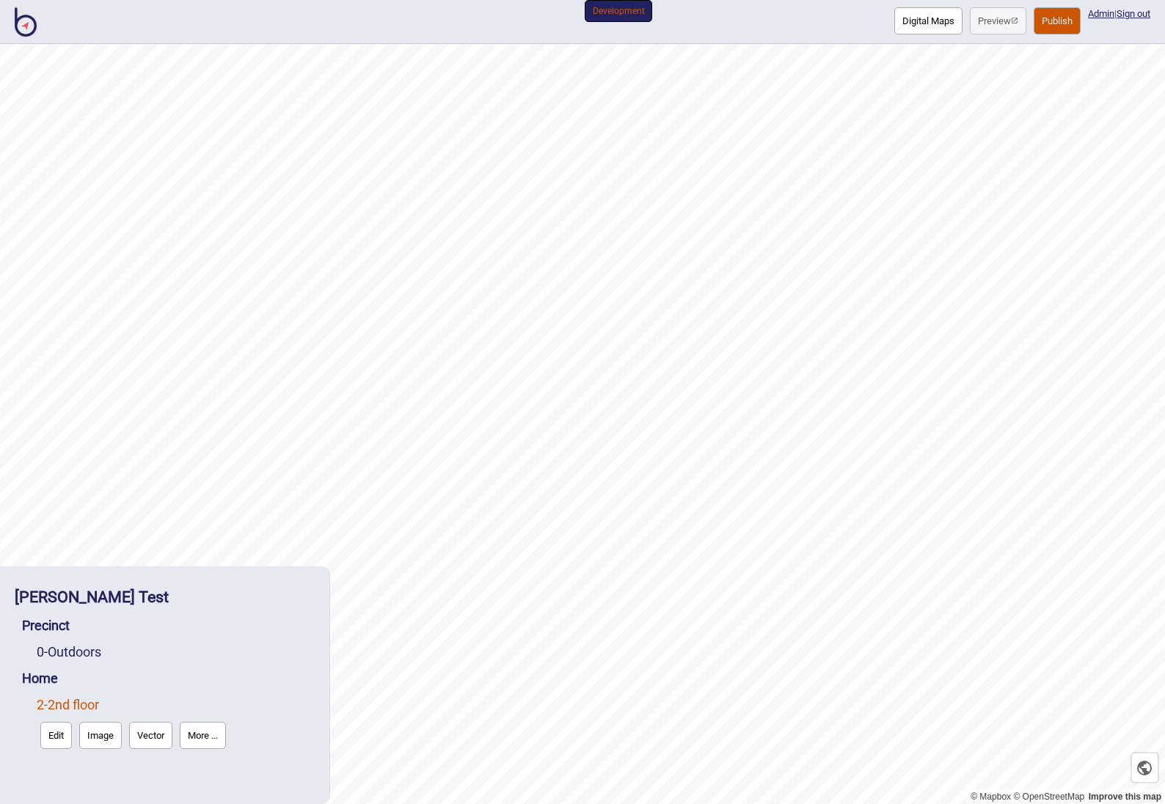
click at [1047, 25] on button "Publish" at bounding box center [1057, 20] width 47 height 27
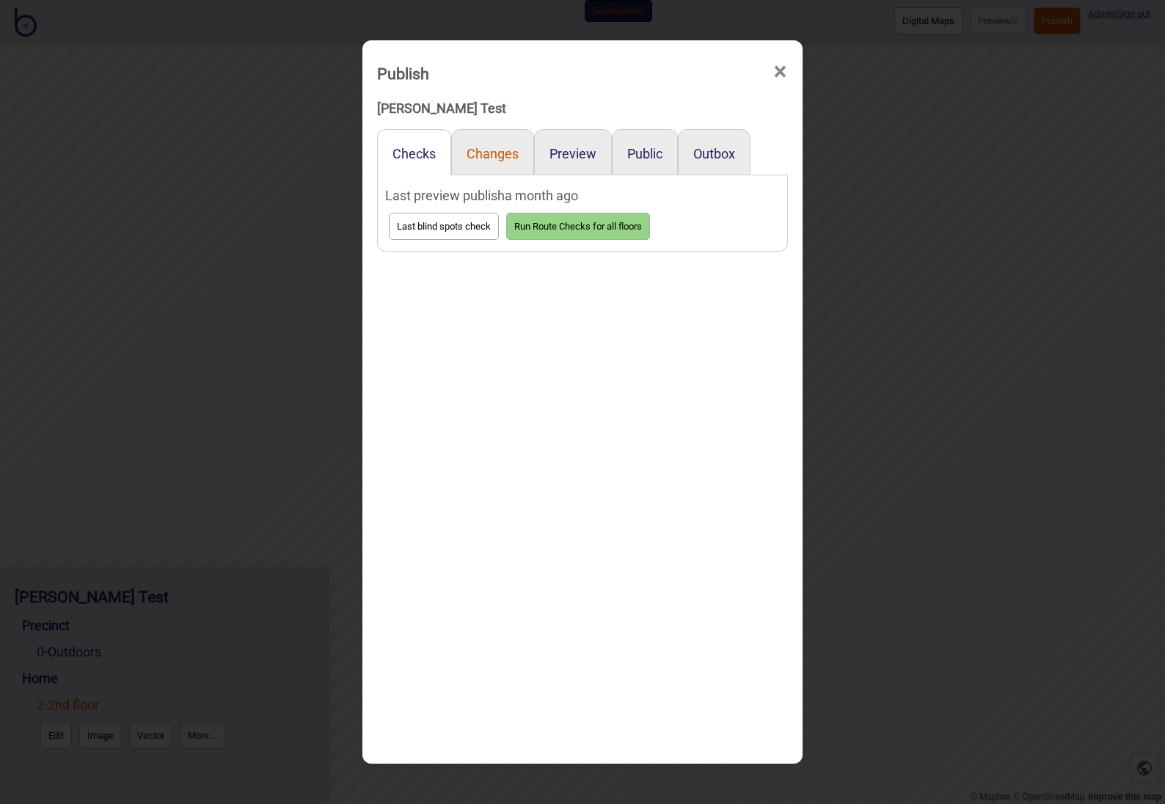
click at [486, 161] on button "Changes" at bounding box center [493, 153] width 52 height 15
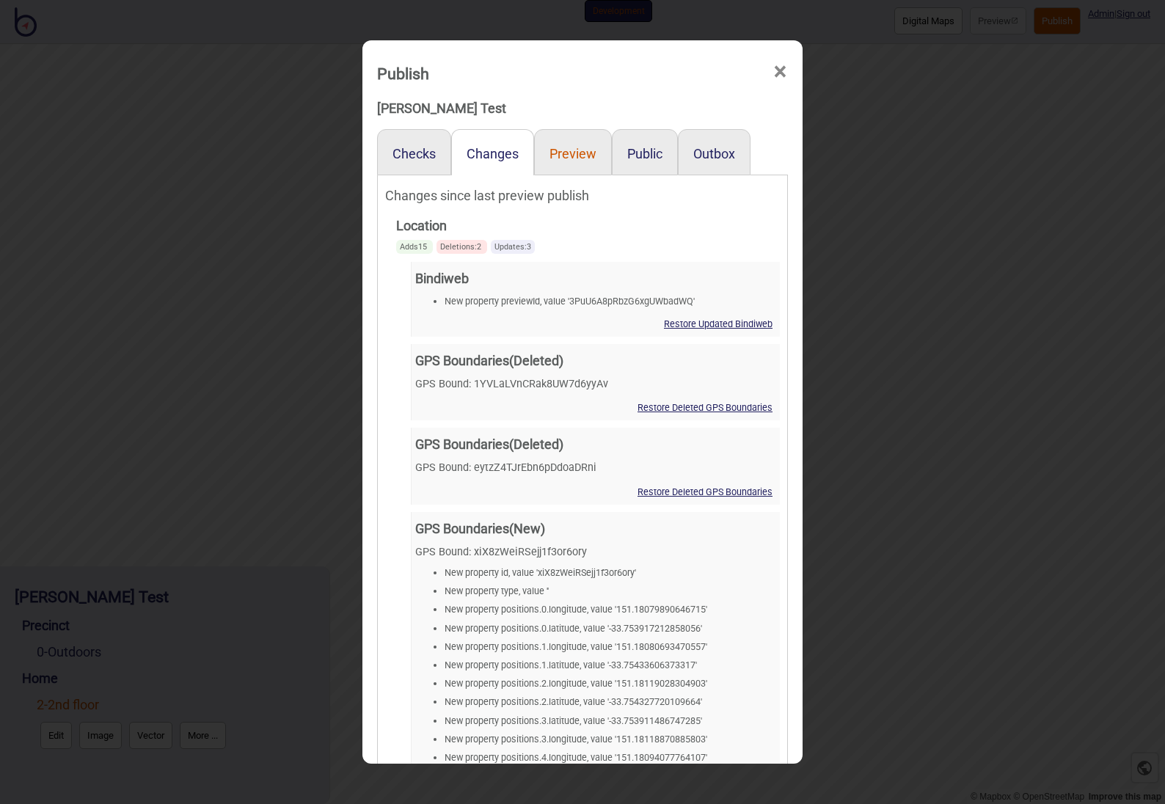
click at [579, 150] on button "Preview" at bounding box center [573, 153] width 47 height 15
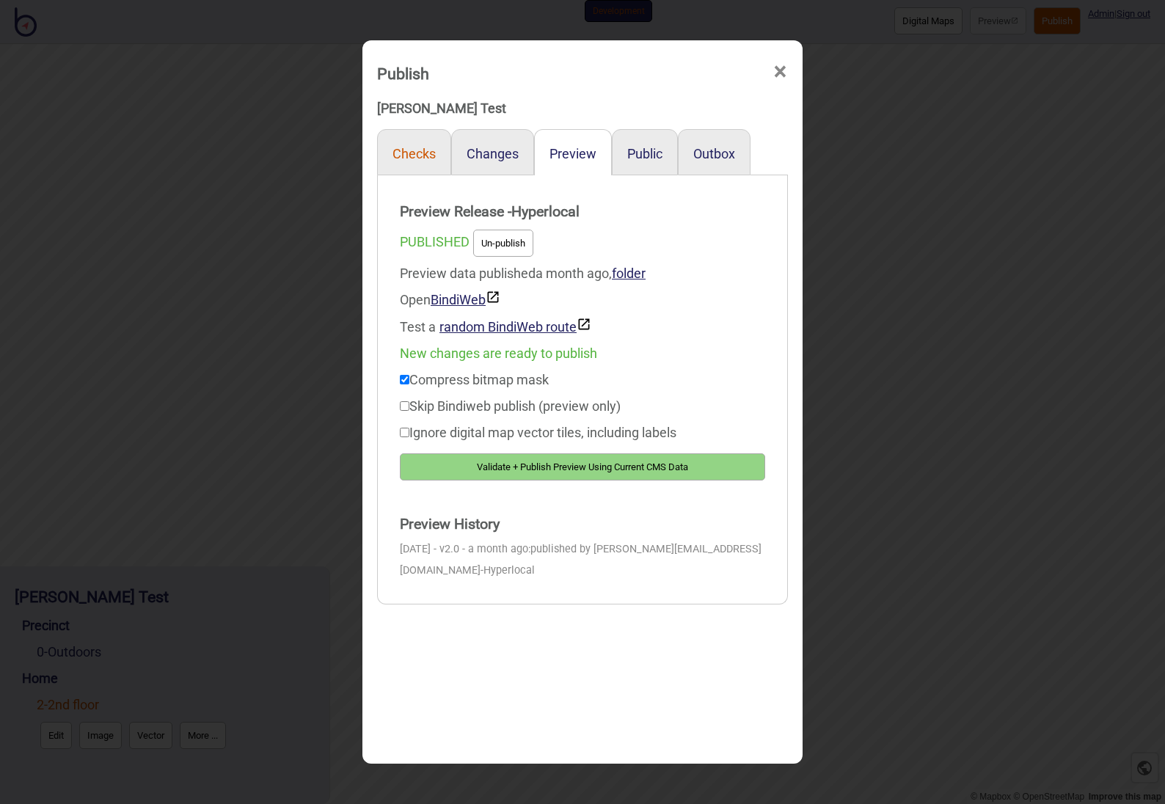
click at [417, 152] on button "Checks" at bounding box center [414, 153] width 43 height 15
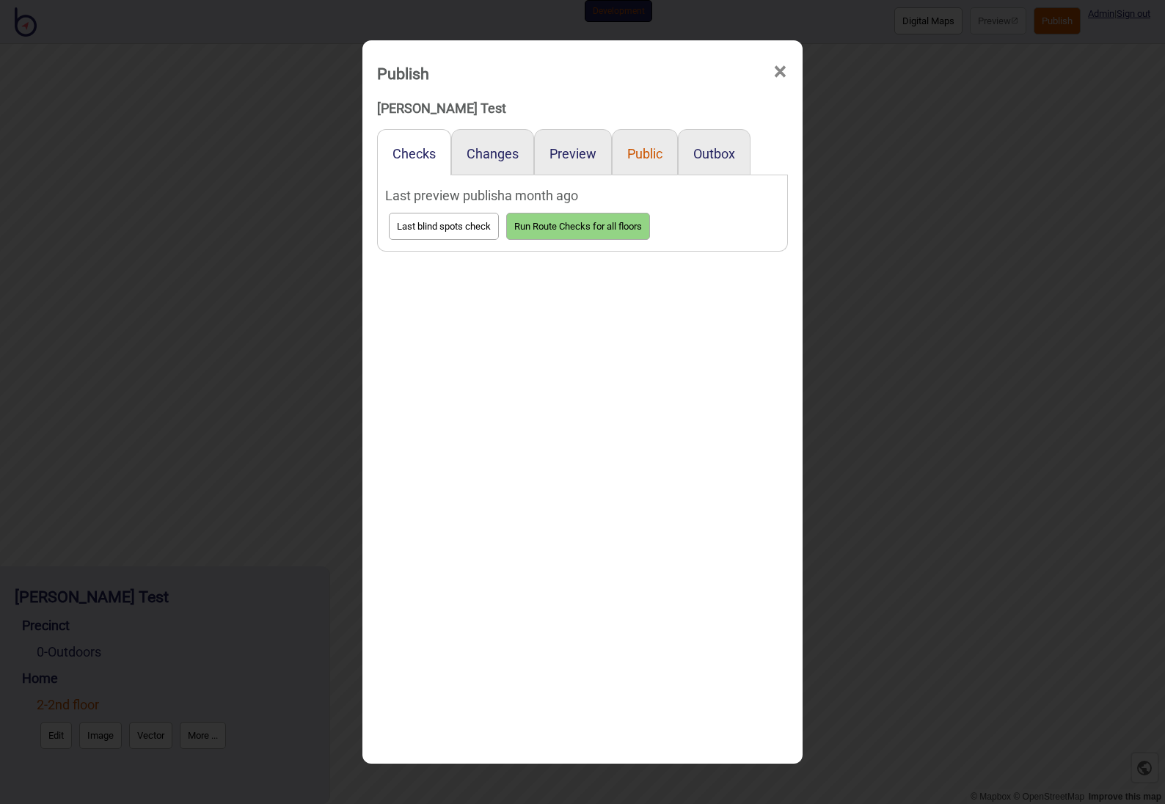
click at [641, 159] on button "Public" at bounding box center [644, 153] width 35 height 15
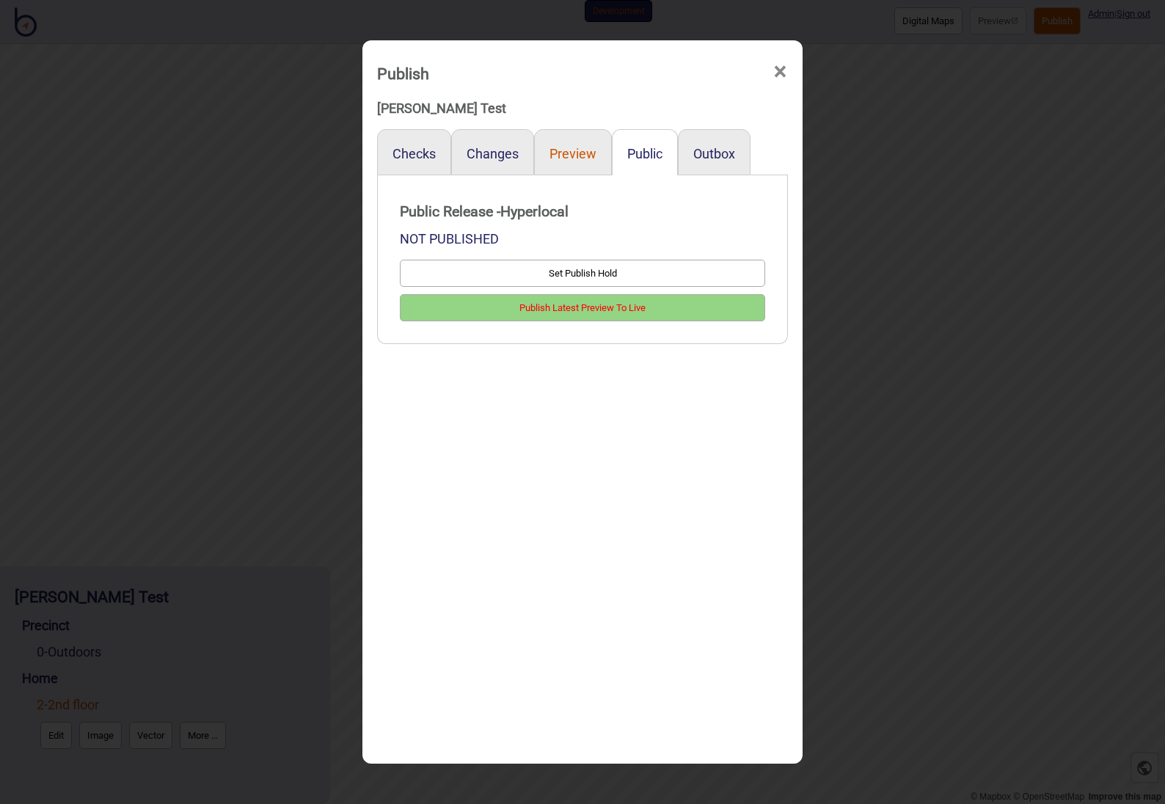
click at [577, 158] on button "Preview" at bounding box center [573, 153] width 47 height 15
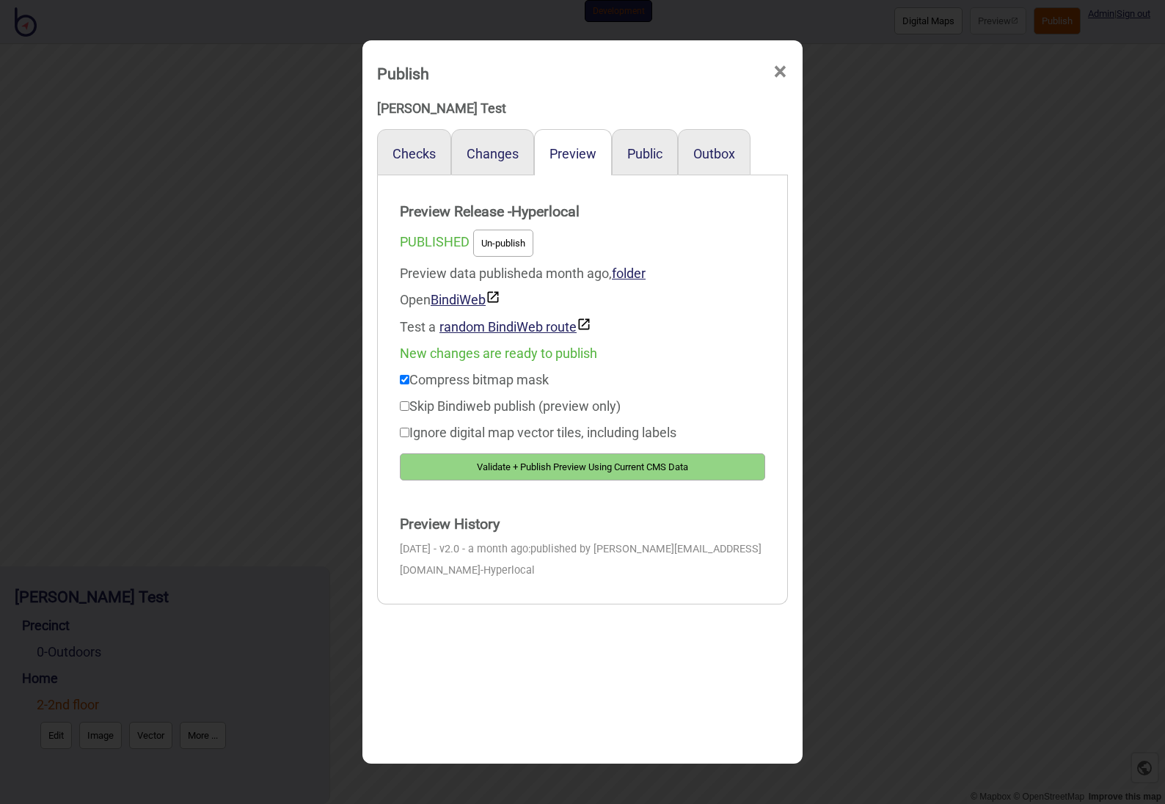
click at [481, 162] on div "Changes" at bounding box center [492, 152] width 83 height 46
click at [397, 165] on div "Checks" at bounding box center [414, 152] width 74 height 46
click at [405, 156] on button "Checks" at bounding box center [414, 153] width 43 height 15
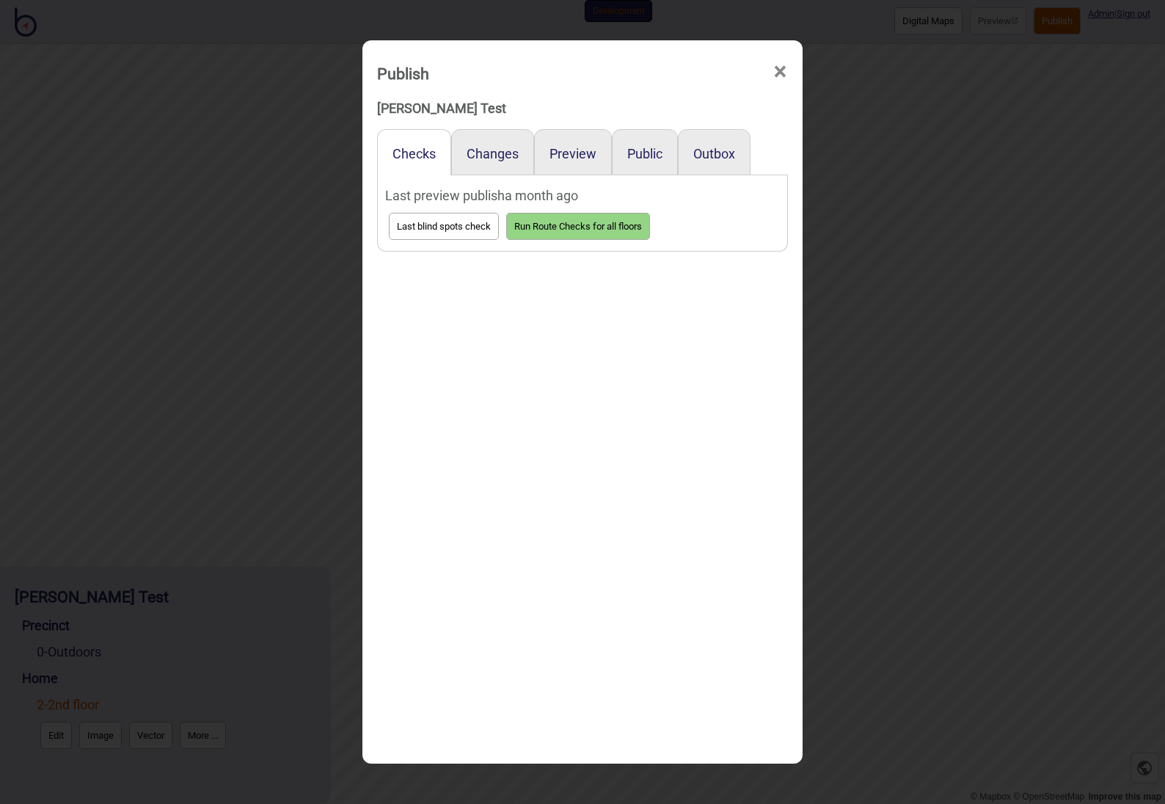
click at [789, 69] on div "Publish ×" at bounding box center [583, 70] width 426 height 44
click at [773, 74] on span "×" at bounding box center [780, 72] width 15 height 48
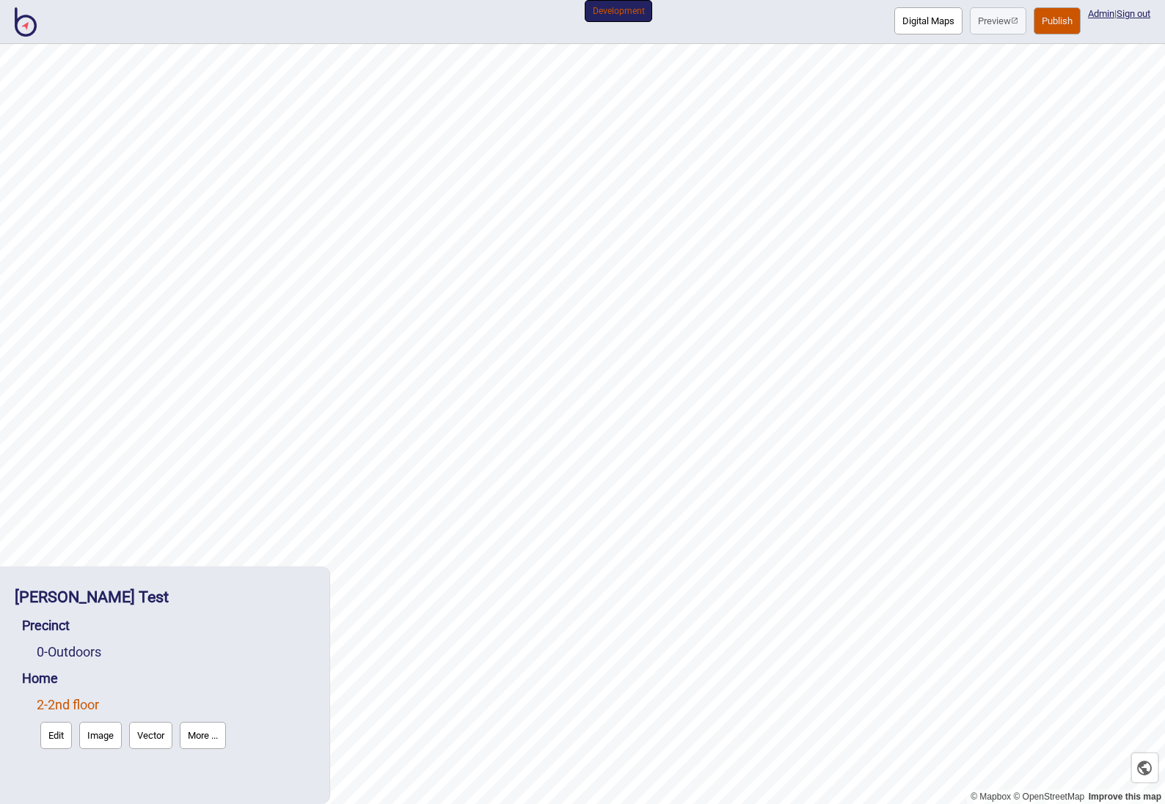
click at [1048, 25] on button "Publish" at bounding box center [1057, 20] width 47 height 27
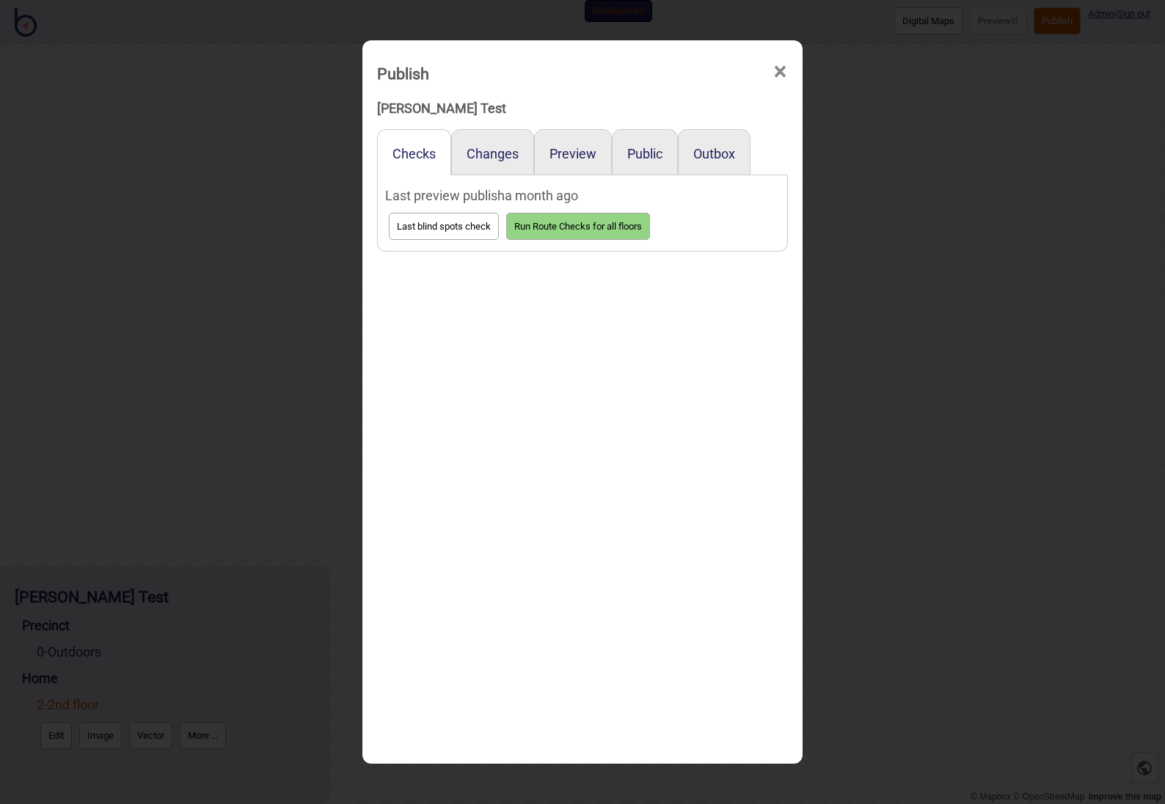
click at [569, 233] on button "Run Route Checks for all floors" at bounding box center [578, 226] width 144 height 27
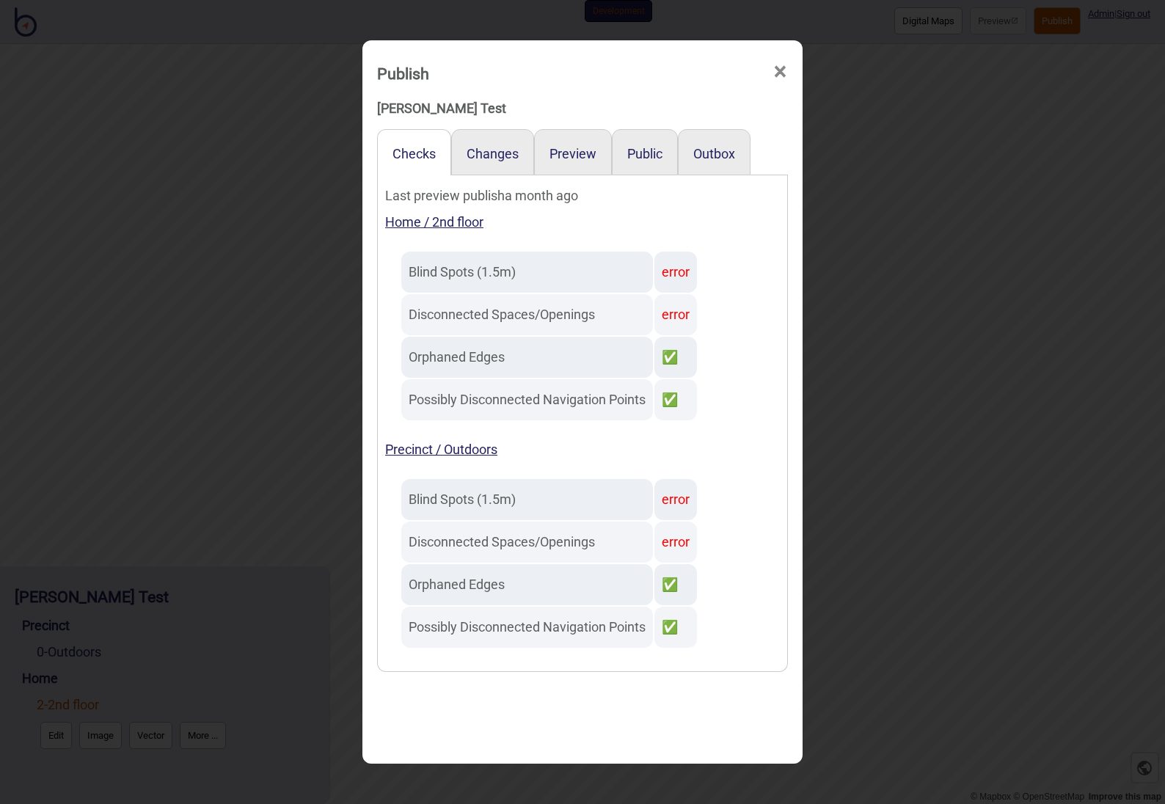
click at [503, 166] on div "Changes" at bounding box center [492, 152] width 83 height 46
click at [501, 156] on button "Changes" at bounding box center [493, 153] width 52 height 15
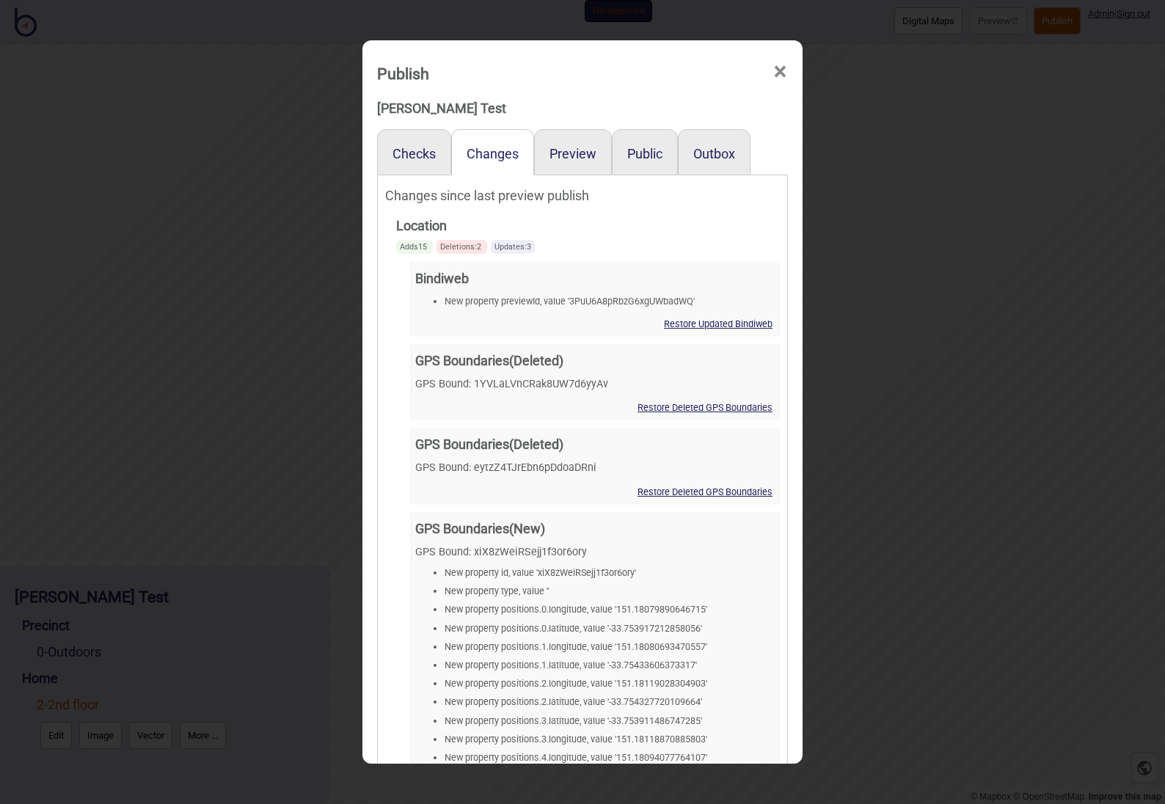
click at [569, 142] on div "Preview" at bounding box center [573, 152] width 78 height 46
click at [569, 152] on button "Preview" at bounding box center [573, 153] width 47 height 15
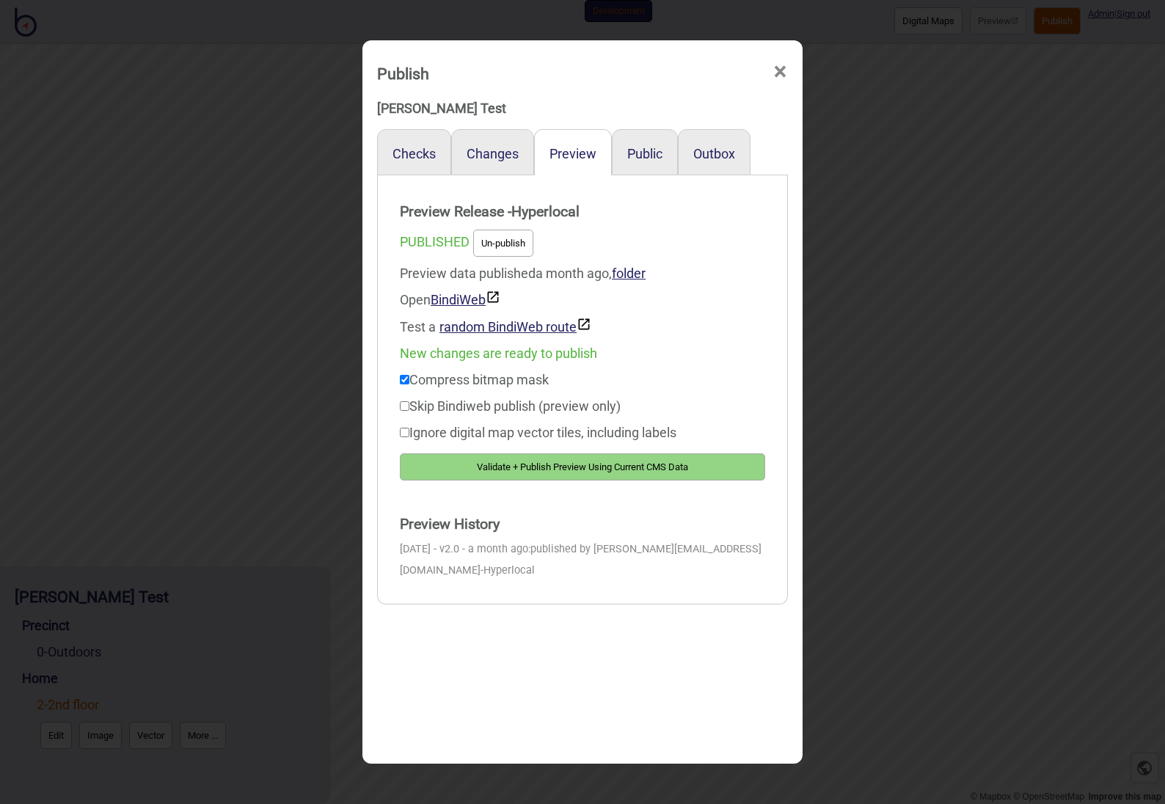
click at [522, 465] on button "Validate + Publish Preview Using Current CMS Data" at bounding box center [582, 466] width 365 height 27
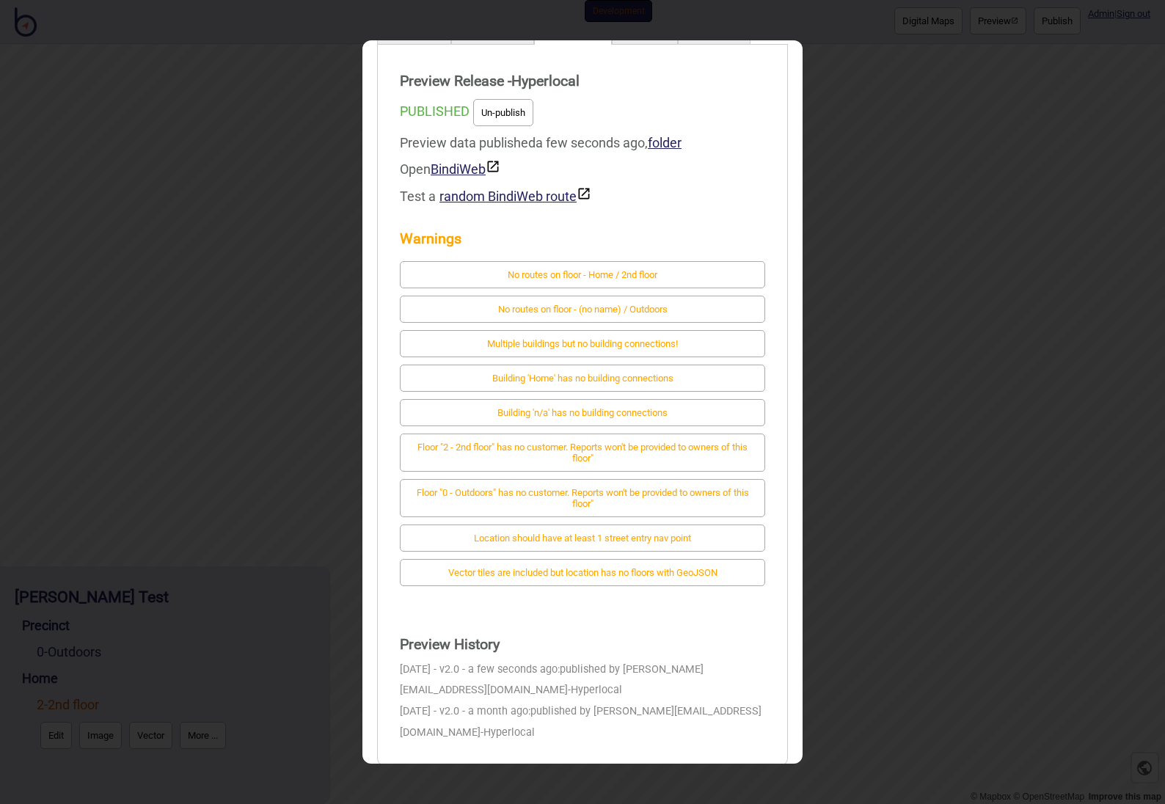
scroll to position [178, 0]
